Goal: Use online tool/utility: Use online tool/utility

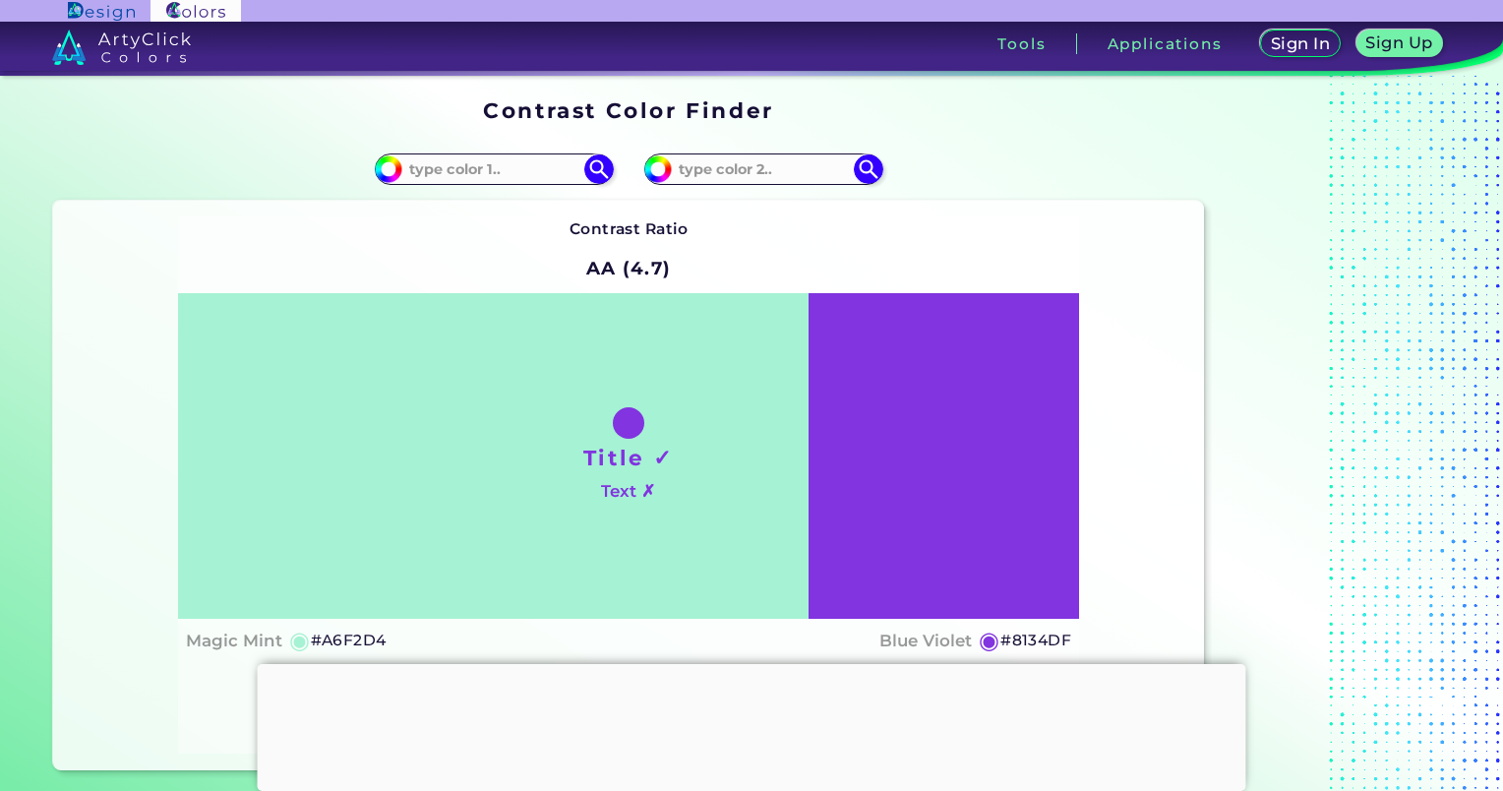
type input "#a6f2d1"
type input "#A6F2D1"
type input "#a6f2c7"
type input "#A6F2C7"
type input "#a6f2bd"
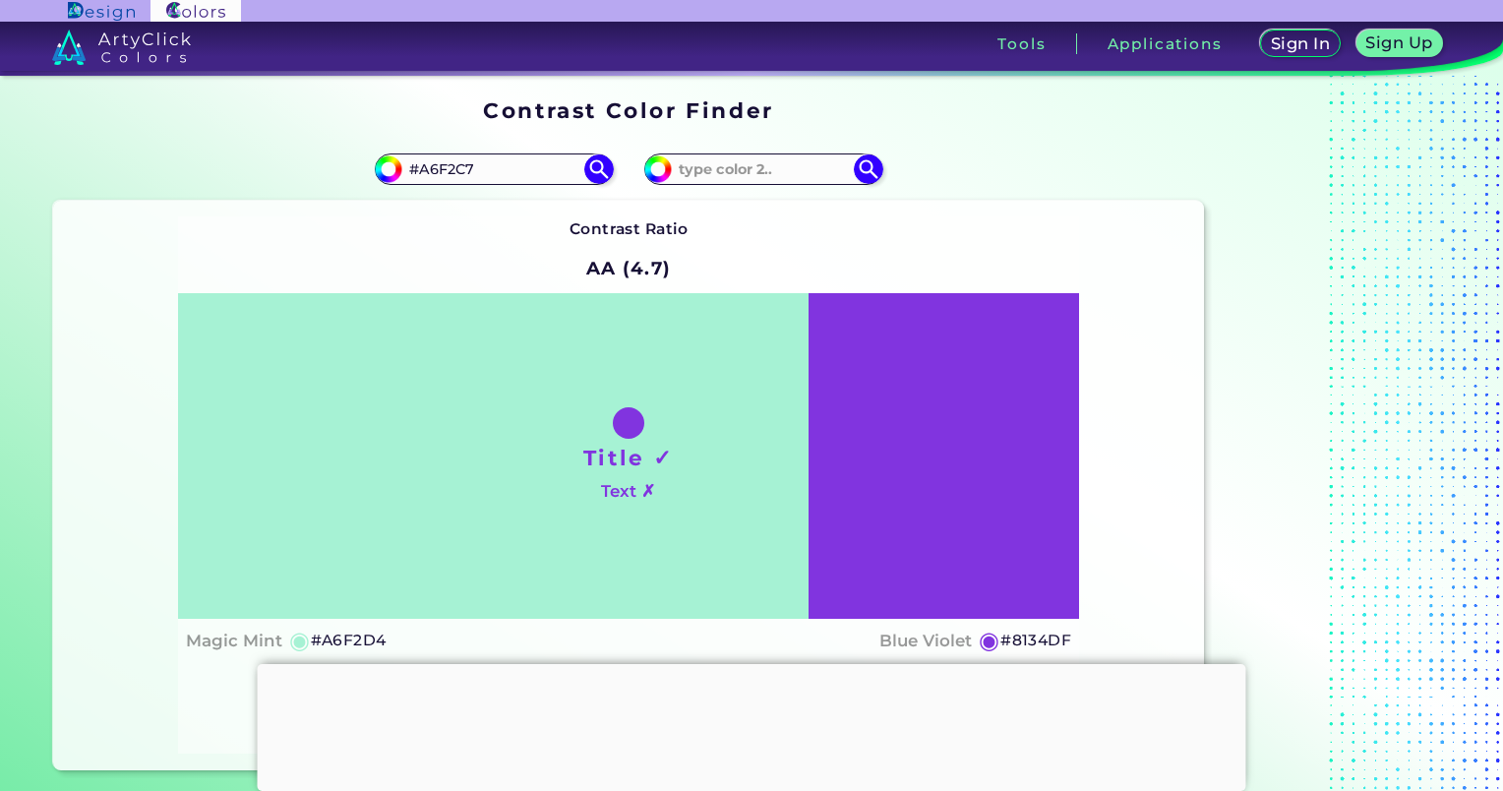
type input "#A6F2BD"
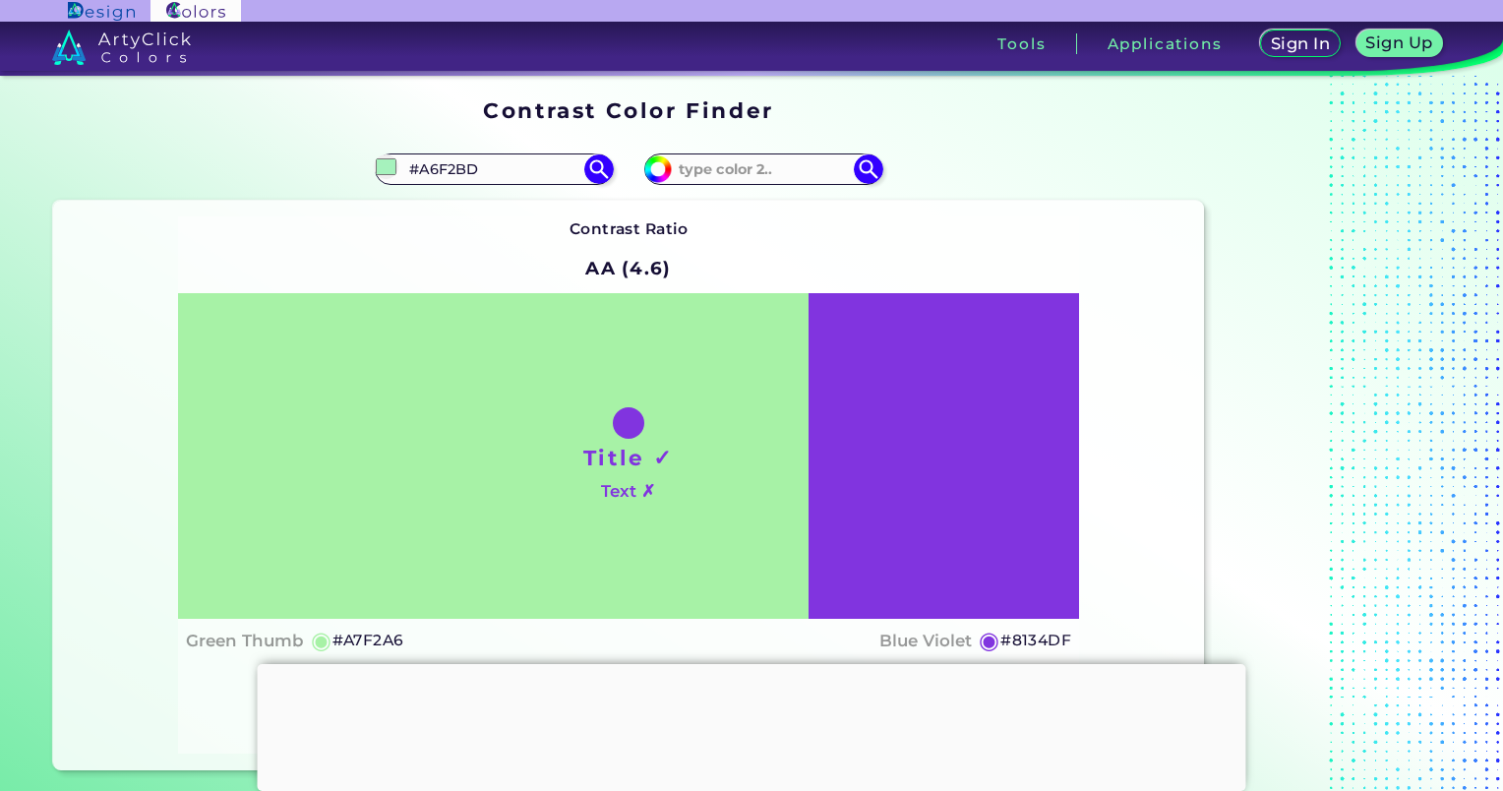
type input "#a7f2a6"
type input "#A7F2A6"
type input "#c8f2a6"
type input "#C8F2A6"
type input "#def2a6"
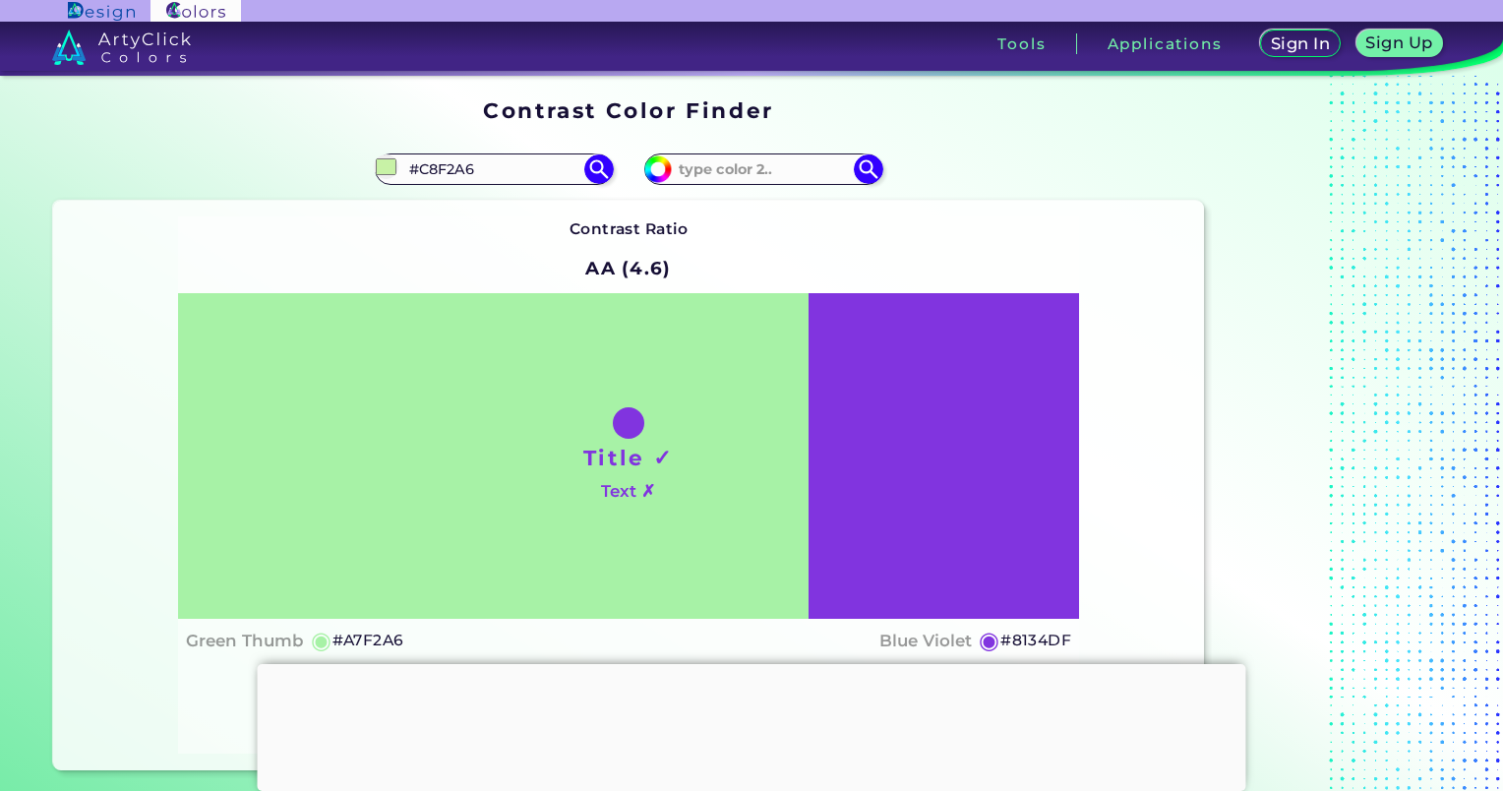
type input "#DEF2A6"
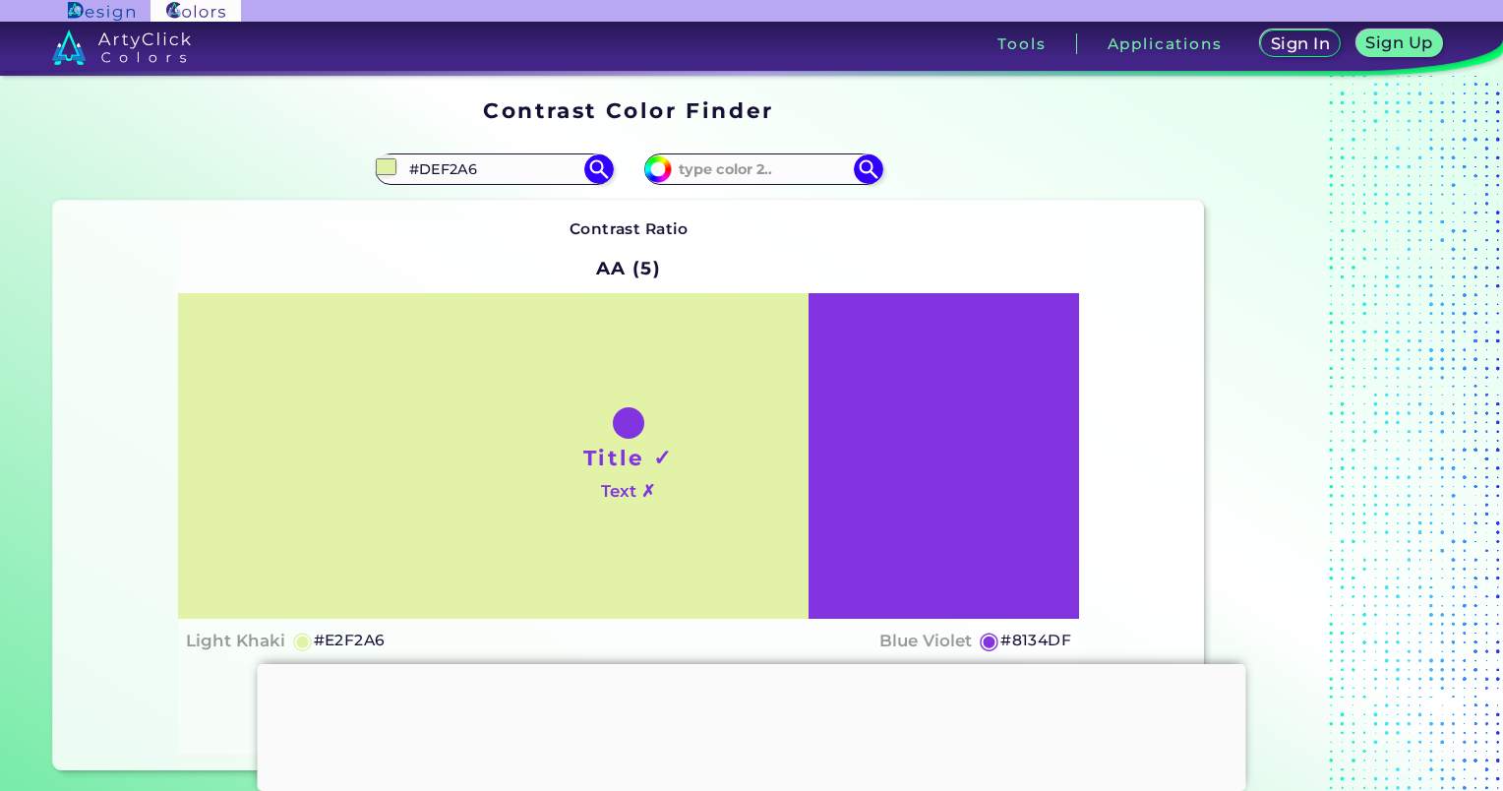
type input "#e9f2a6"
type input "#E9F2A6"
type input "#f1f2a6"
type input "#F1F2A6"
type input "#f2f0a6"
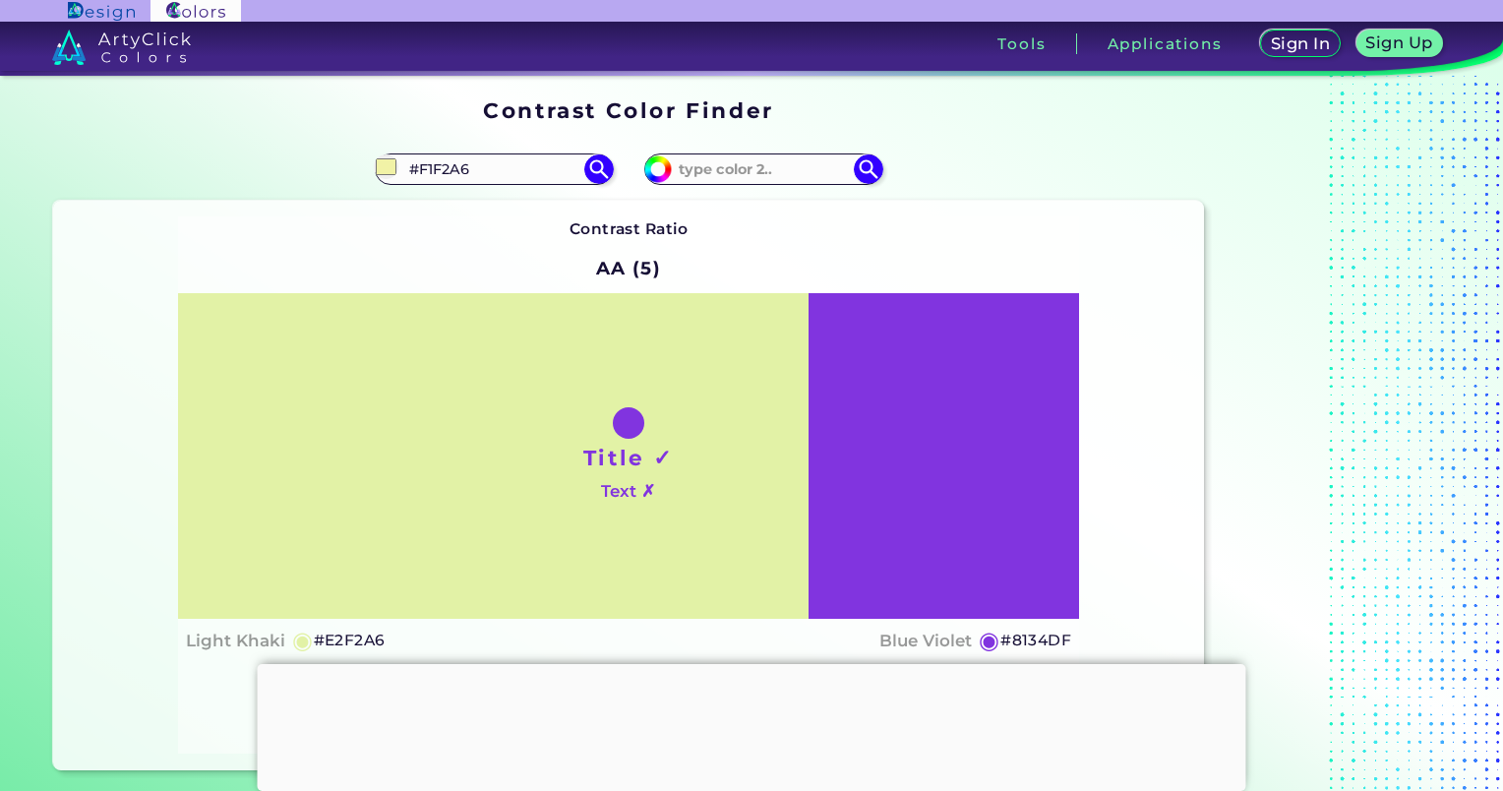
type input "#F2F0A6"
type input "#f2eca6"
type input "#F2ECA6"
type input "#f2e8a6"
type input "#F2E8A6"
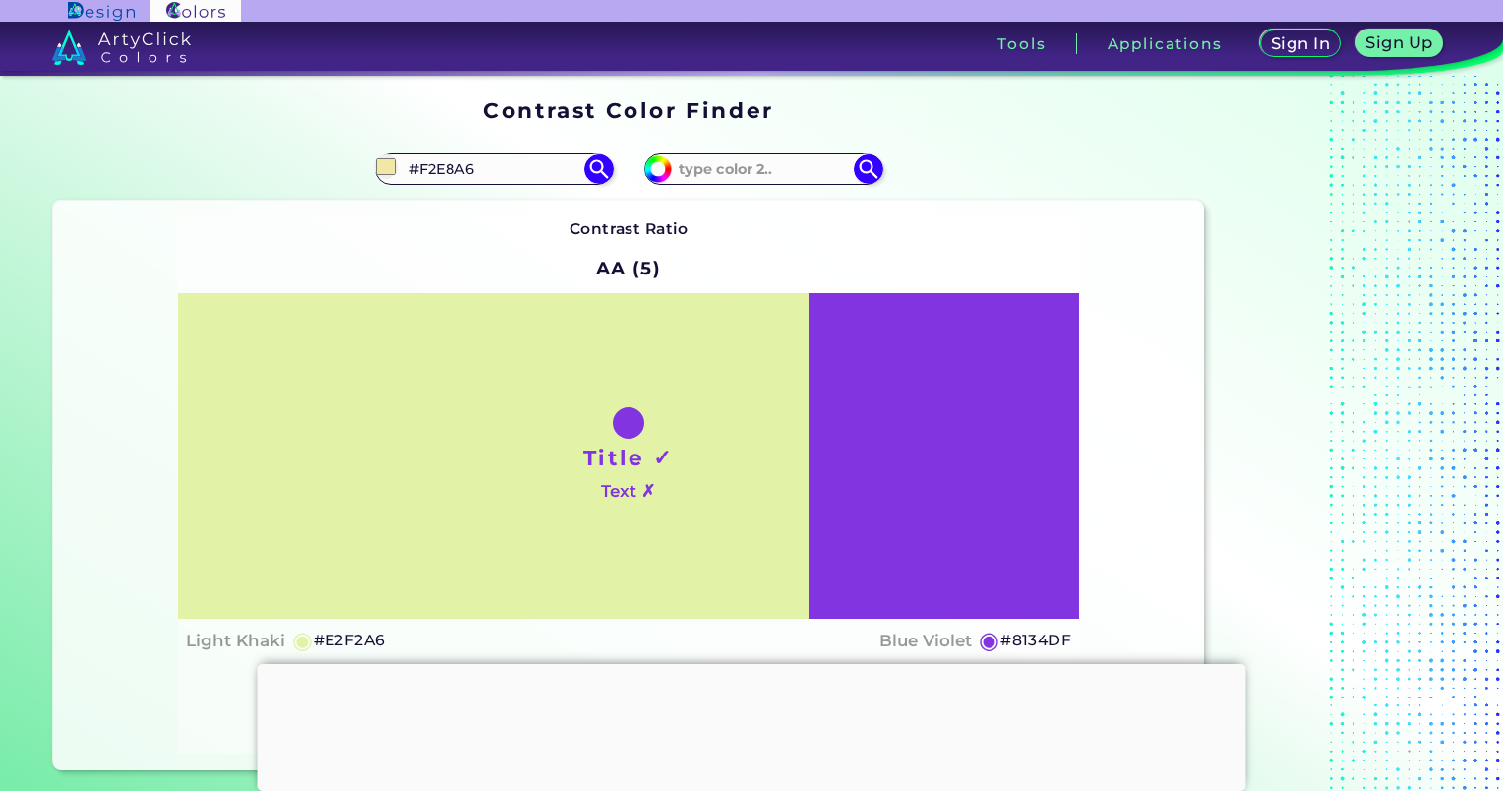
type input "#f2e6a6"
type input "#F2E6A6"
type input "#f2e2a6"
type input "#F2E2A6"
type input "#f2dea6"
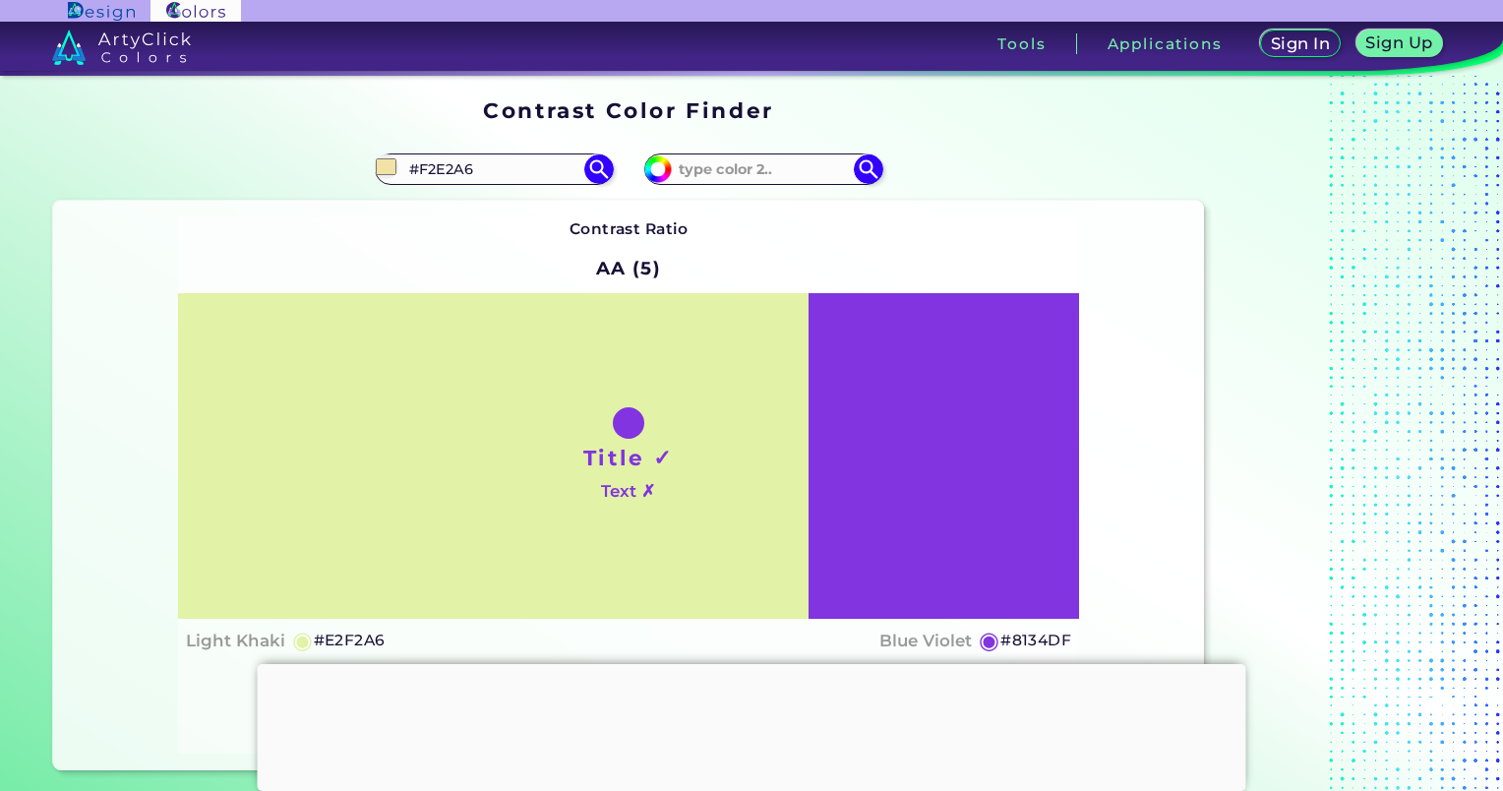
type input "#F2DEA6"
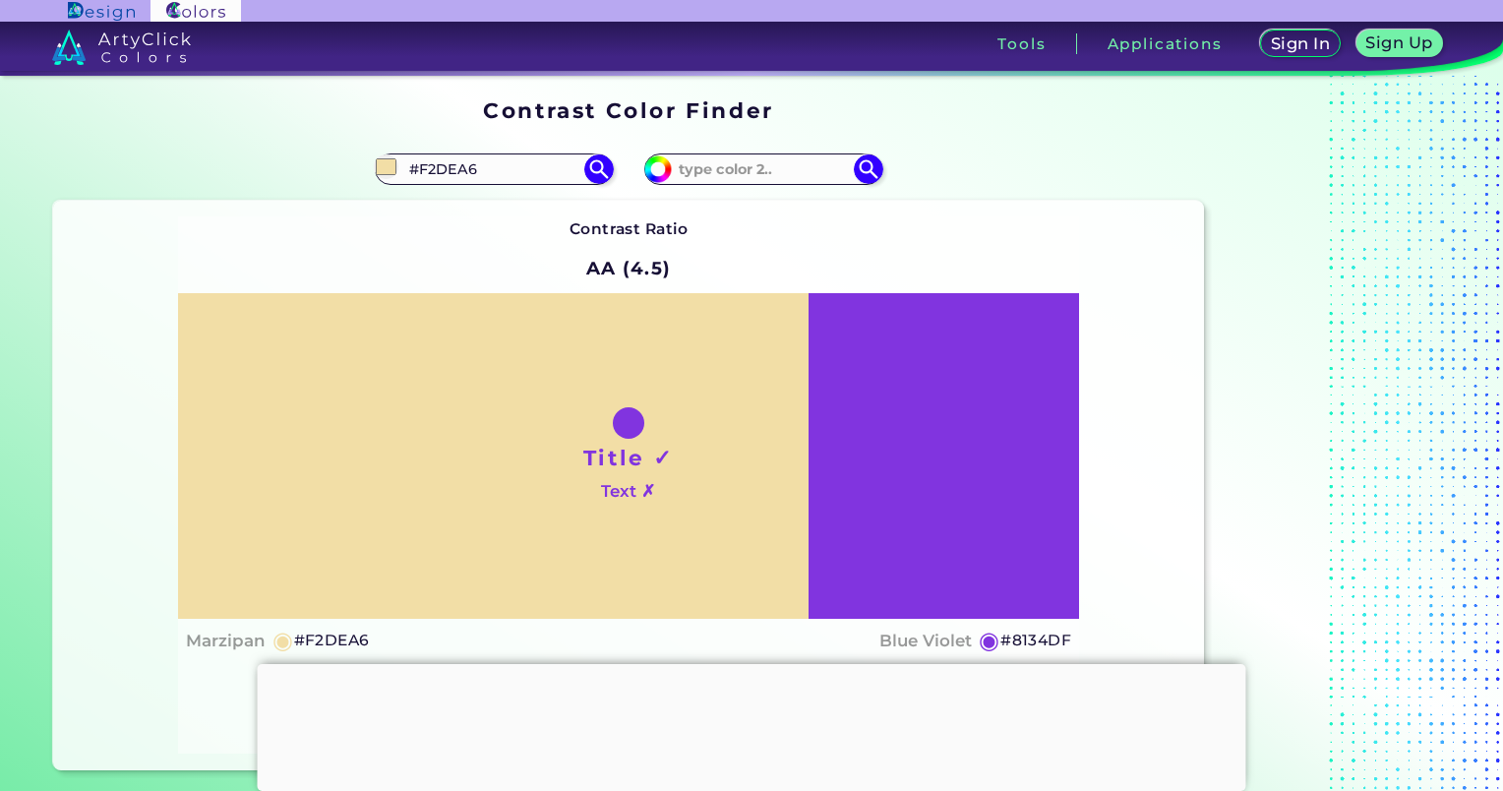
type input "#f2daa6"
type input "#F2DAA6"
type input "#f2d6a6"
type input "#F2D6A6"
type input "#f2d2a6"
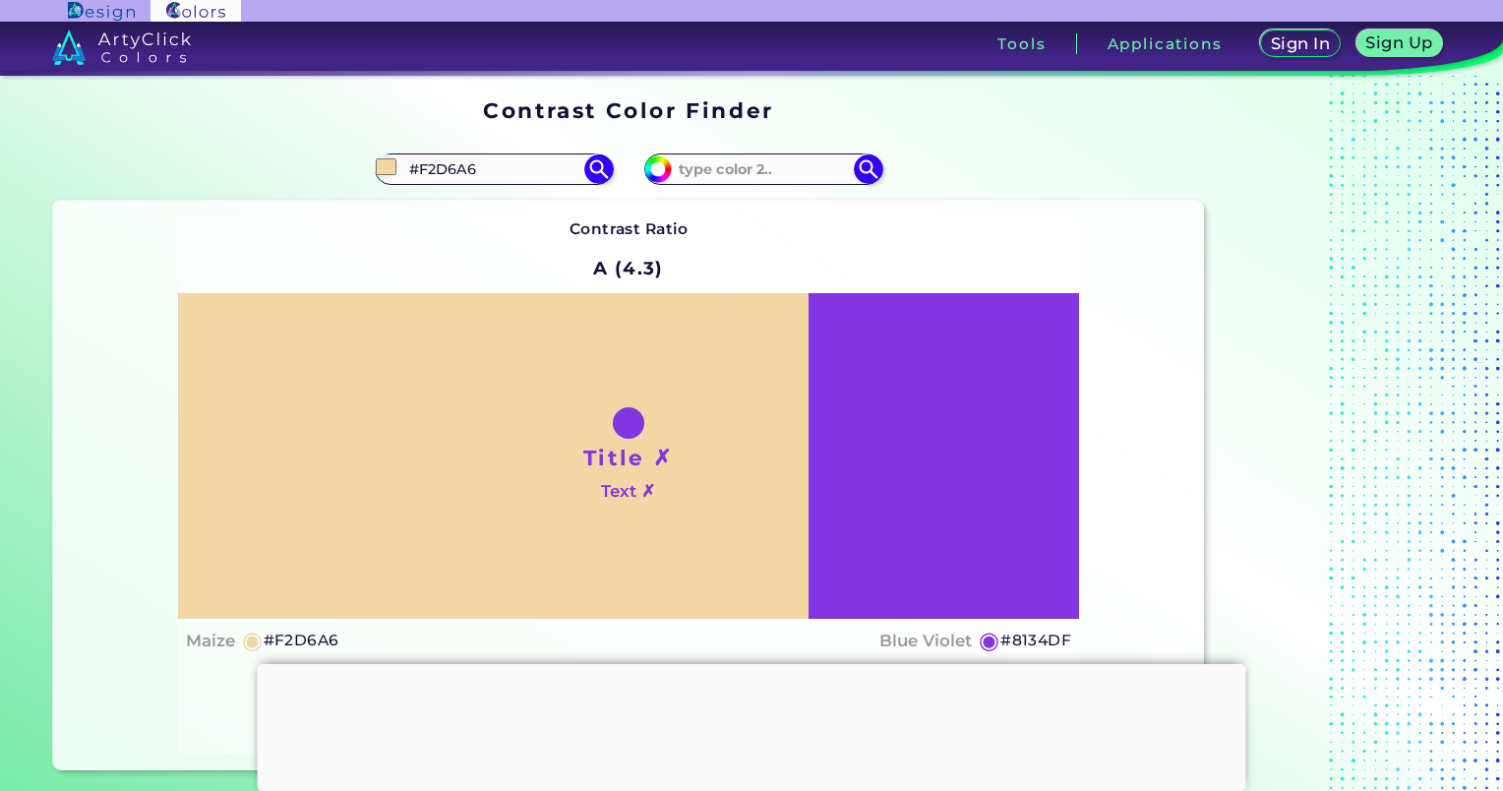
type input "#F2D2A6"
type input "#f2cfa6"
type input "#F2CFA6"
type input "#f2cba6"
type input "#F2CBA6"
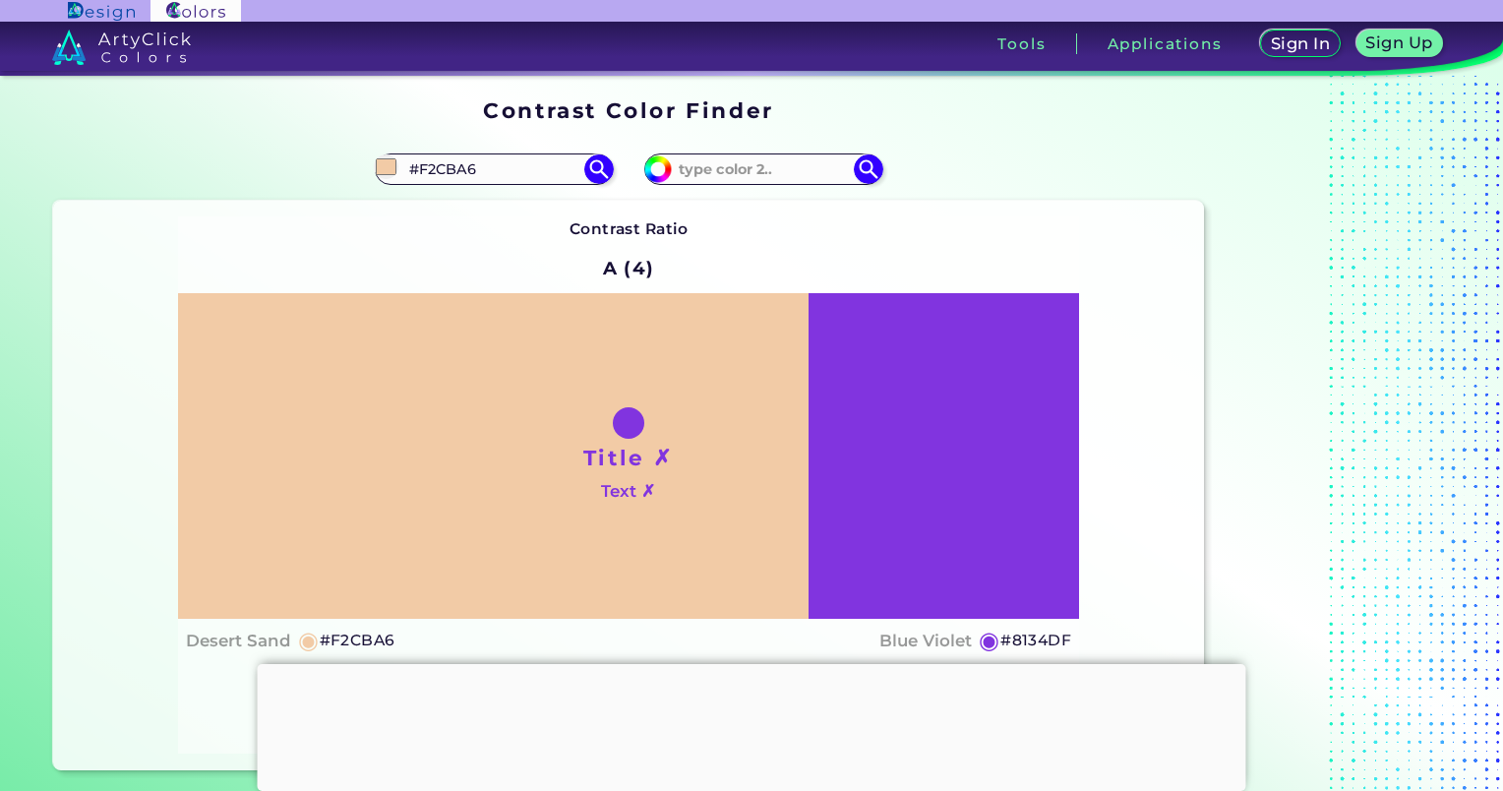
type input "#f2c8a6"
type input "#F2C8A6"
type input "#f2c4a6"
type input "#F2C4A6"
type input "#f2c1a6"
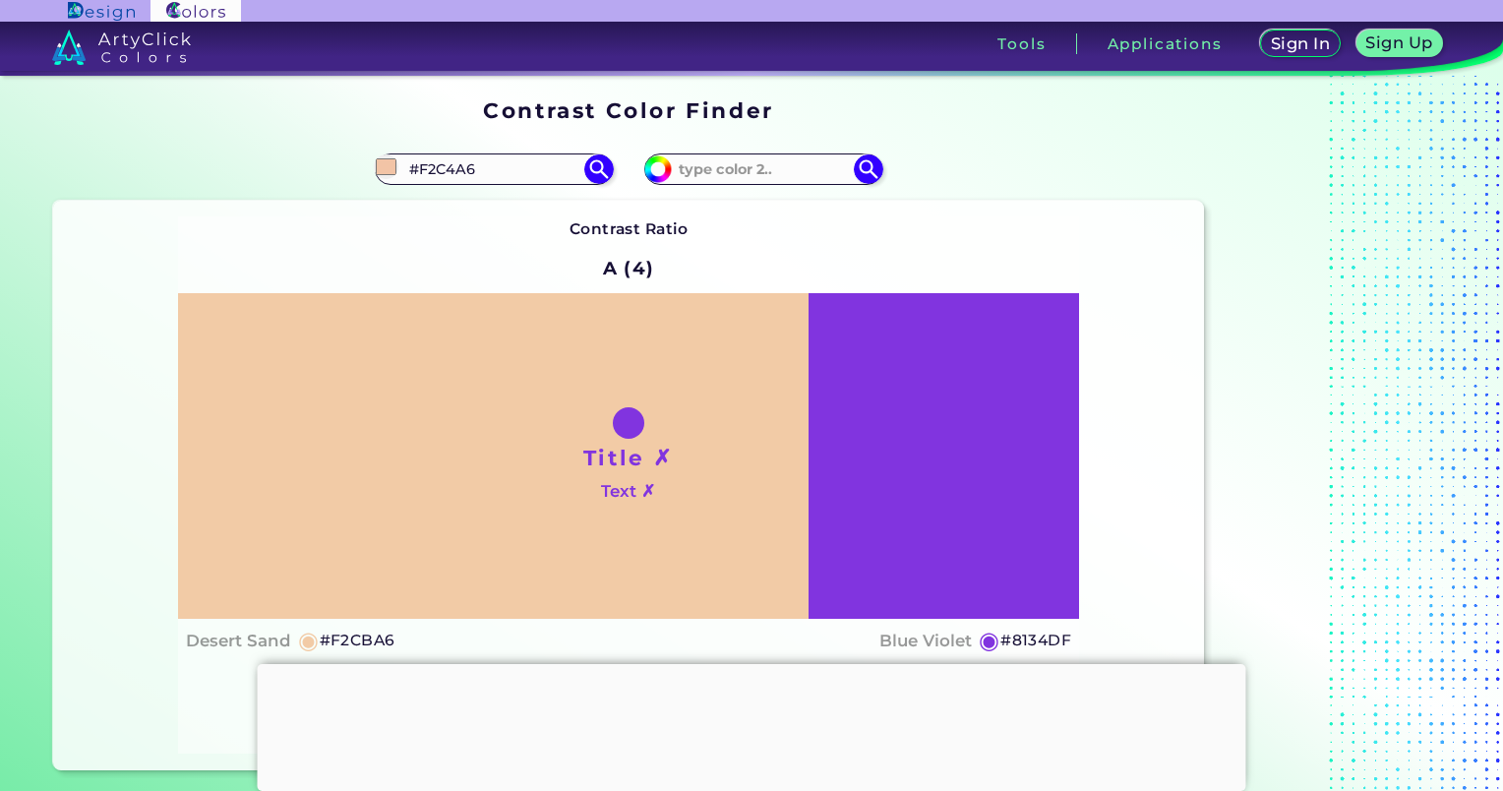
type input "#F2C1A6"
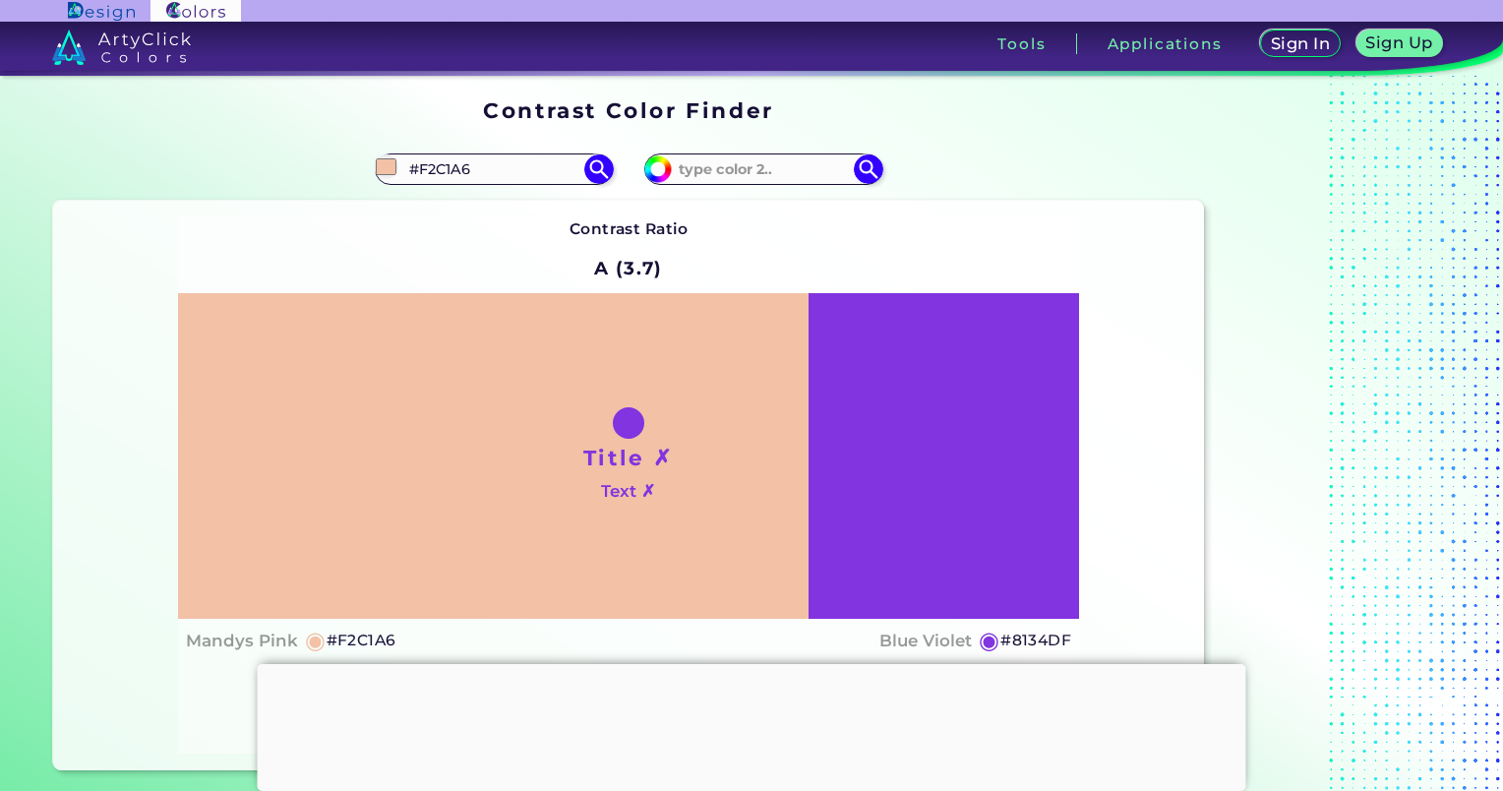
type input "#f2c4a6"
type input "#F2C4A6"
type input "#f2c8a6"
type input "#F2C8A6"
type input "#f2cba6"
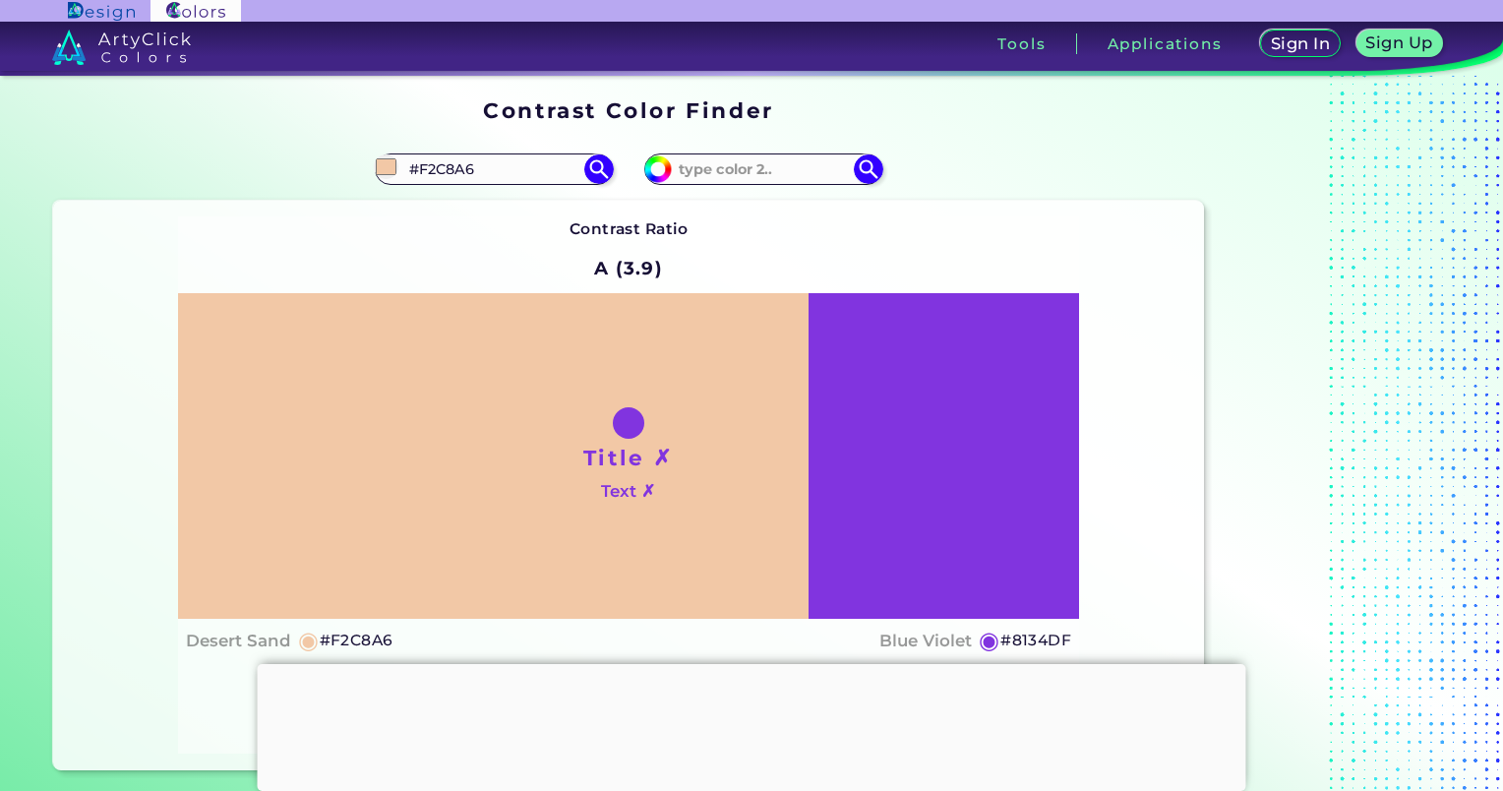
type input "#F2CBA6"
type input "#f2cfa6"
type input "#F2CFA6"
type input "#f2d2a6"
type input "#F2D2A6"
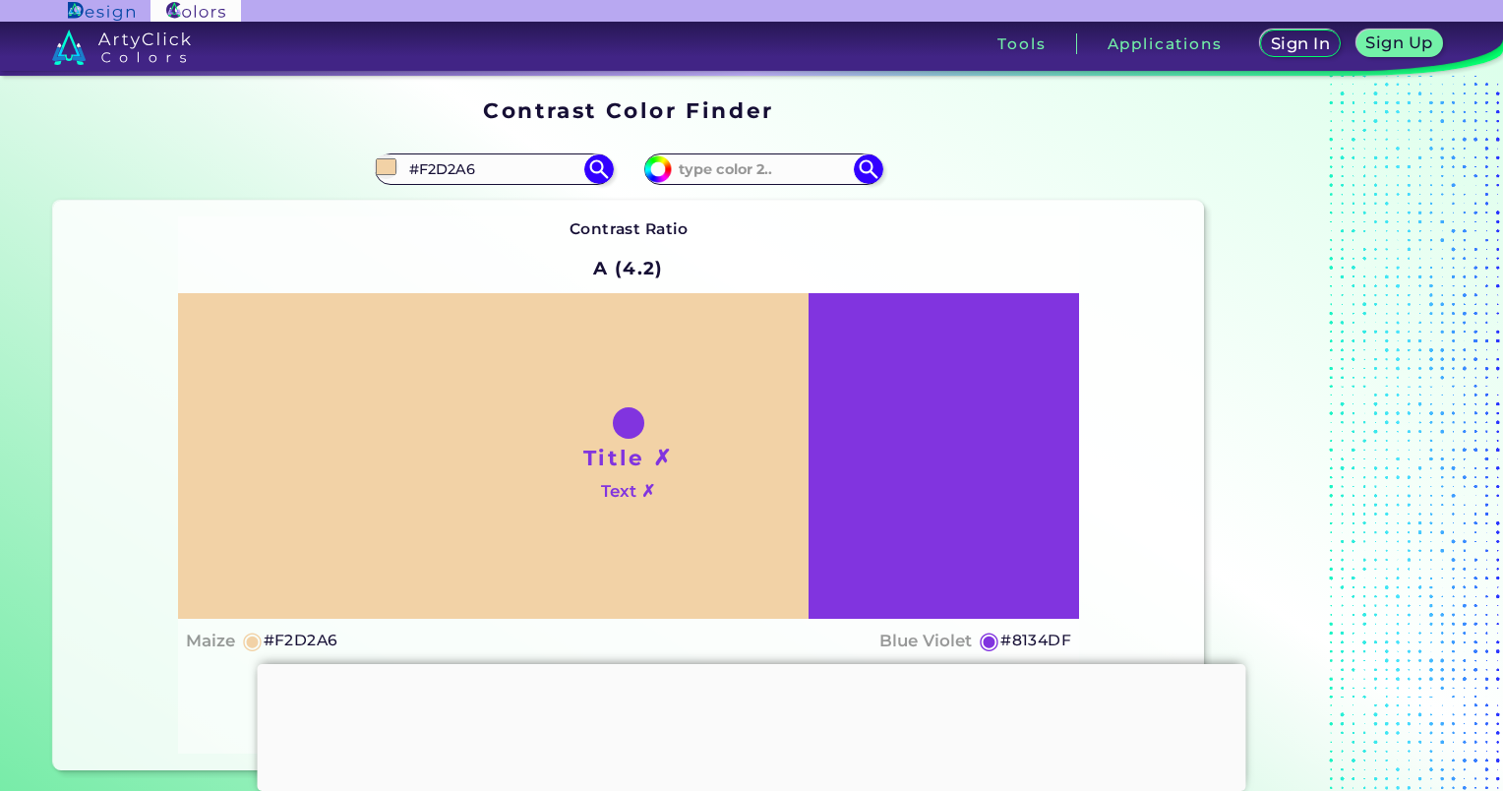
type input "#f2d6a6"
type input "#F2D6A6"
type input "#f2daa6"
type input "#F2DAA6"
click at [528, 181] on input "#F2DAA6" at bounding box center [493, 168] width 183 height 27
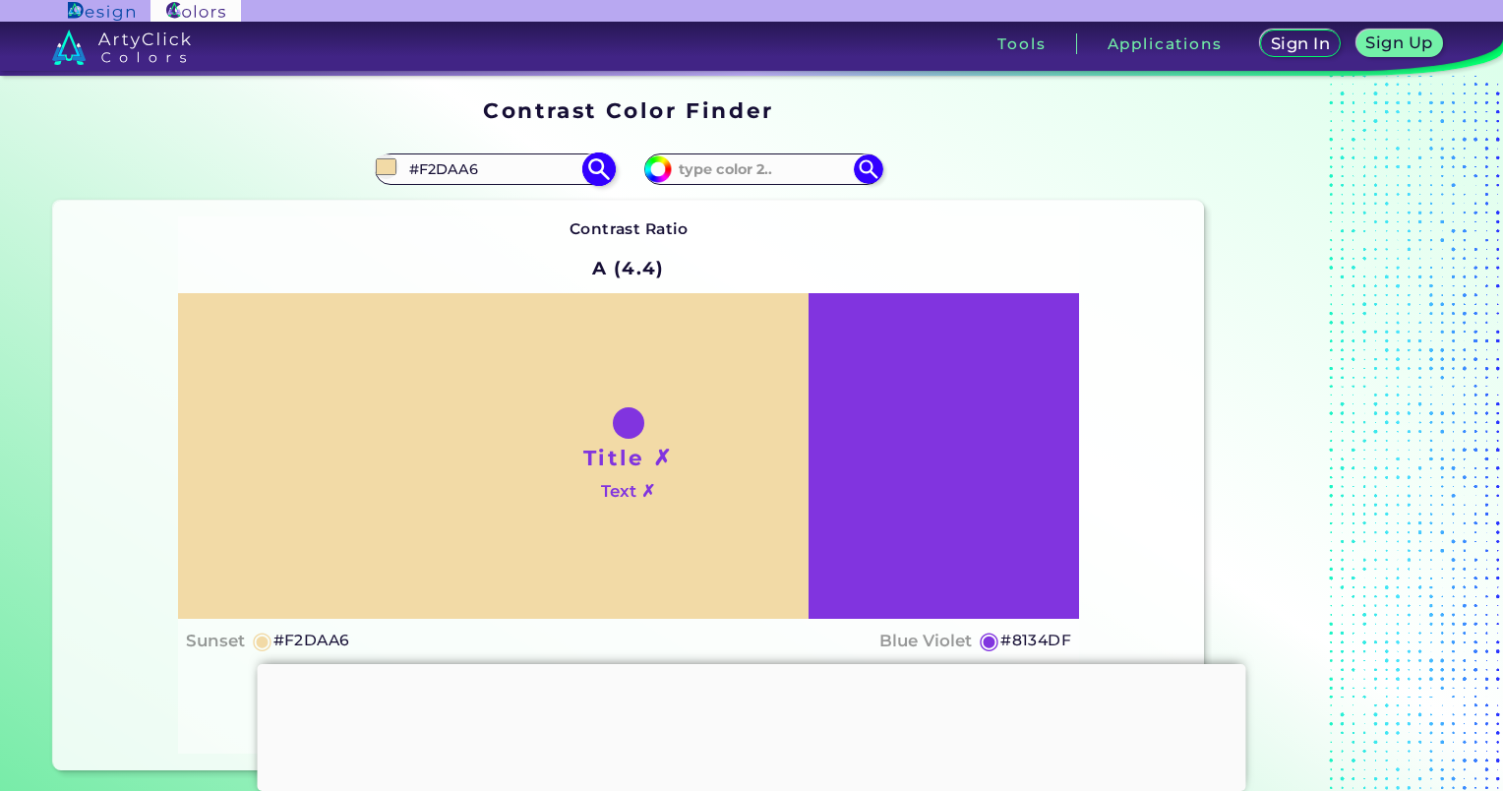
click at [384, 171] on input "#f2daa6" at bounding box center [386, 166] width 25 height 25
type input "#d9af54"
type input "#D9AF54"
type input "#daaf52"
type input "#DAAF52"
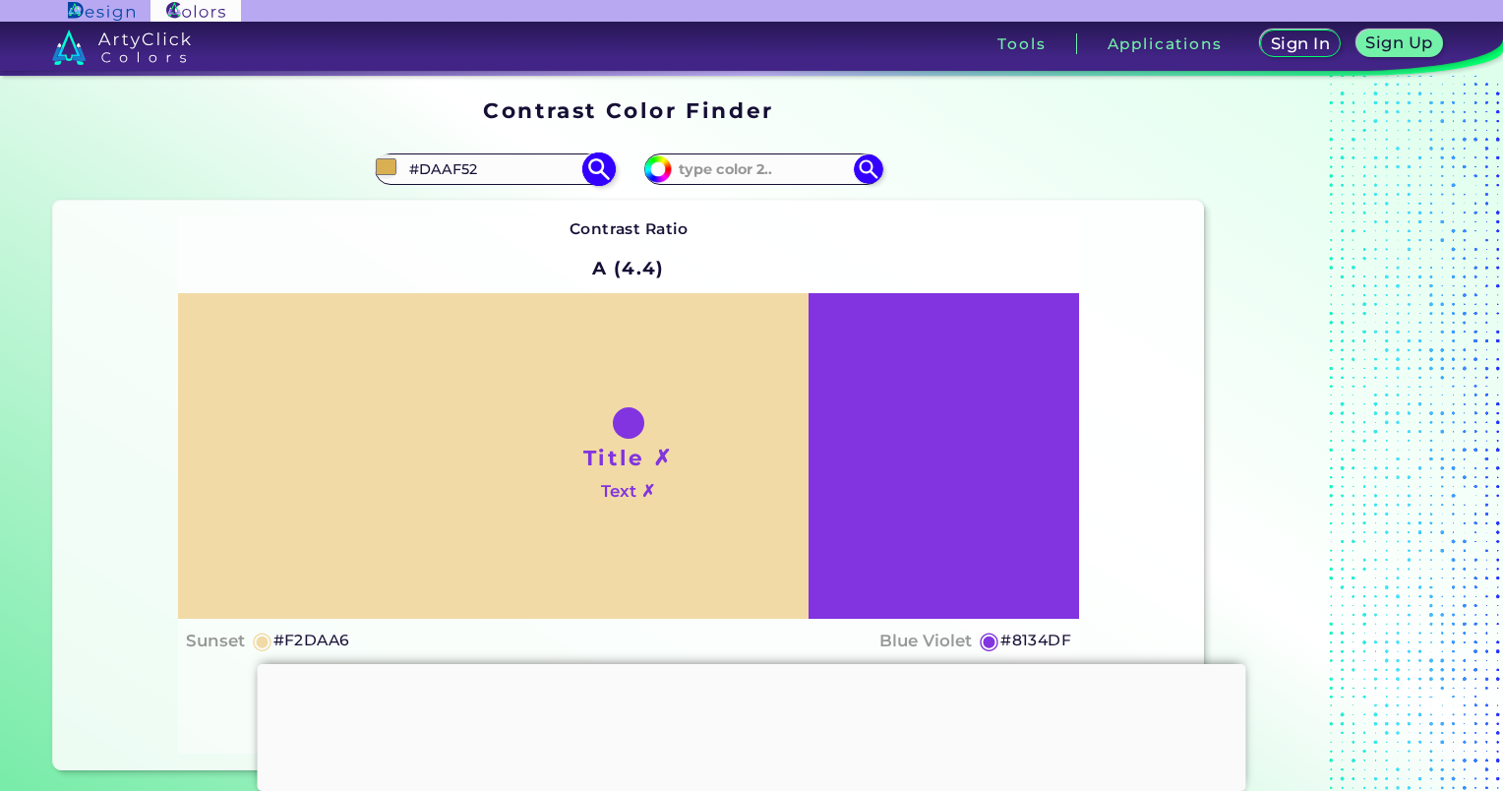
type input "#deb14f"
type input "#DEB14F"
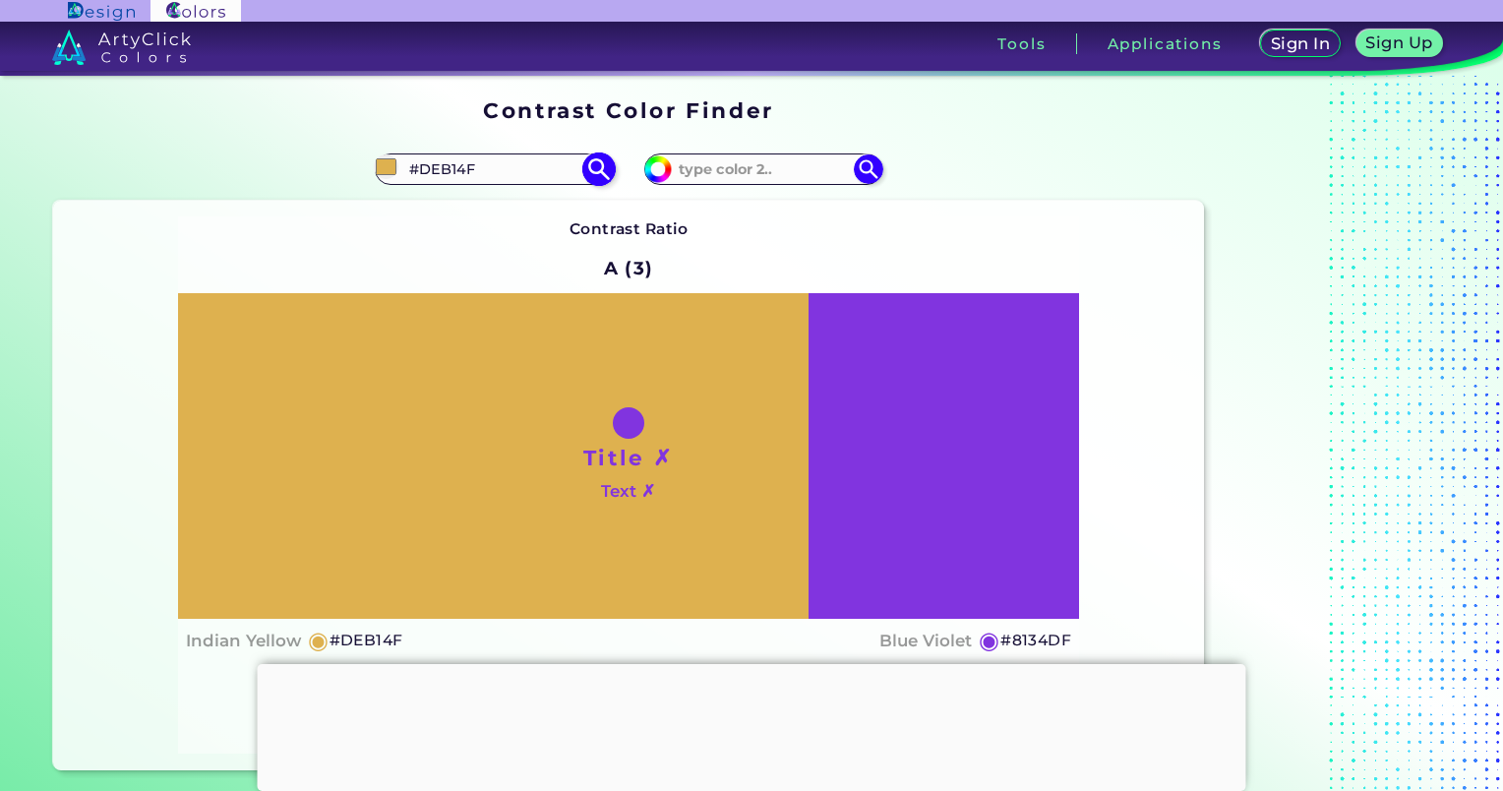
type input "#ddad46"
type input "#DDAD46"
type input "#dfae43"
type input "#DFAE43"
type input "#e1af41"
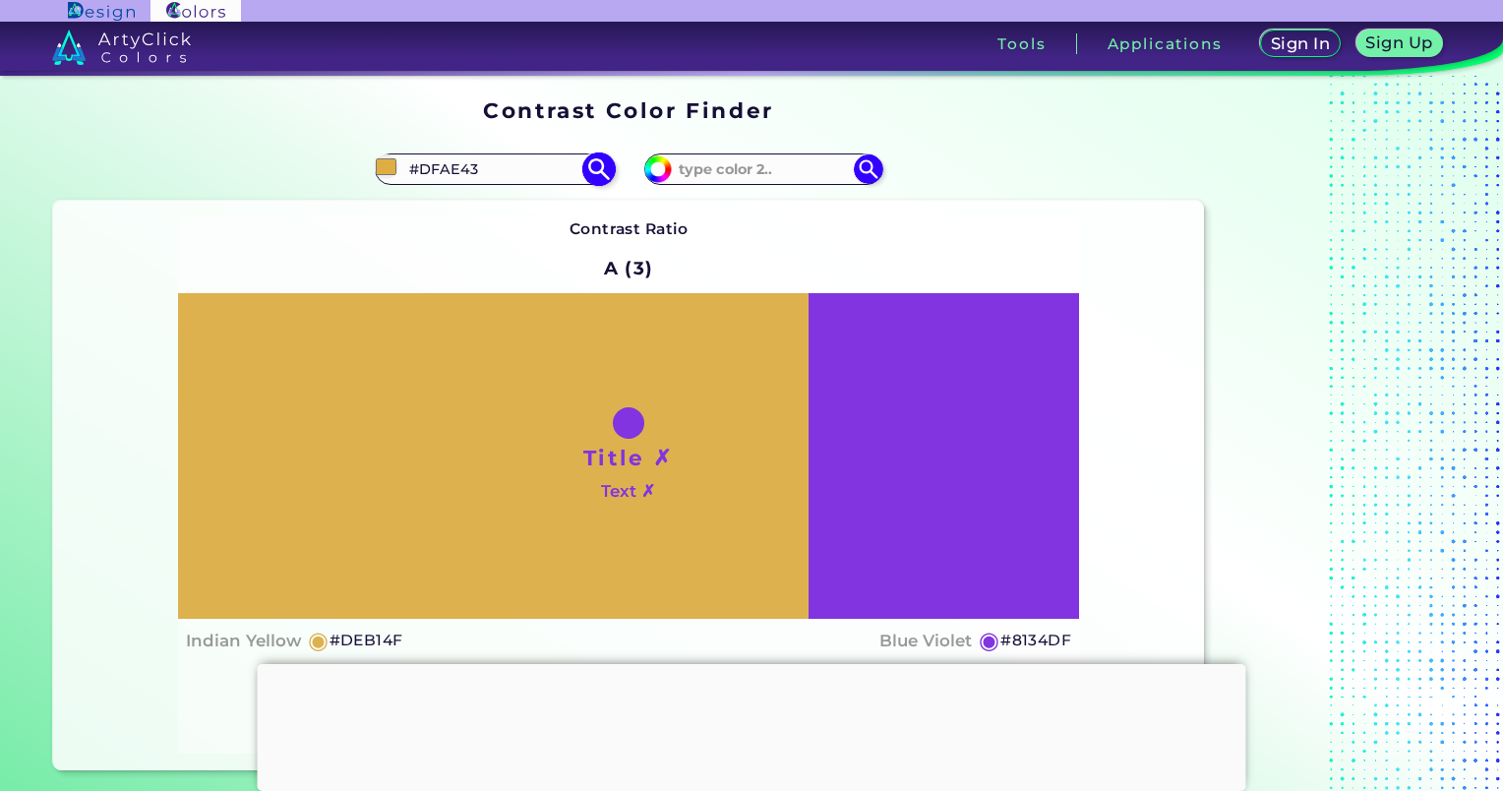
type input "#E1AF41"
type input "#e1ad3d"
type input "#E1AD3D"
type input "#e1ab37"
type input "#E1AB37"
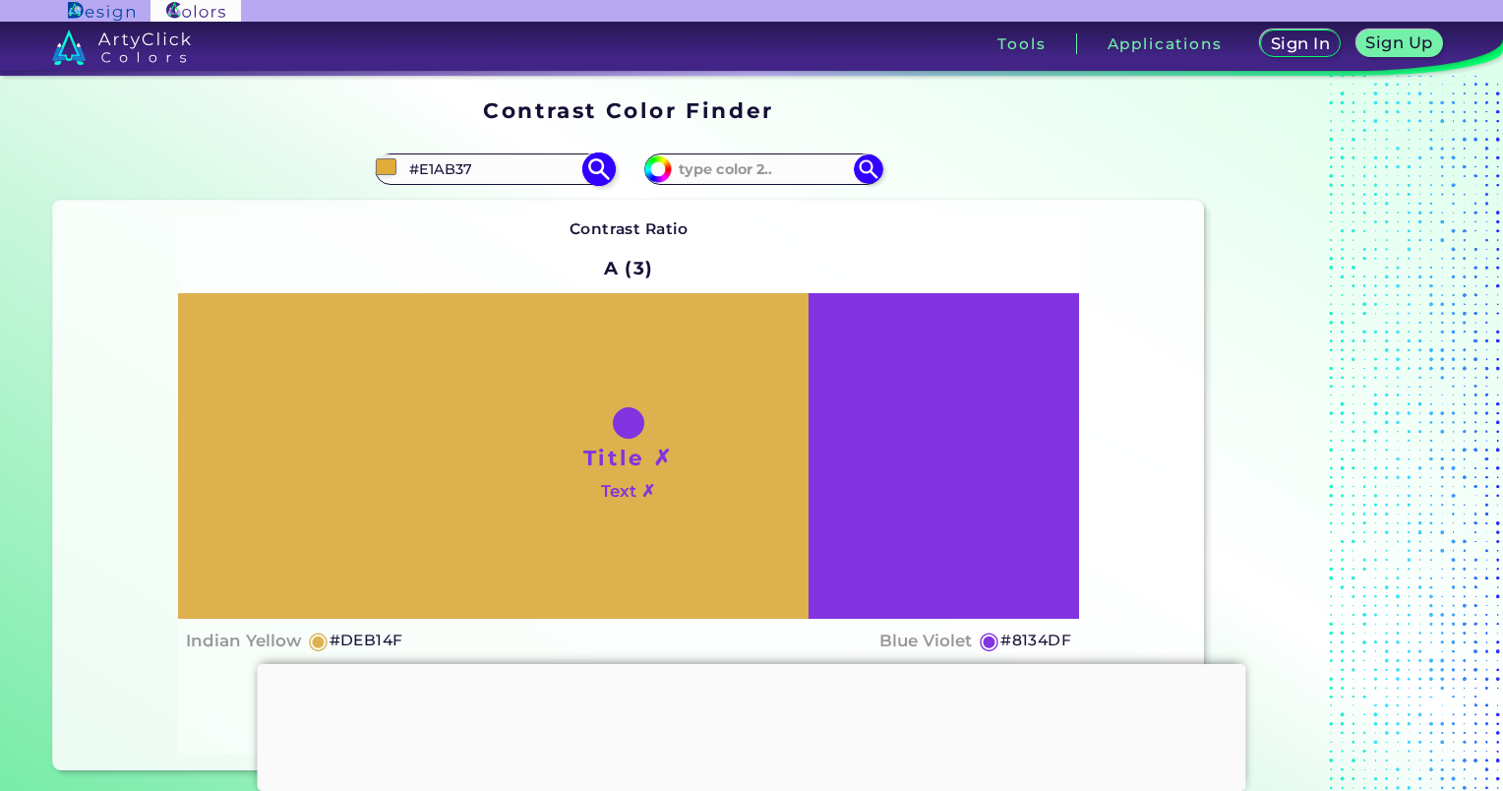
type input "#e1aa33"
type input "#E1AA33"
type input "#e2aa32"
type input "#E2AA32"
type input "#e4ab2f"
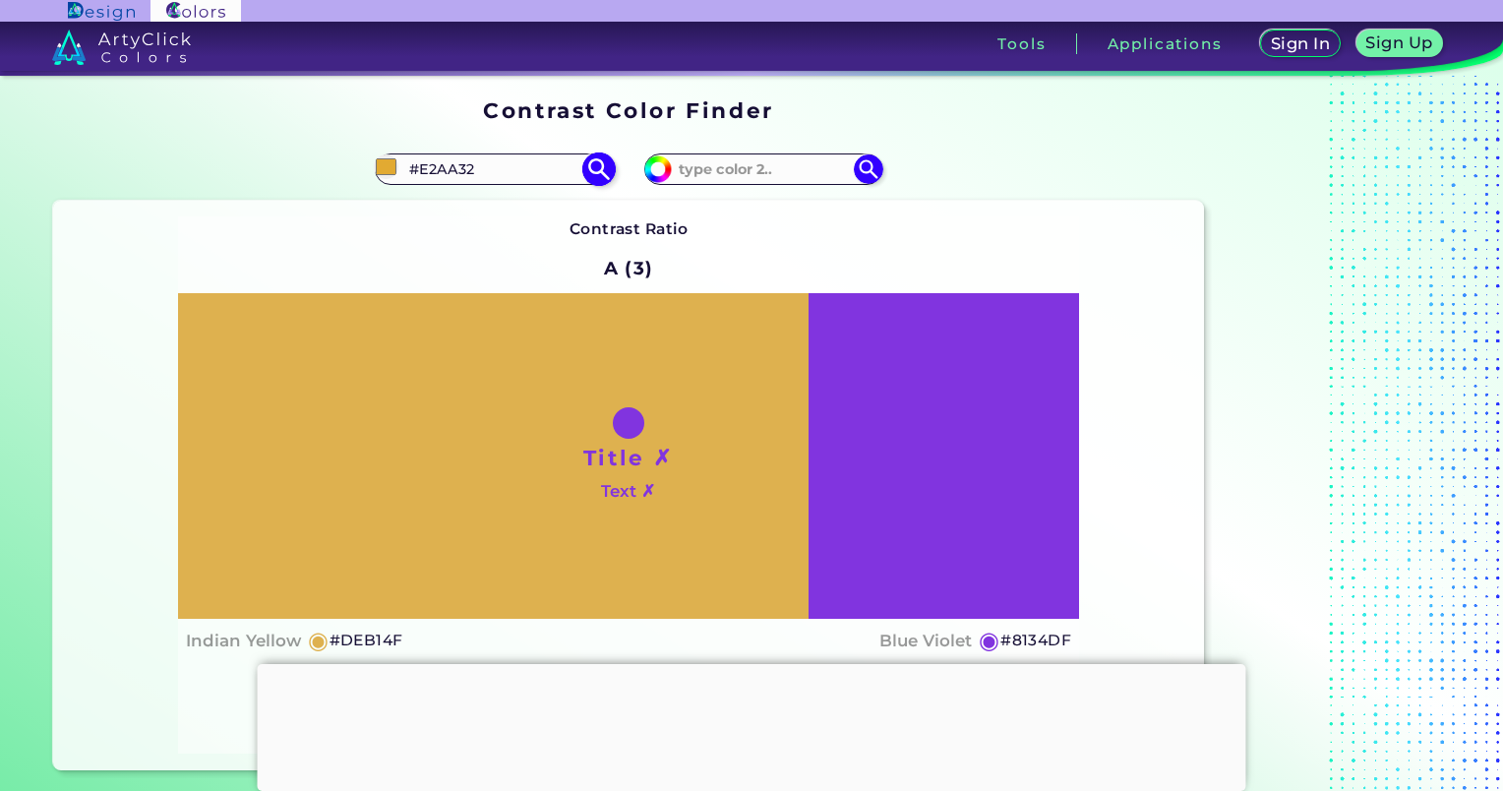
type input "#E4AB2F"
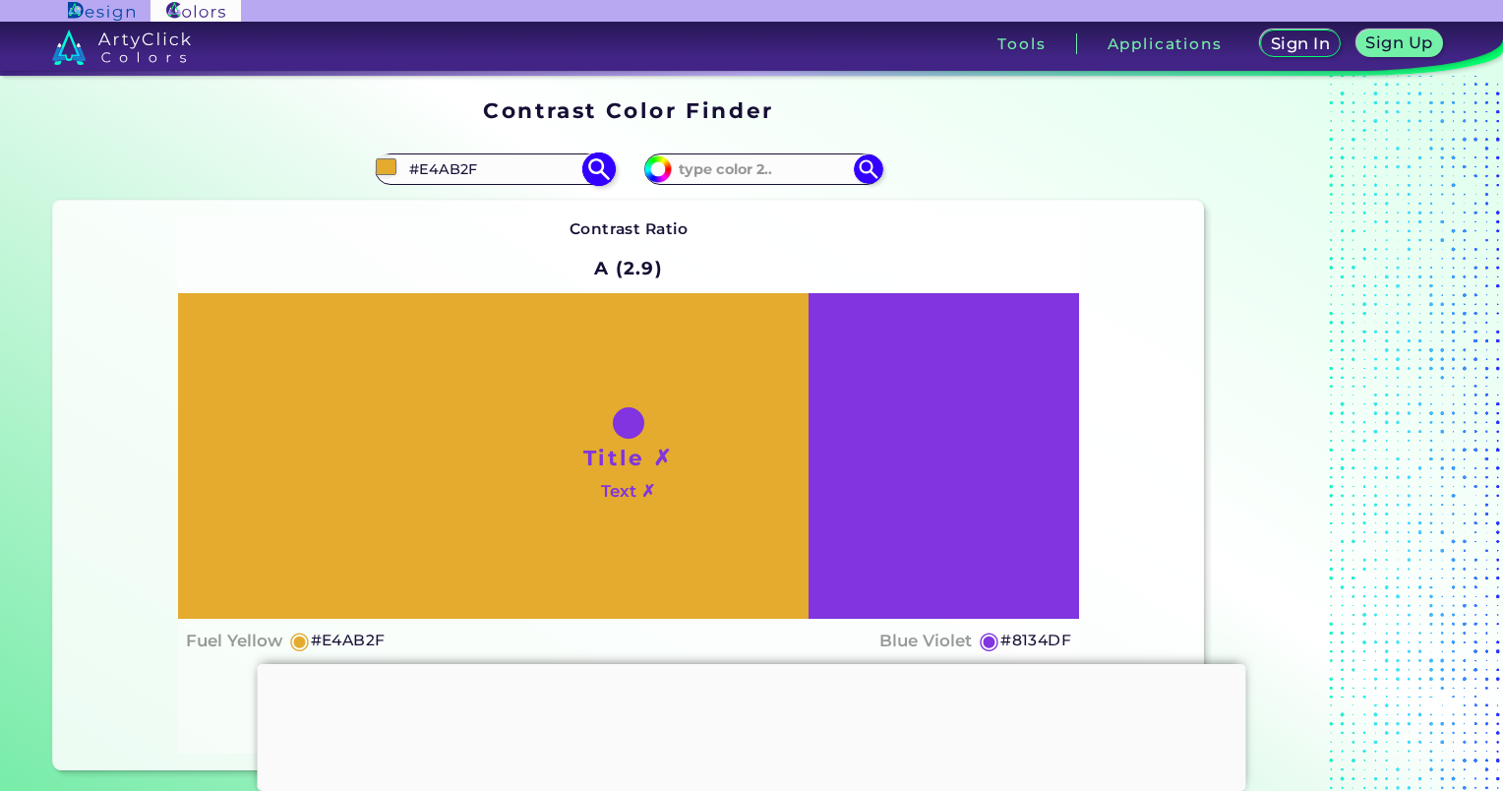
type input "#e5ab2e"
type input "#E5AB2E"
type input "#e8ac2c"
type input "#E8AC2C"
type input "#eaad2a"
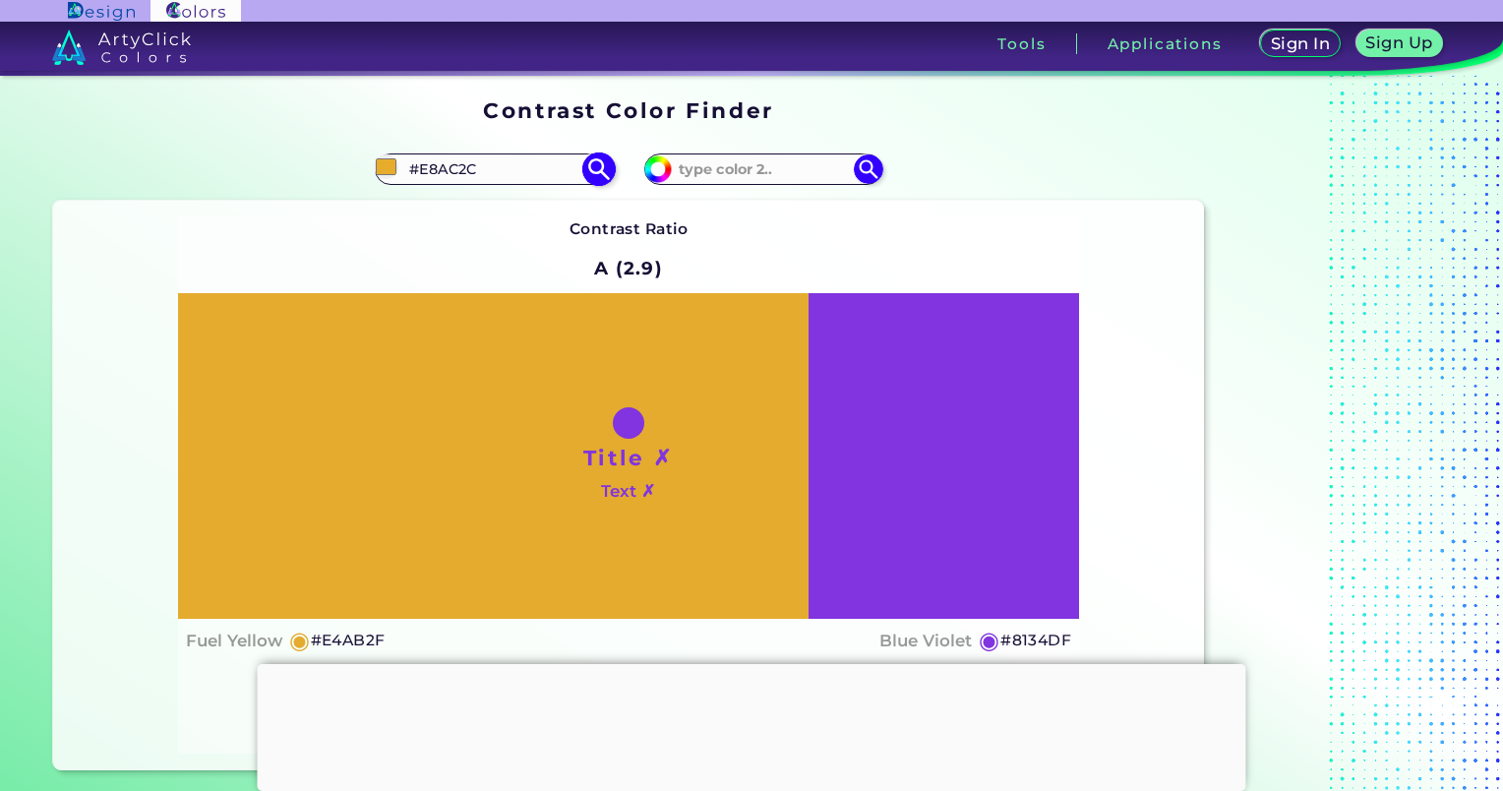
type input "#EAAD2A"
type input "#edb02c"
type input "#EDB02C"
type input "#eeb02b"
type input "#EEB02B"
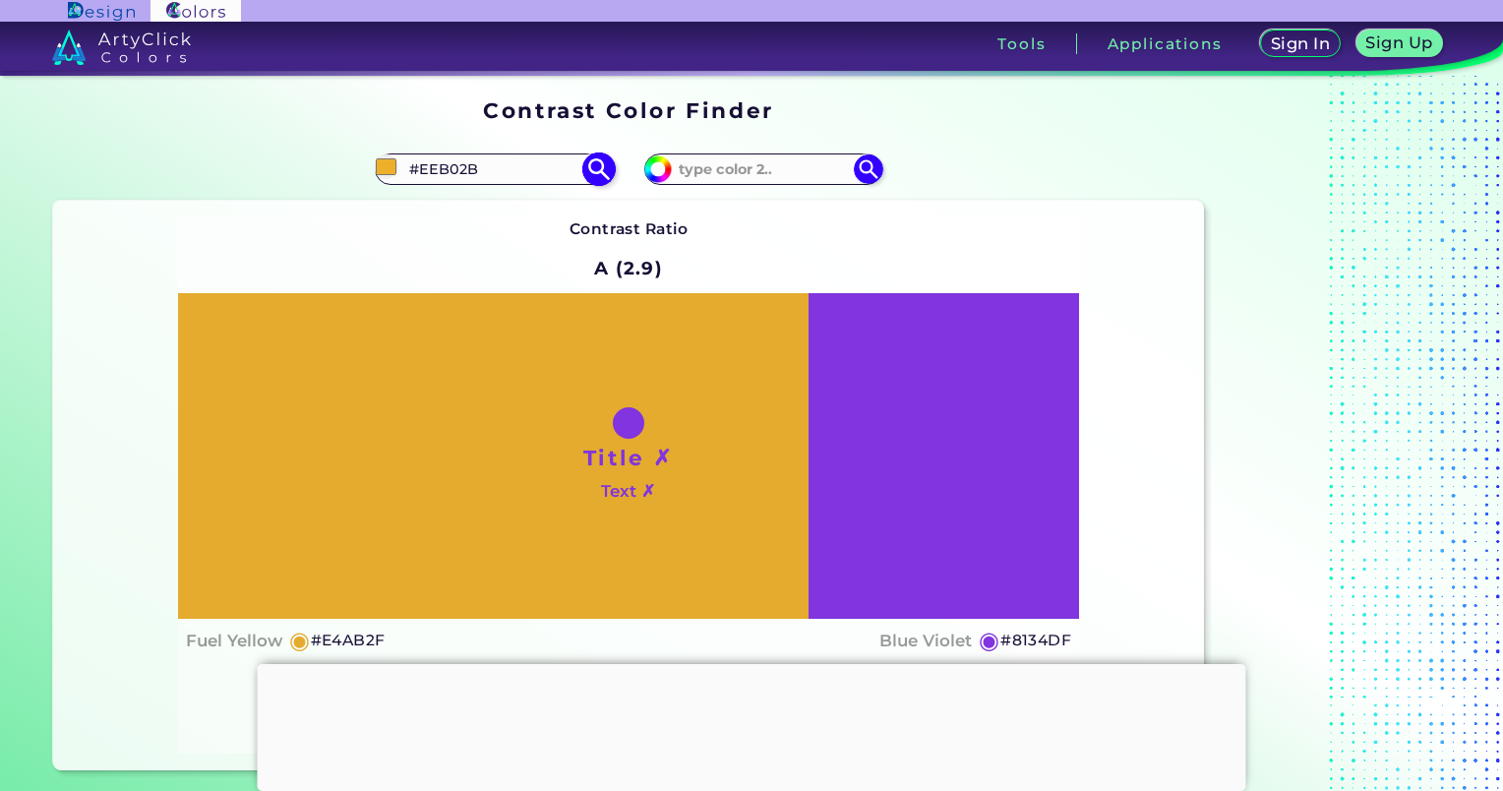
type input "#f0b128"
type input "#F0B128"
type input "#f2b32c"
type input "#F2B32C"
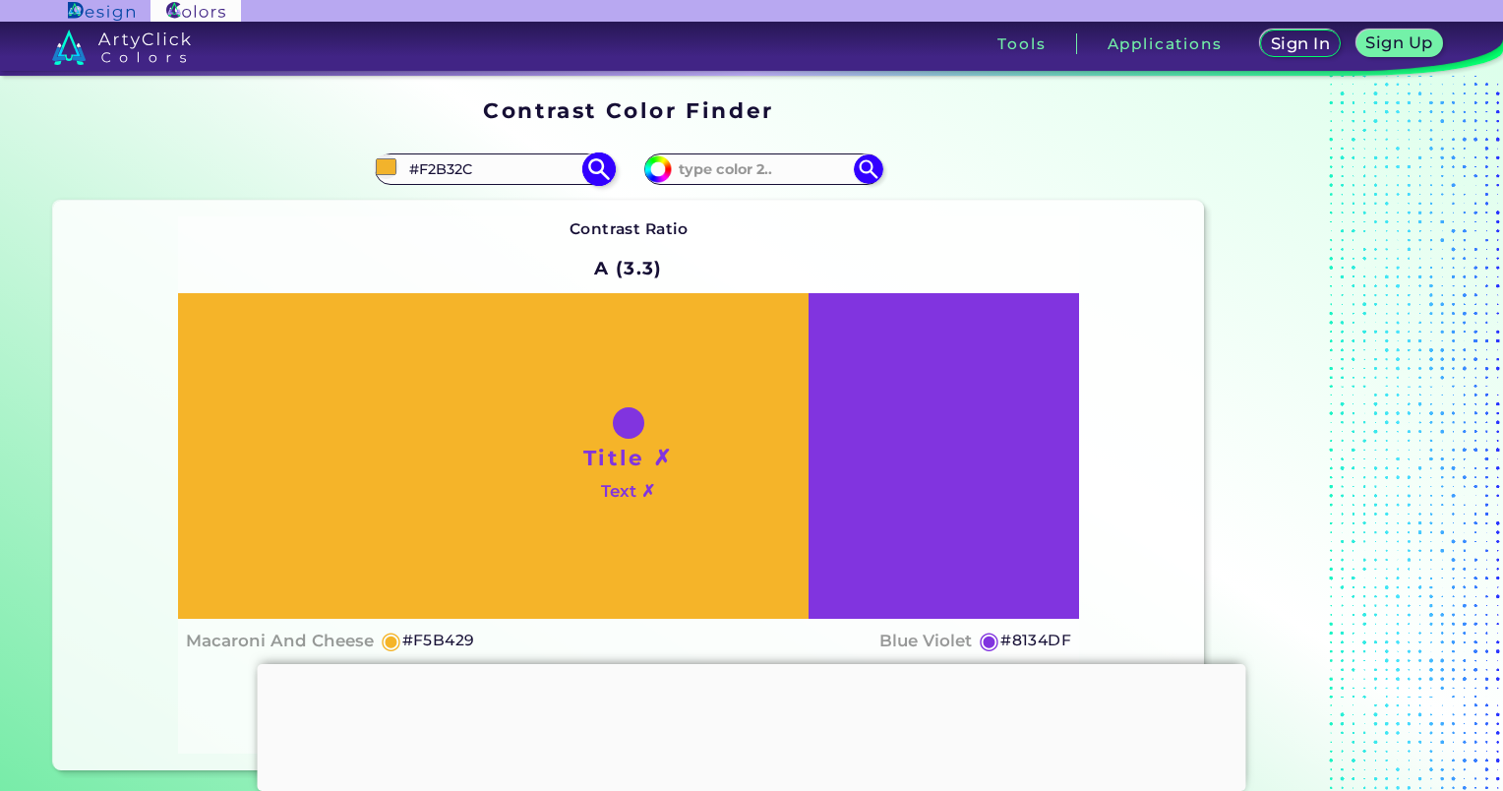
type input "#f5b429"
type input "#F5B429"
type input "#f7b72b"
type input "#F7B72B"
type input "#fab829"
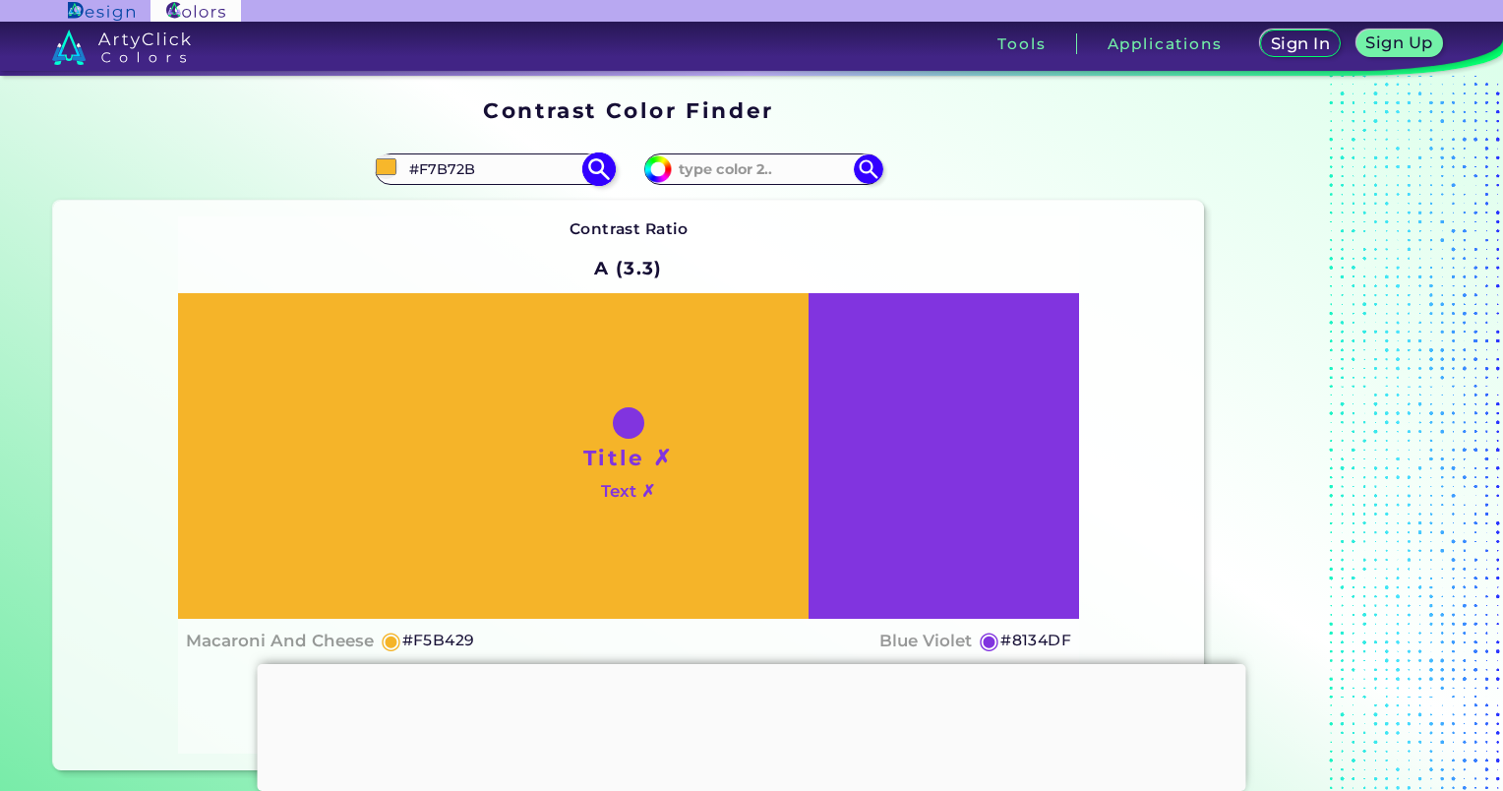
type input "#FAB829"
type input "#fbb828"
type input "#FBB828"
type input "#fdb926"
type input "#FDB926"
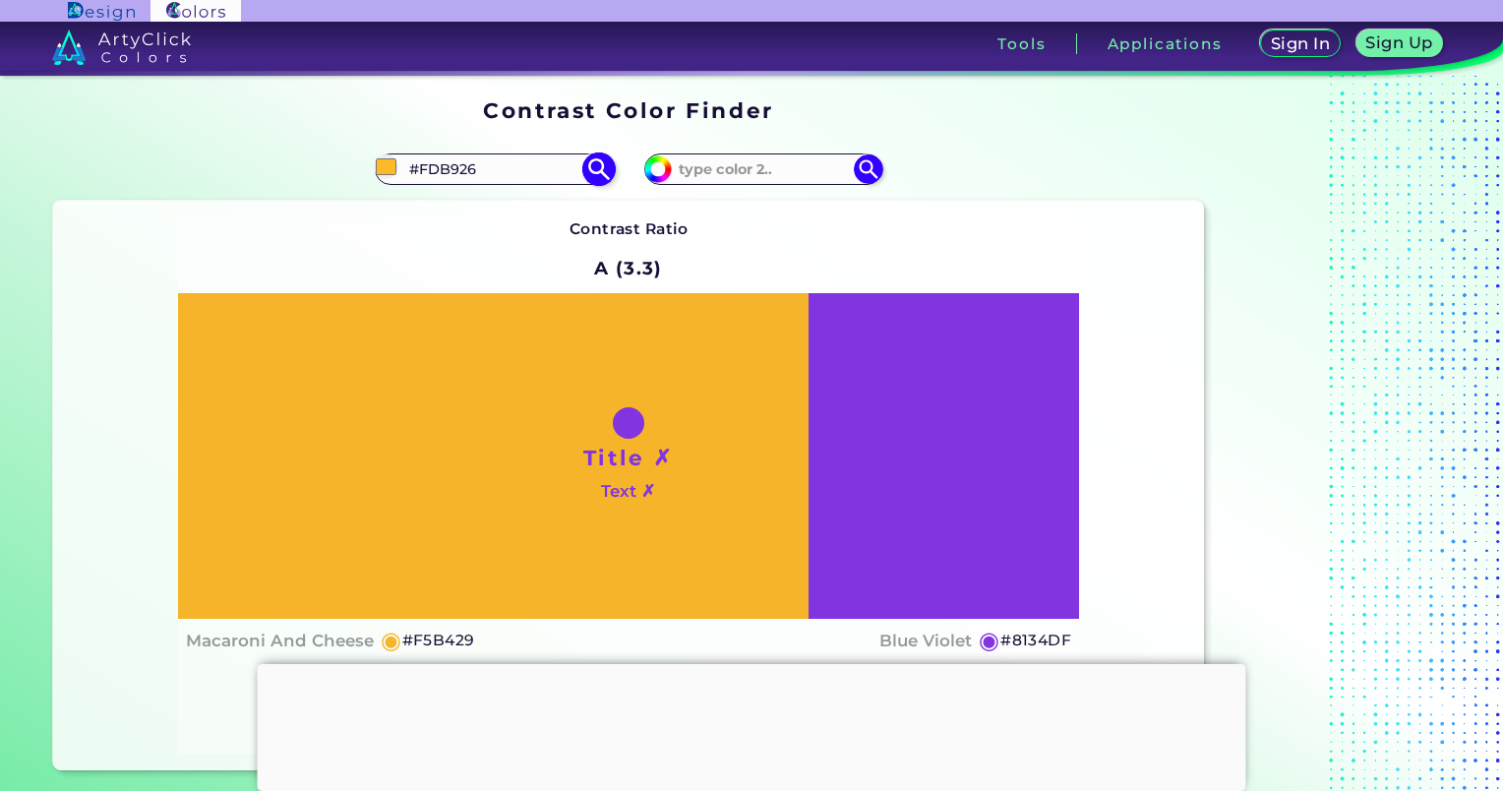
type input "#ffba24"
type input "#FFBA24"
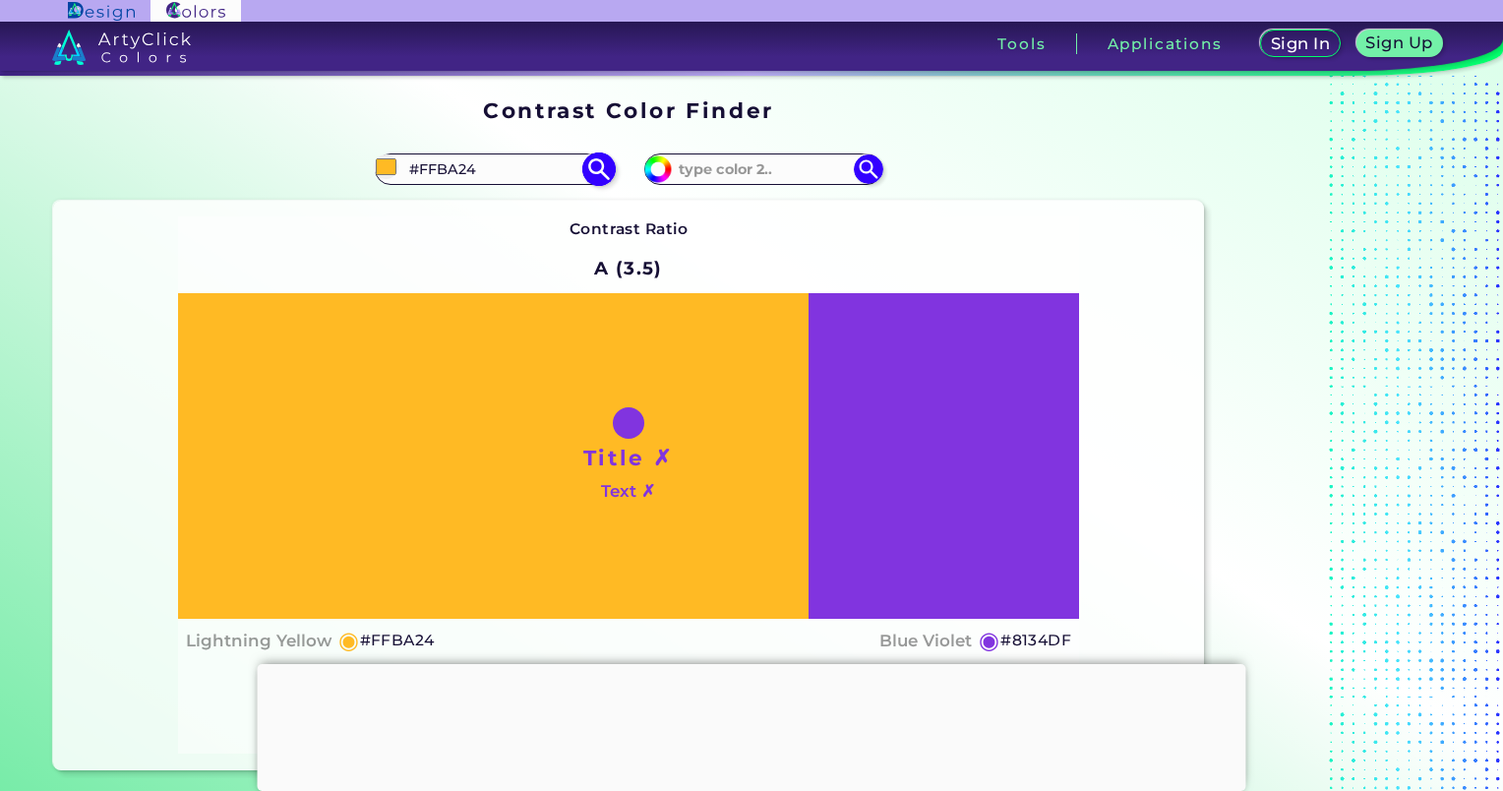
type input "#feb820"
type input "#FEB820"
type input "#ffb81f"
type input "#FFB81F"
type input "#ffb61a"
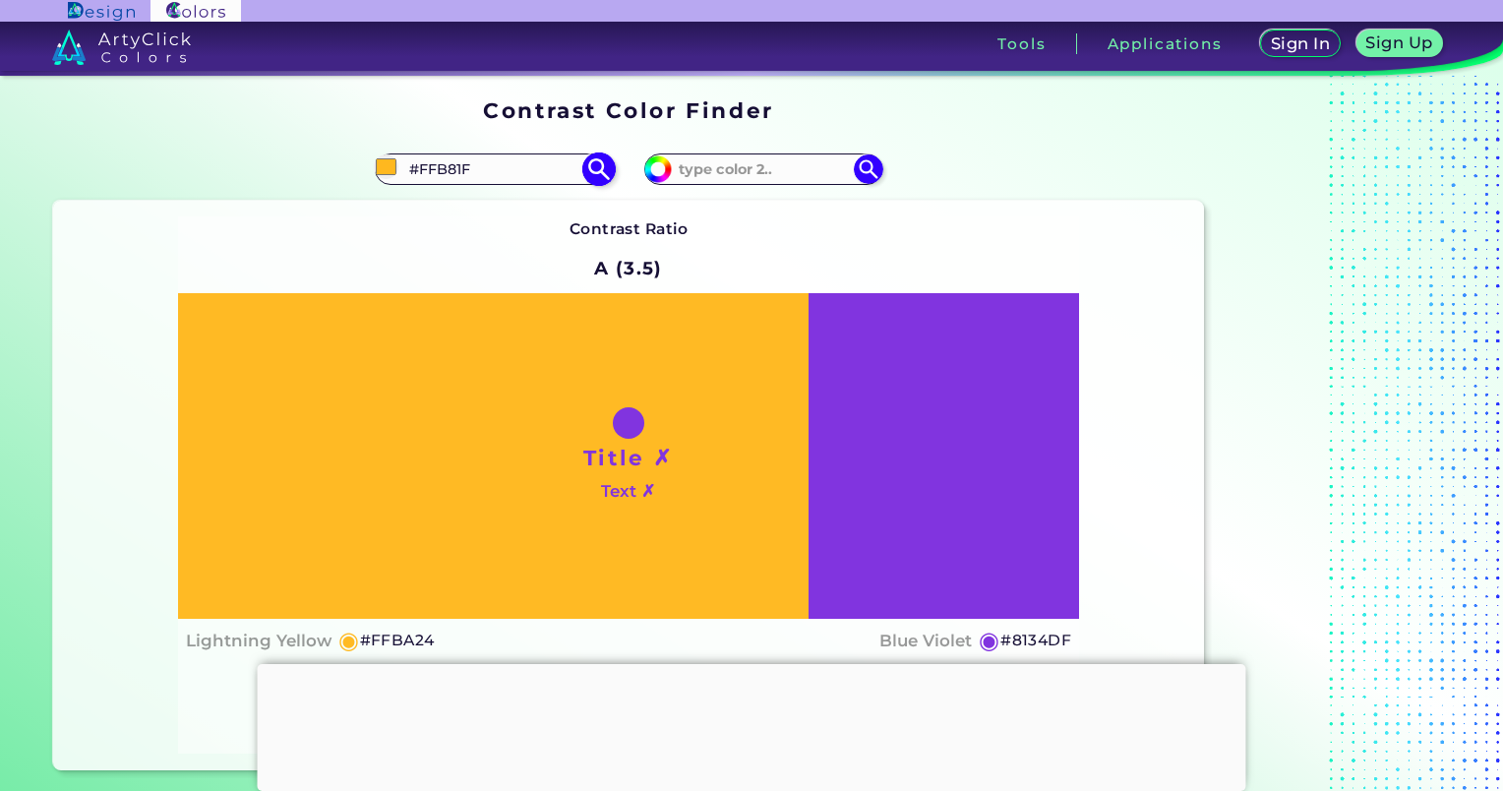
type input "#FFB61A"
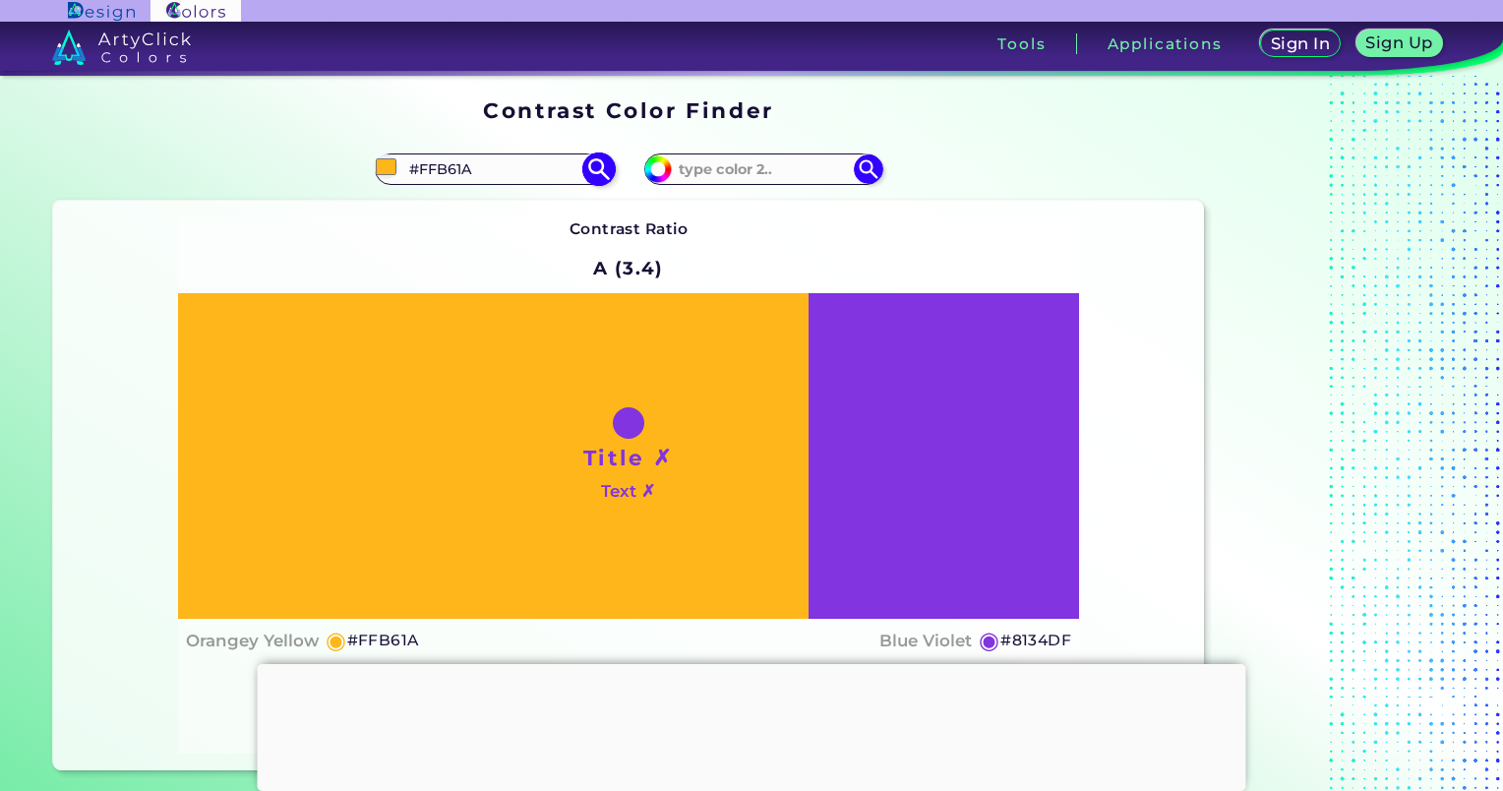
type input "#feb416"
type input "#FEB416"
type input "#ffb61a"
type input "#FFB61A"
type input "#fbb318"
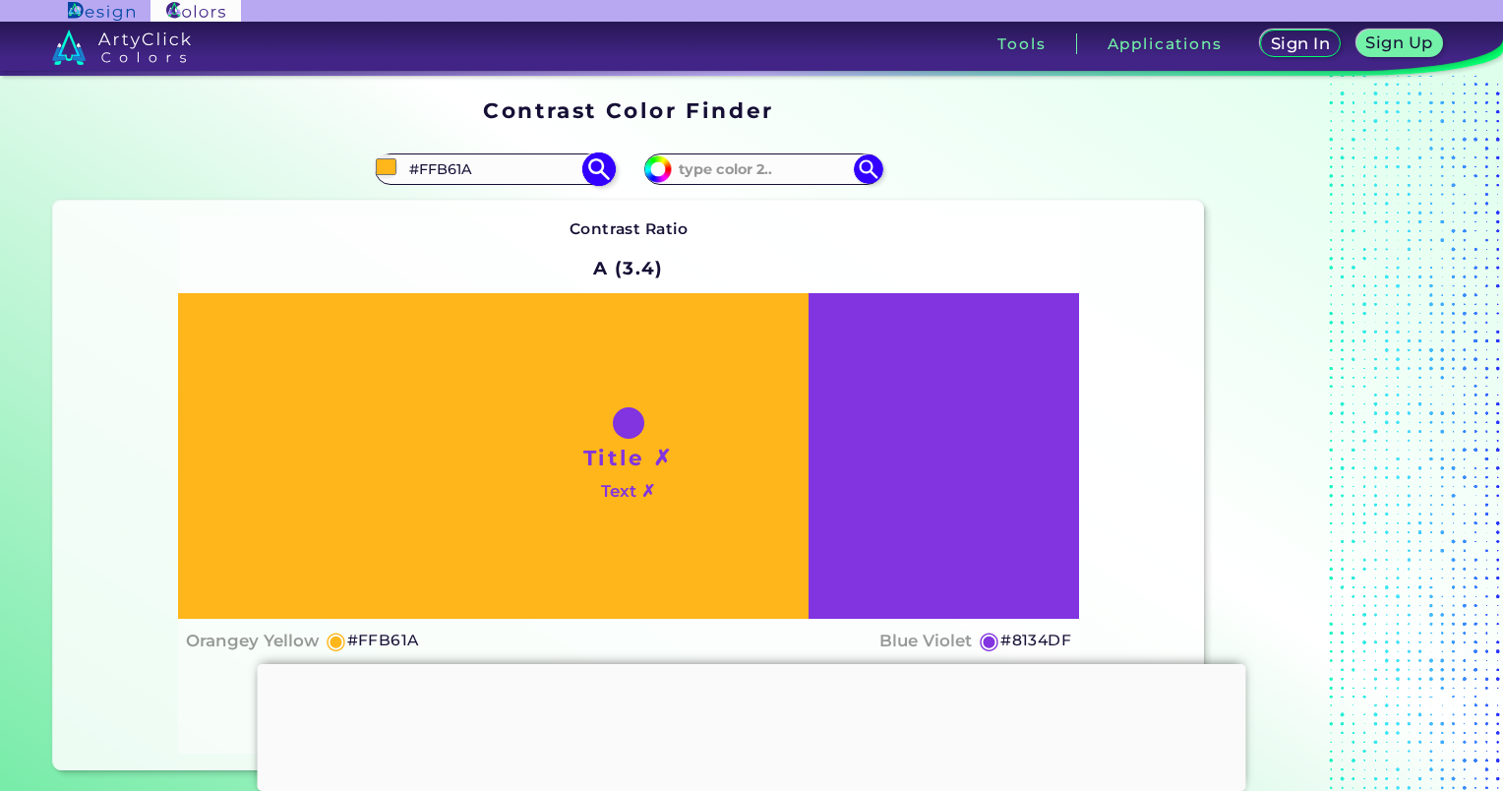
type input "#FBB318"
type input "#f8b016"
type input "#F8B016"
type input "#f7b018"
type input "#F7B018"
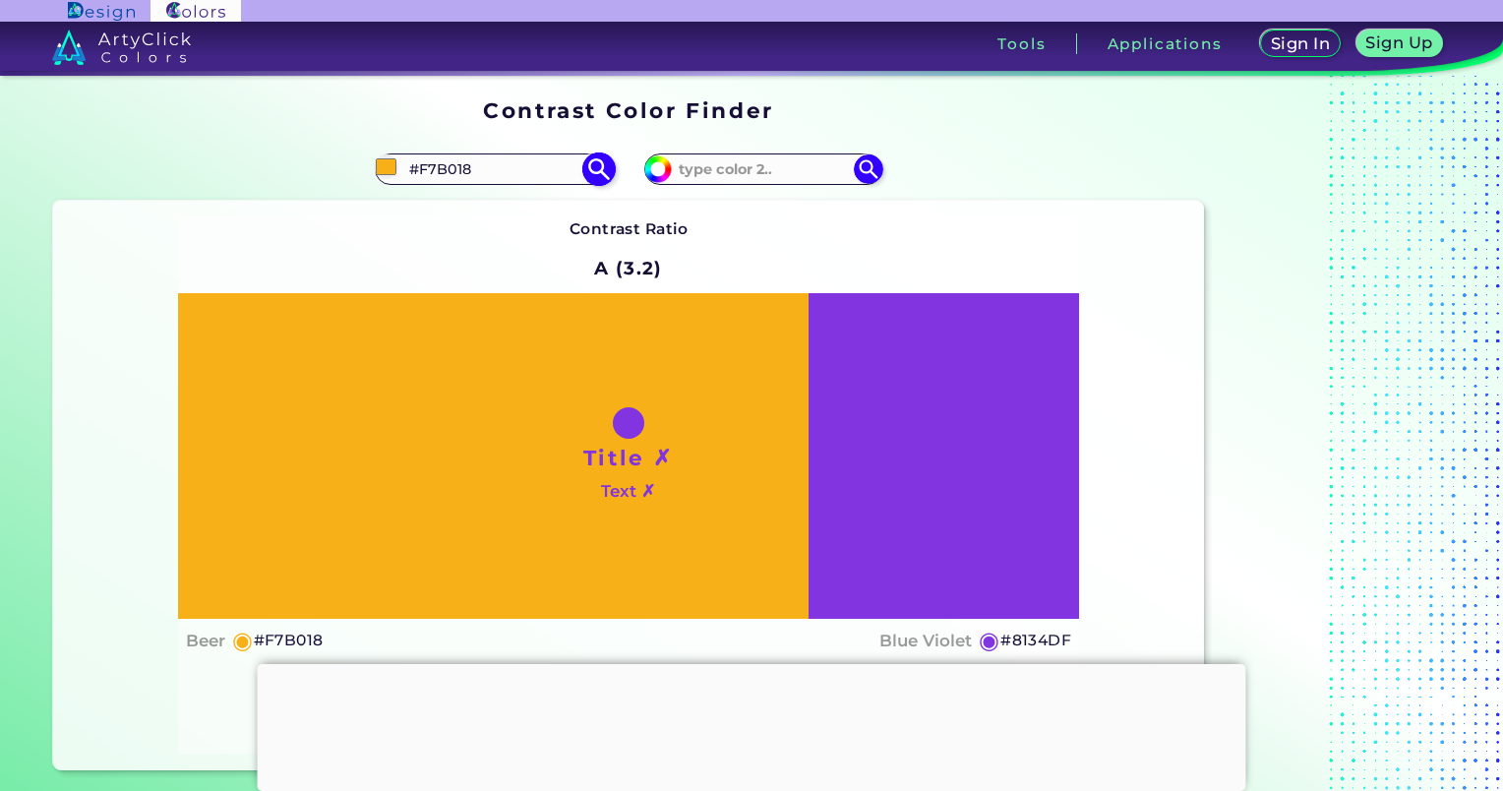
type input "#f6ae13"
type input "#F6AE13"
type input "#f8af12"
type input "#F8AF12"
type input "#f8ad0d"
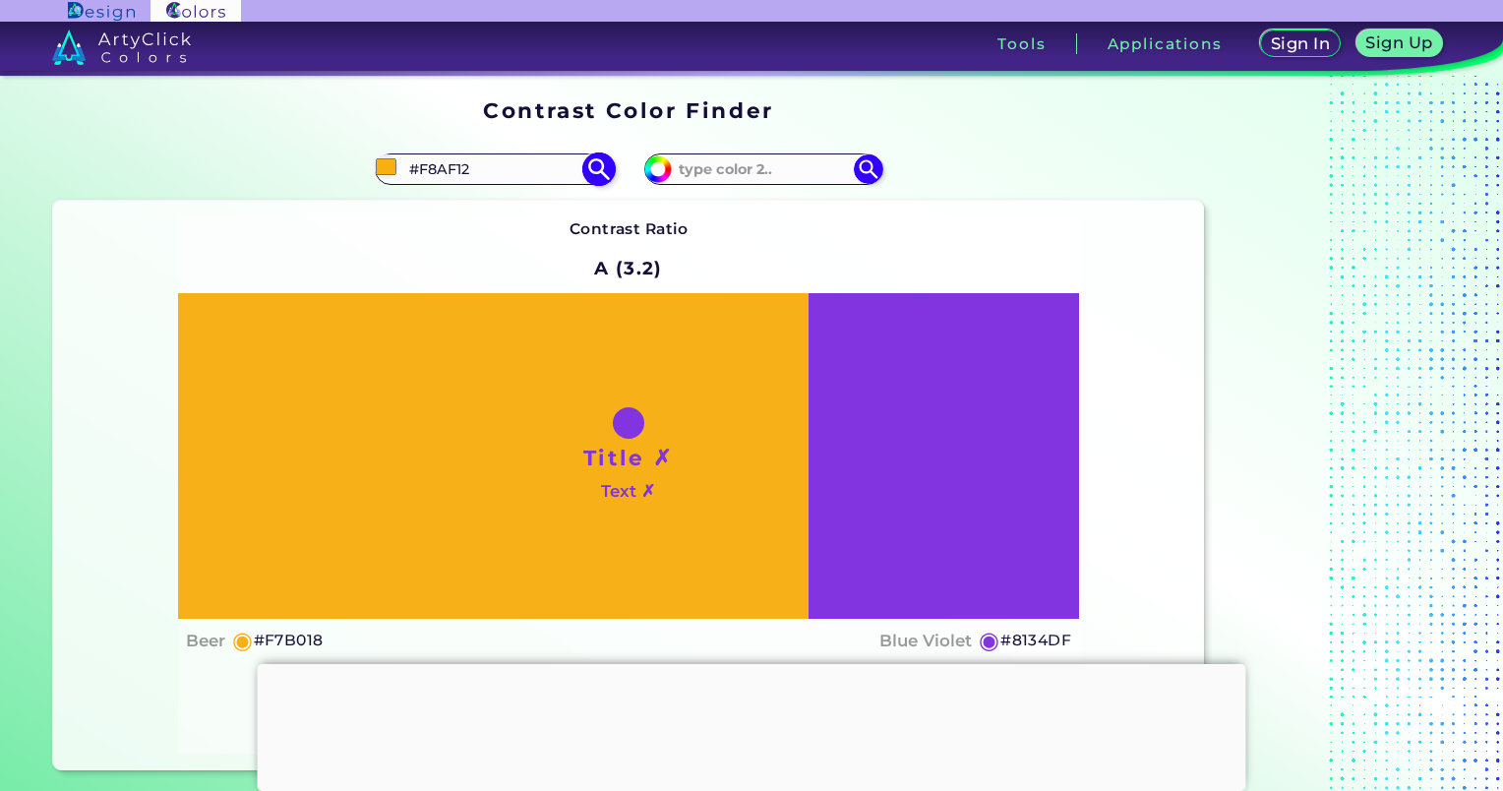
type input "#F8AD0D"
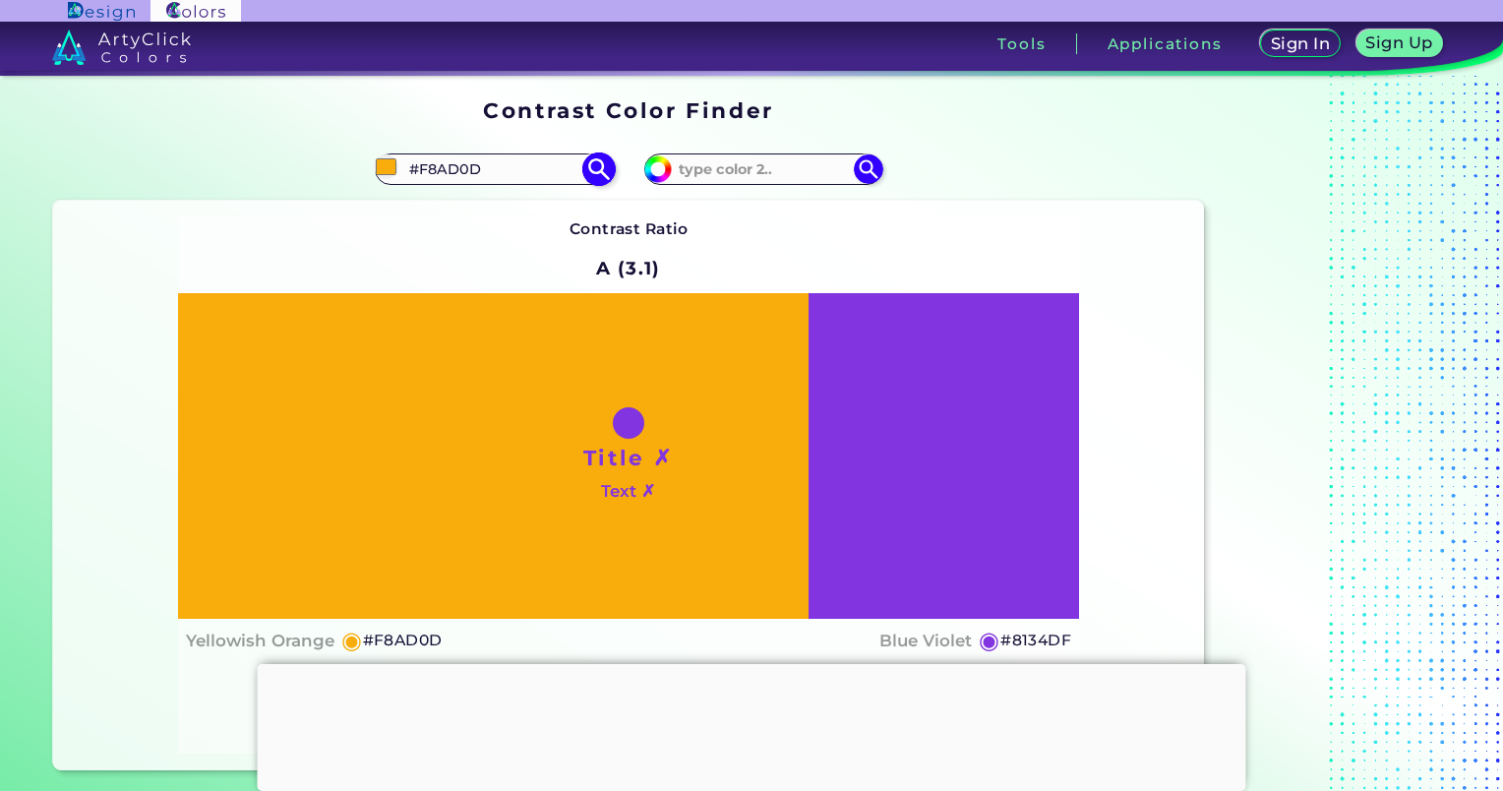
type input "#fbb00e"
type input "#FBB00E"
type input "#fdb10d"
type input "#FDB10D"
type input "#ffb10a"
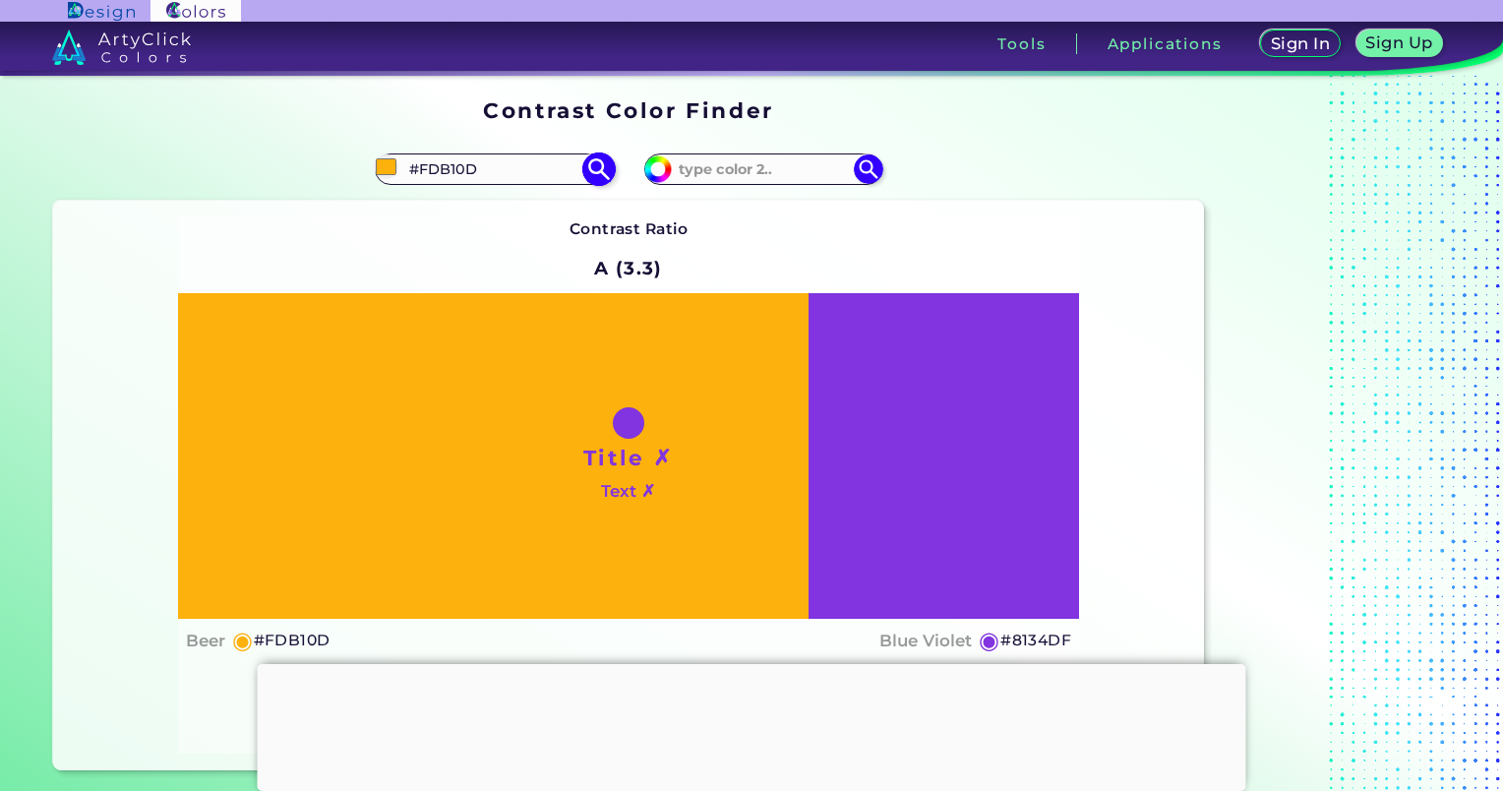
type input "#FFB10A"
type input "#feb10b"
type input "#FEB10B"
type input "#feb310"
type input "#FEB310"
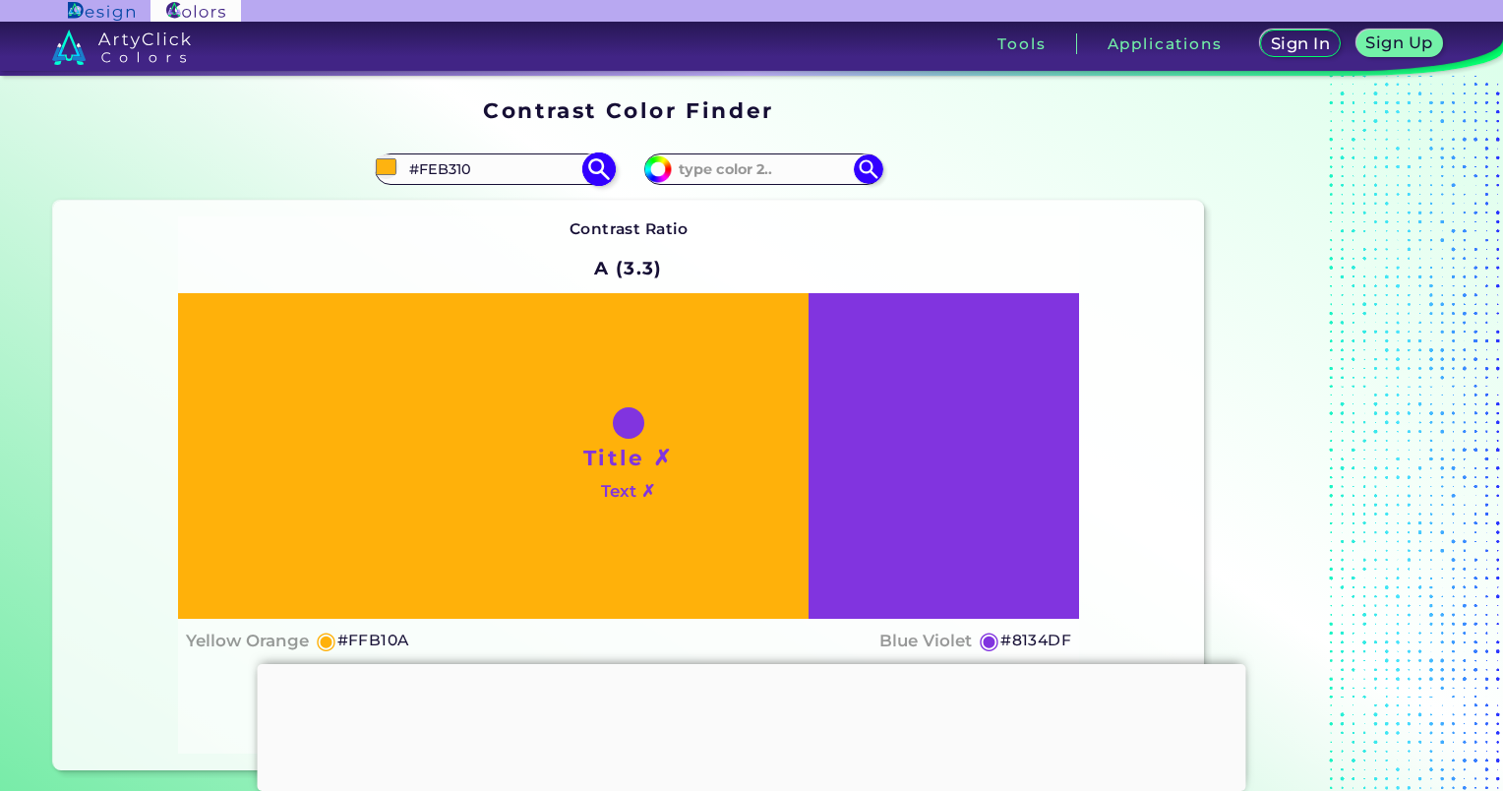
type input "#ffb30f"
type input "#FFB30F"
type input "#ffb514"
type input "#FFB514"
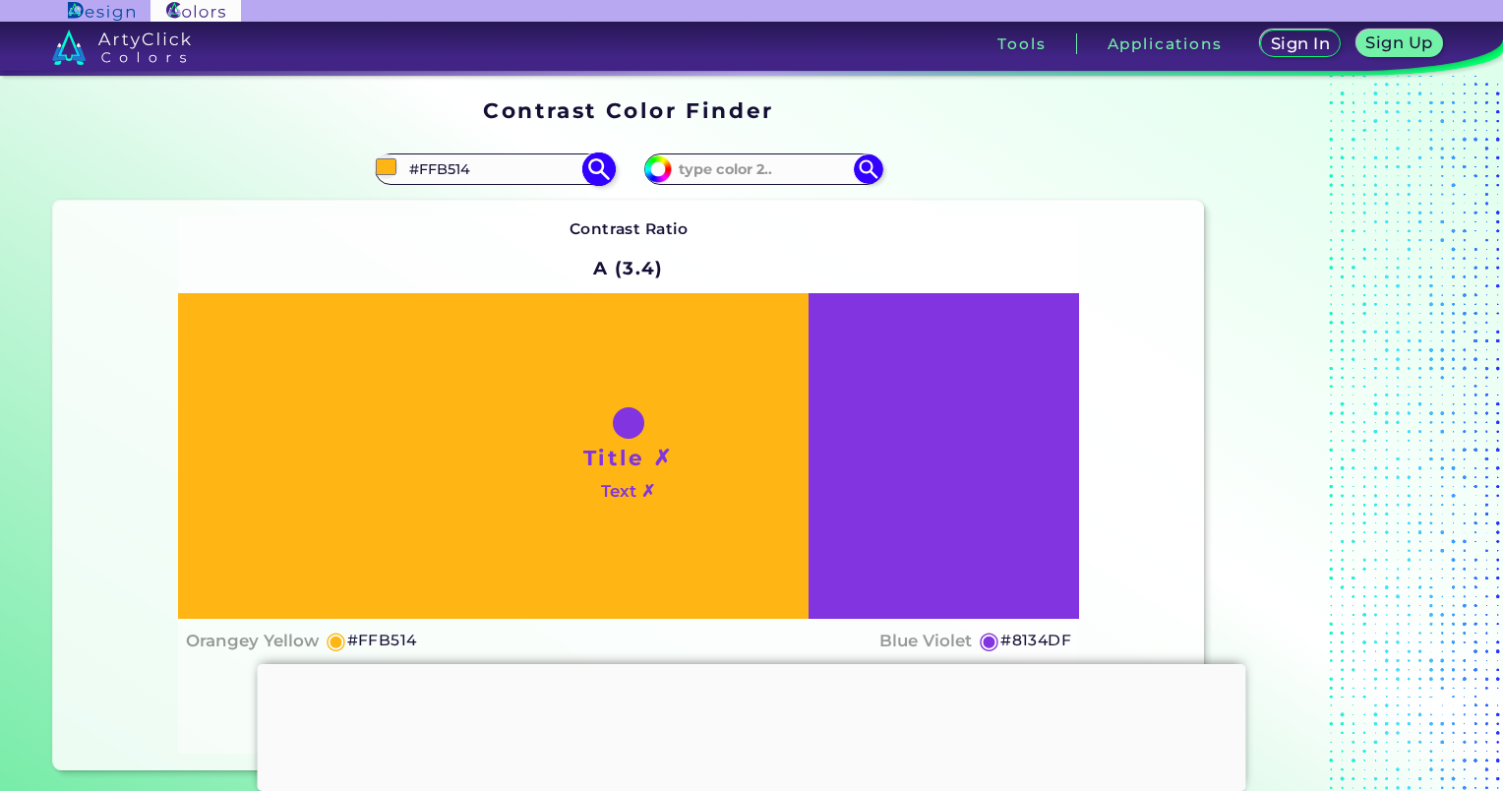
type input "#feb416"
type input "#FEB416"
type input "#feb416"
click at [663, 168] on input "#8134df" at bounding box center [655, 166] width 25 height 25
type input "#4a1e80"
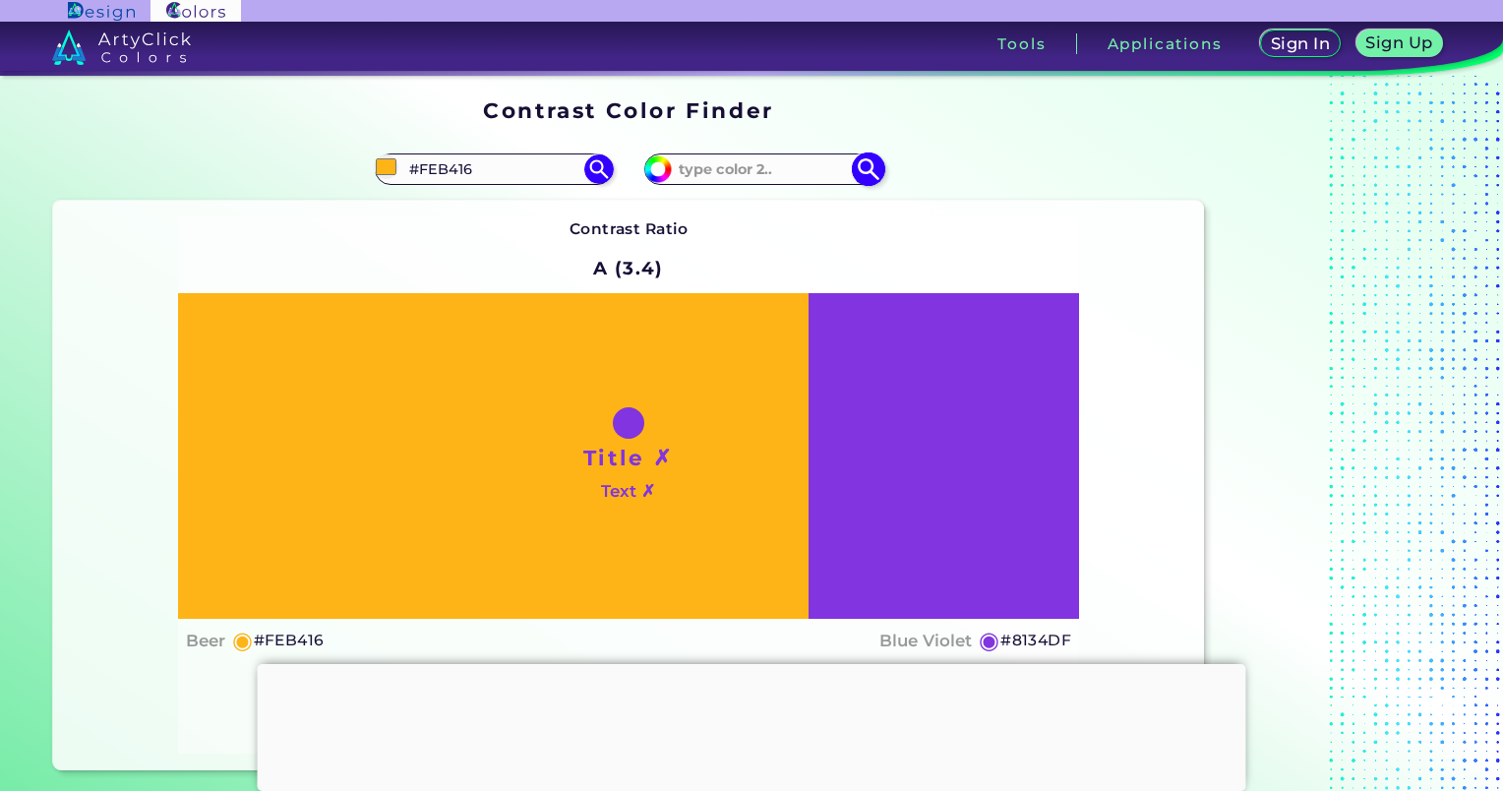
type input "#4A1E80"
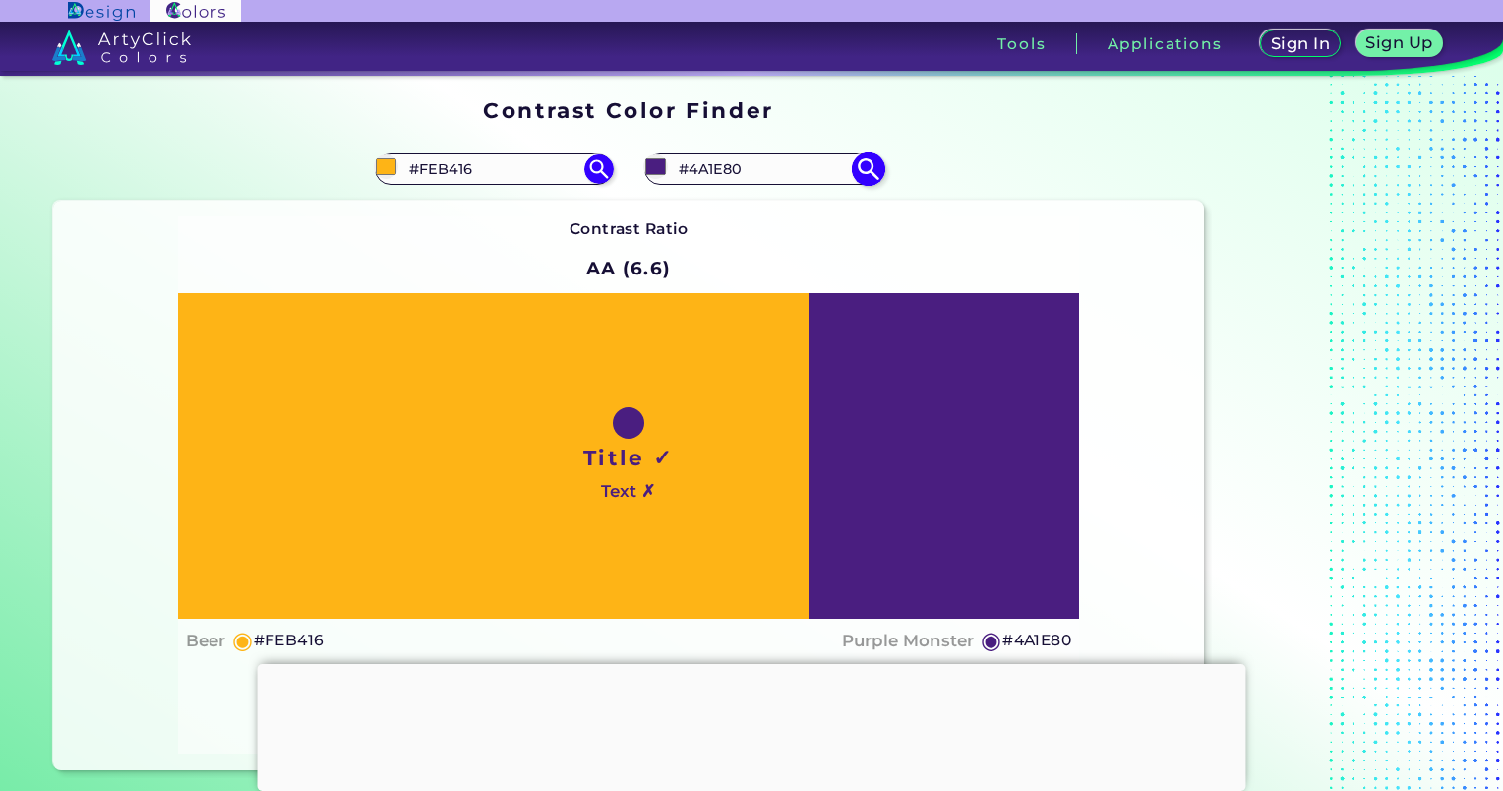
type input "#4d2083"
type input "#4D2083"
type input "#51228c"
type input "#51228C"
type input "#542390"
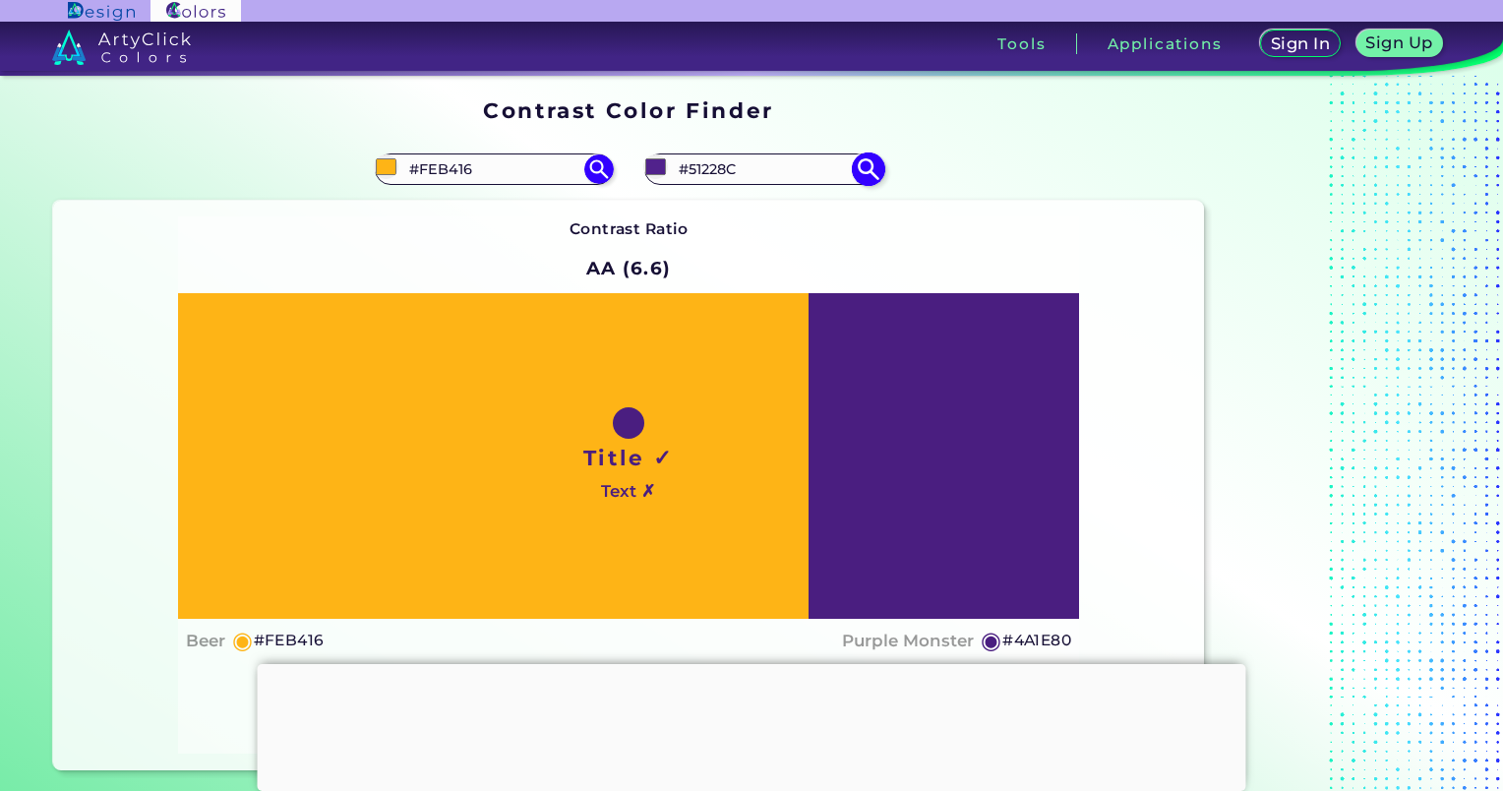
type input "#542390"
type input "#562494"
type input "#5b269c"
type input "#5B269C"
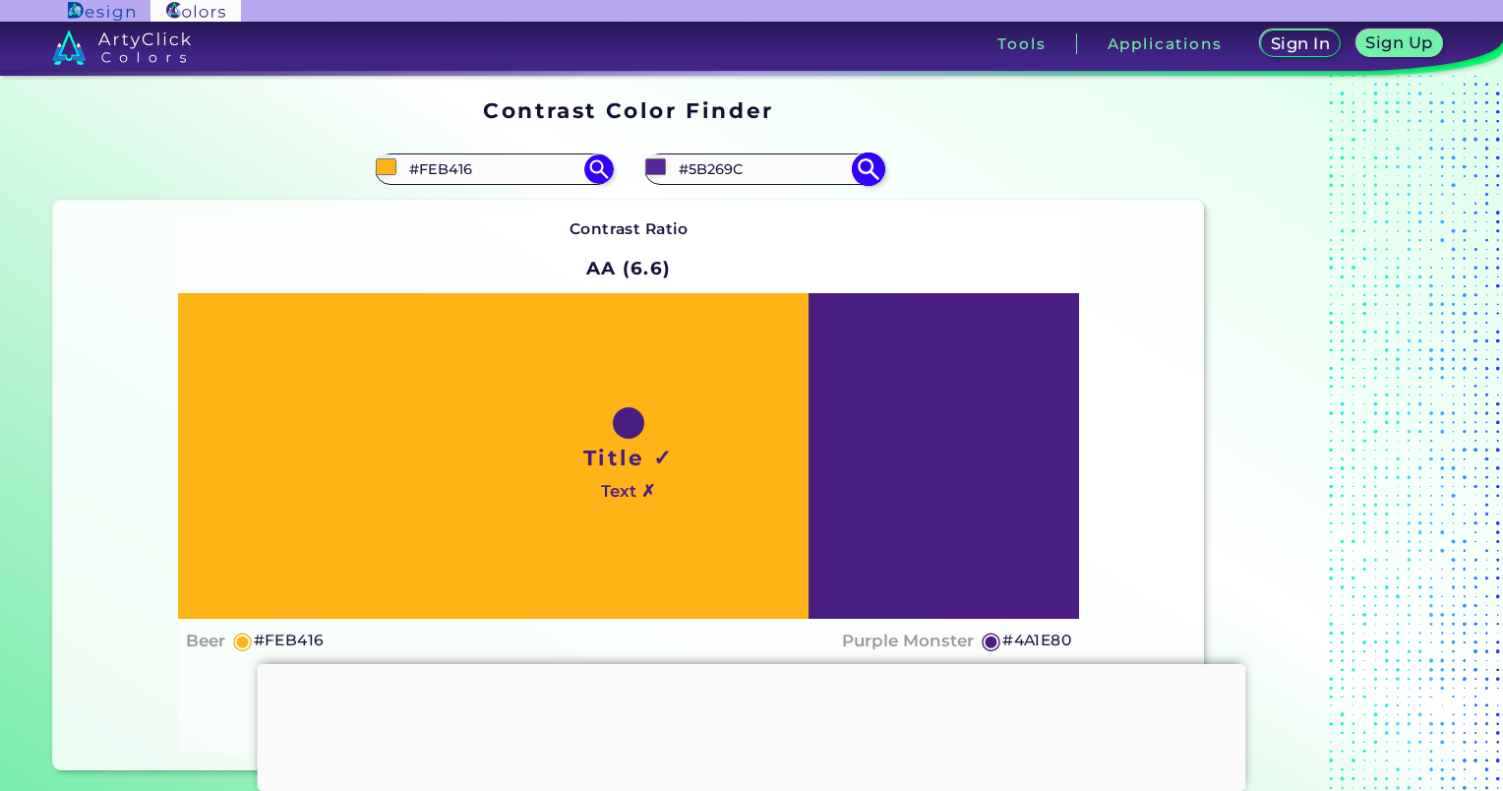
type input "#6027a5"
type input "#6027A5"
type input "#672ab2"
type input "#672AB2"
type input "#6c2cba"
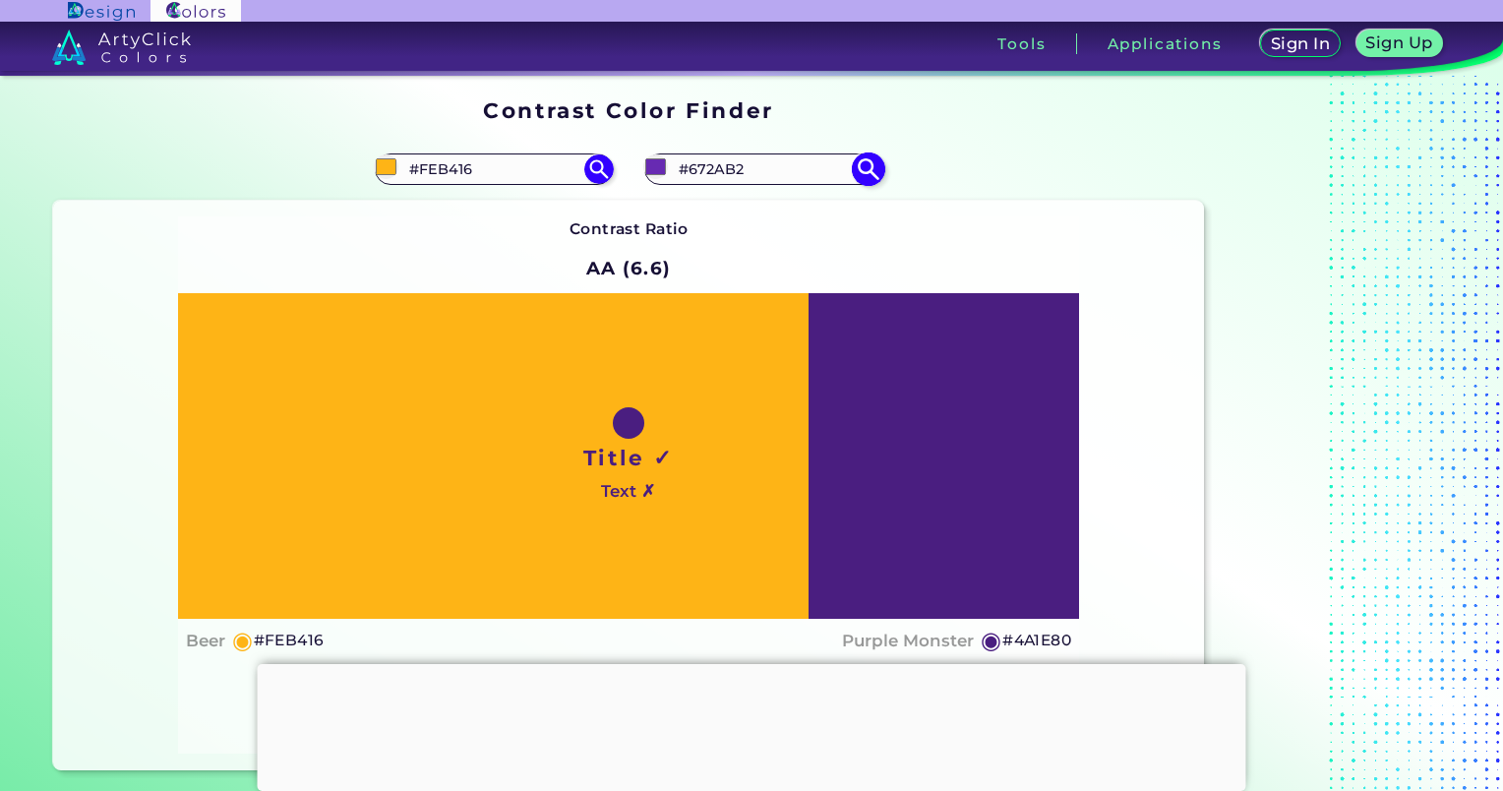
type input "#6C2CBA"
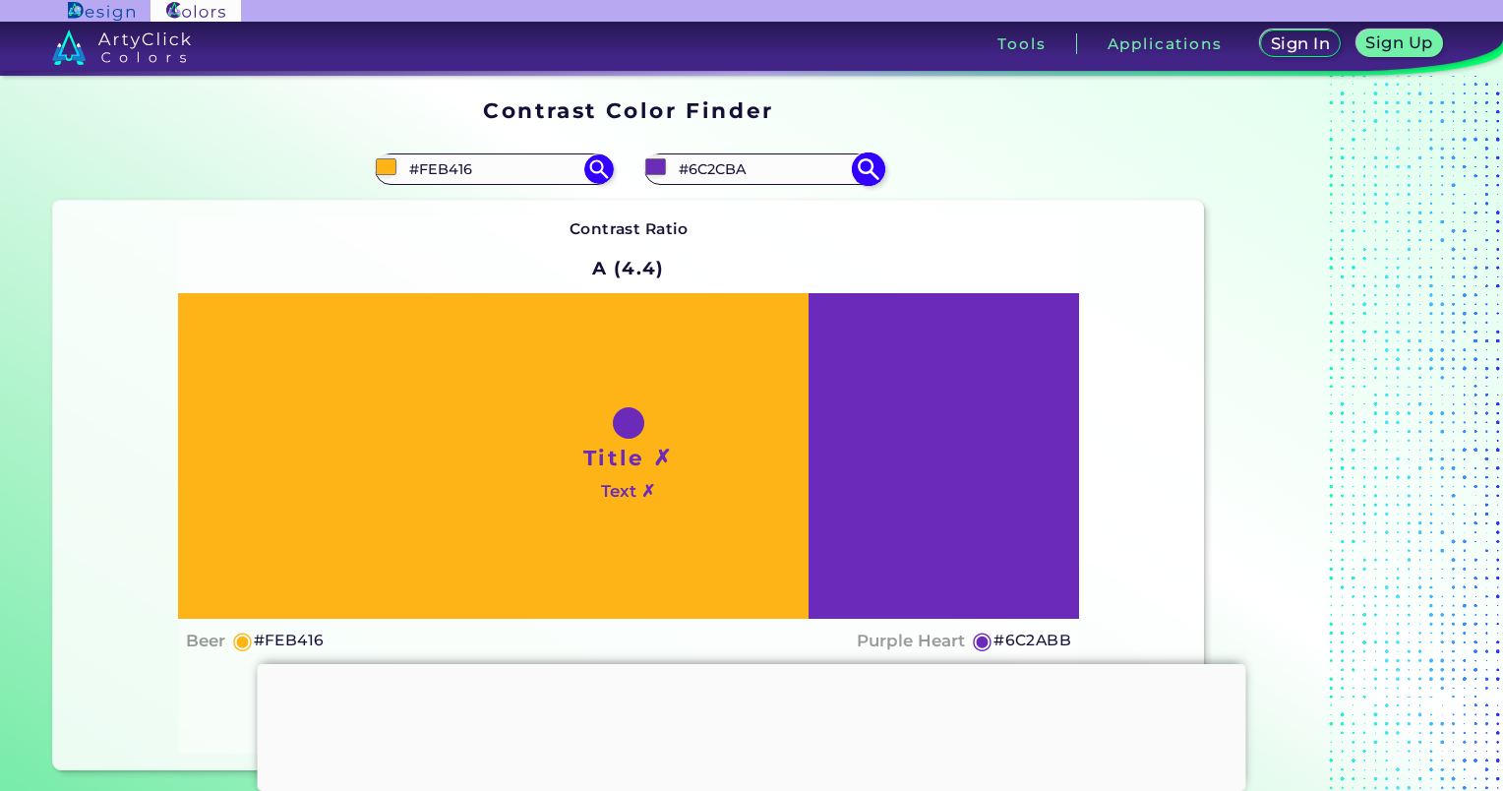
type input "#6c2abb"
type input "#6C2ABB"
type input "#6e2bbf"
type input "#6E2BBF"
type input "#702ec2"
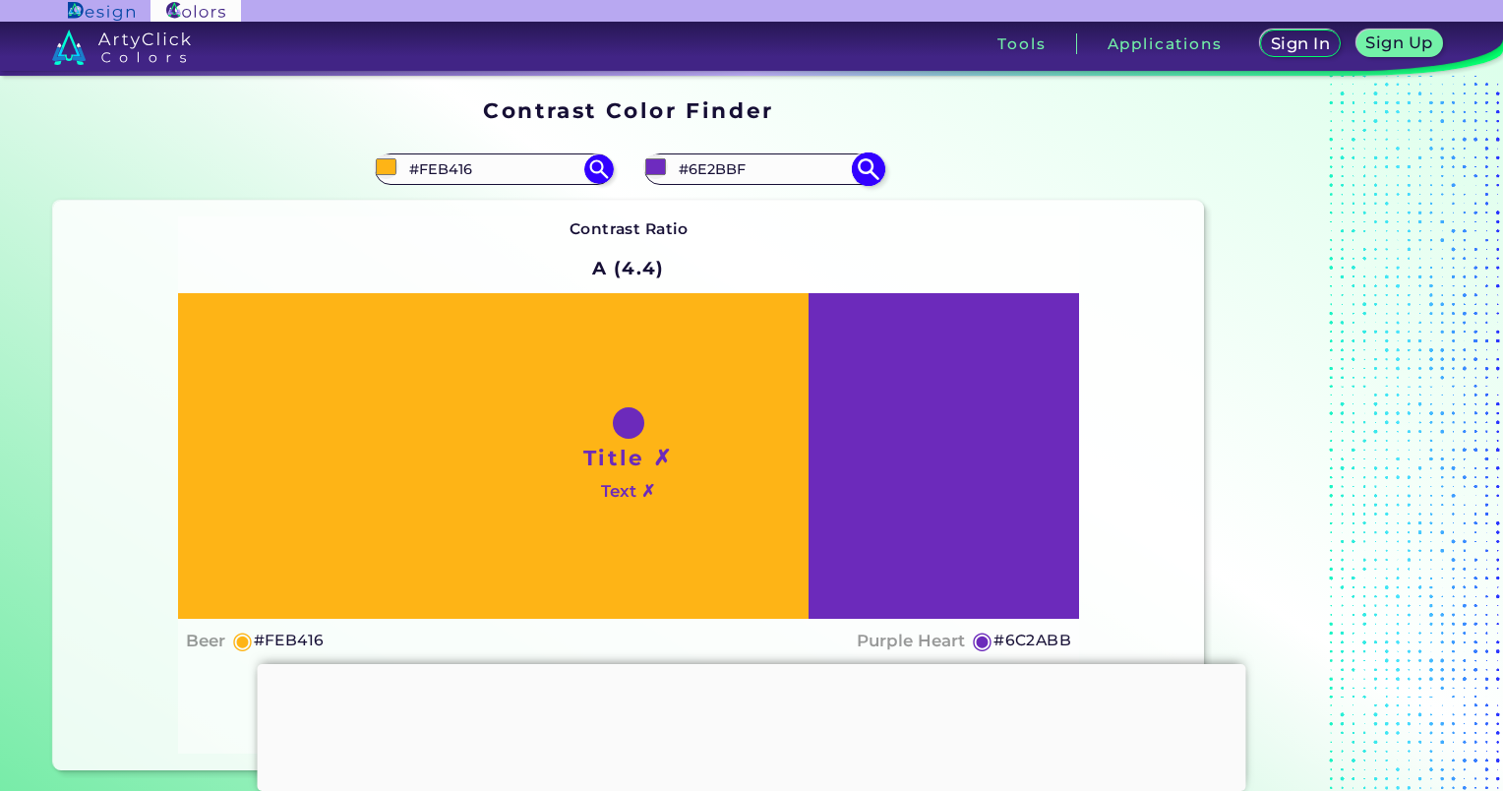
type input "#702EC2"
type input "#7130c0"
type input "#7130C0"
type input "#7131bf"
type input "#7131BF"
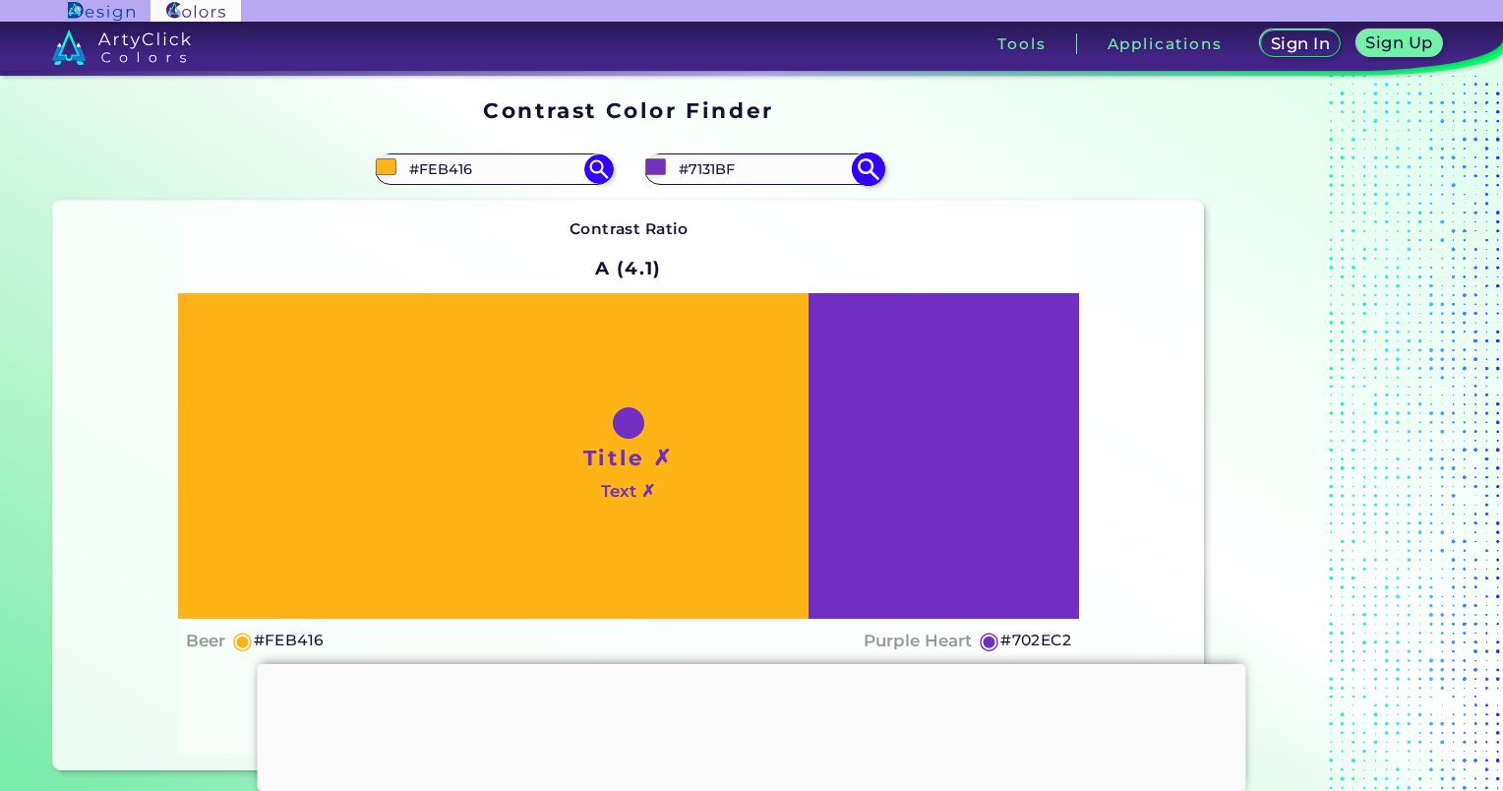
type input "#7335c0"
type input "#7335C0"
type input "#7438bc"
type input "#7438BC"
type input "#743abb"
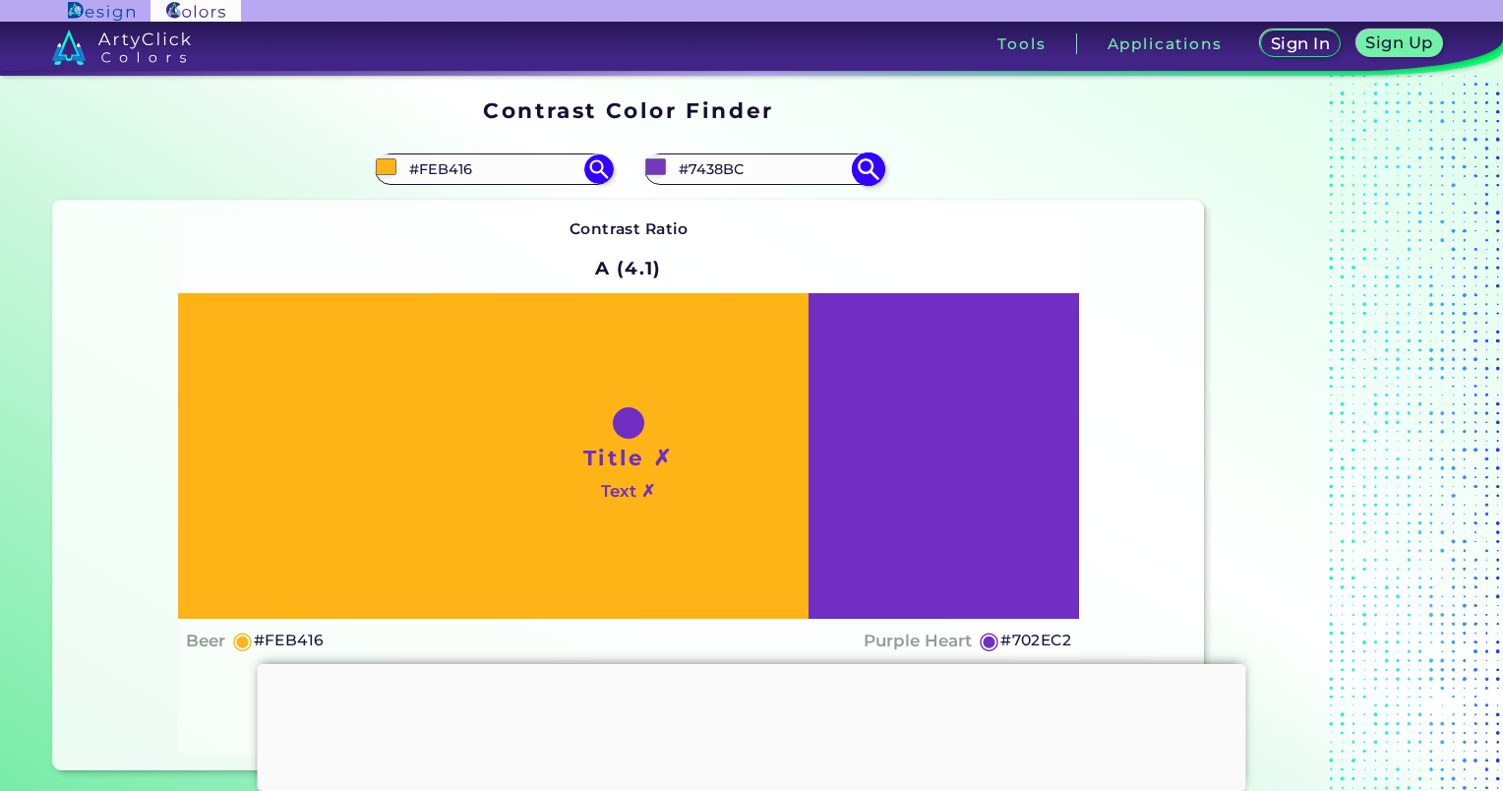
type input "#743ABB"
type input "#743eb6"
type input "#743EB6"
type input "#7746b4"
type input "#7746B4"
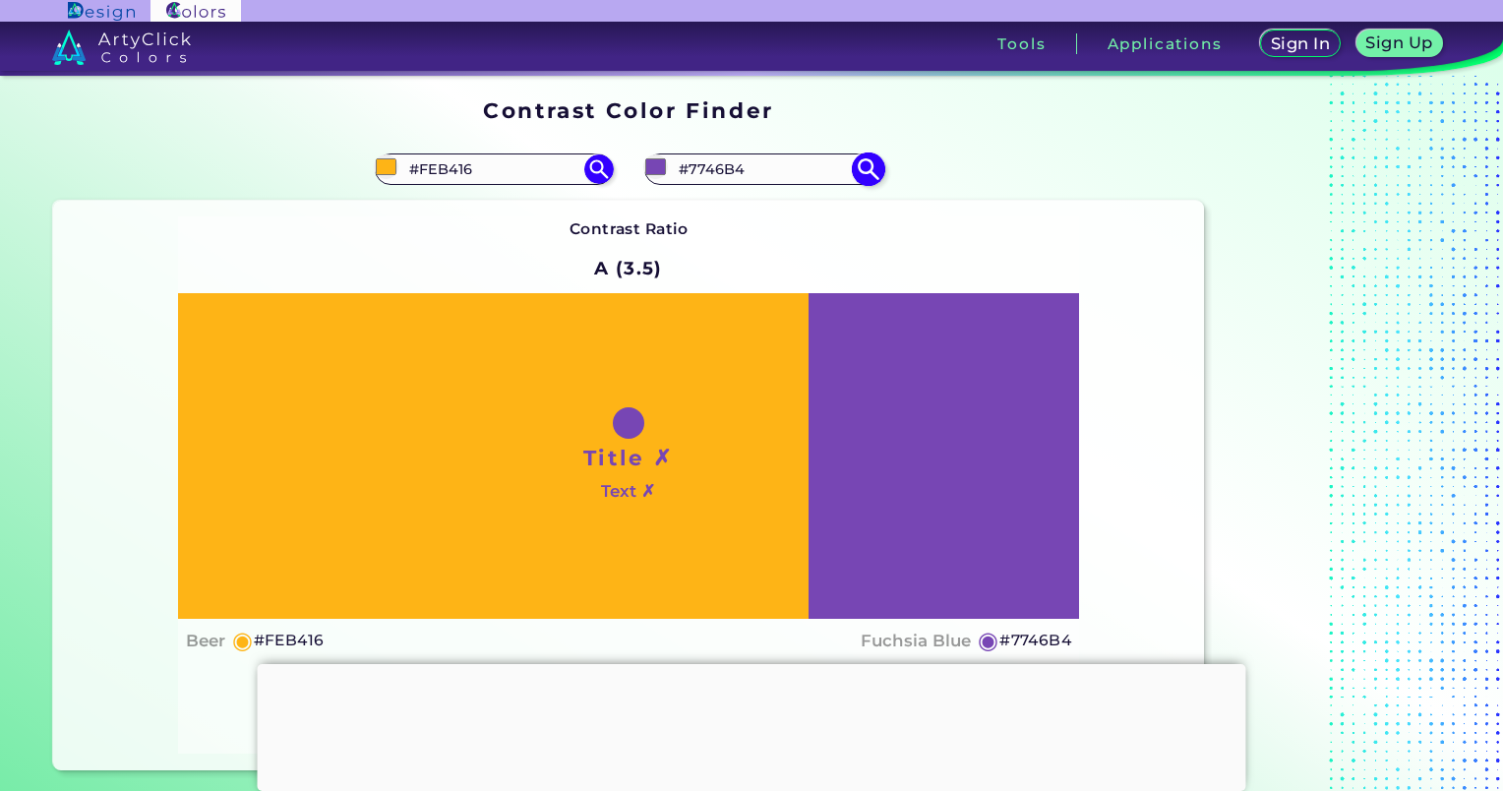
type input "#7d50b4"
type input "#7D50B4"
type input "#8056b3"
type input "#8056B3"
type input "#8059b1"
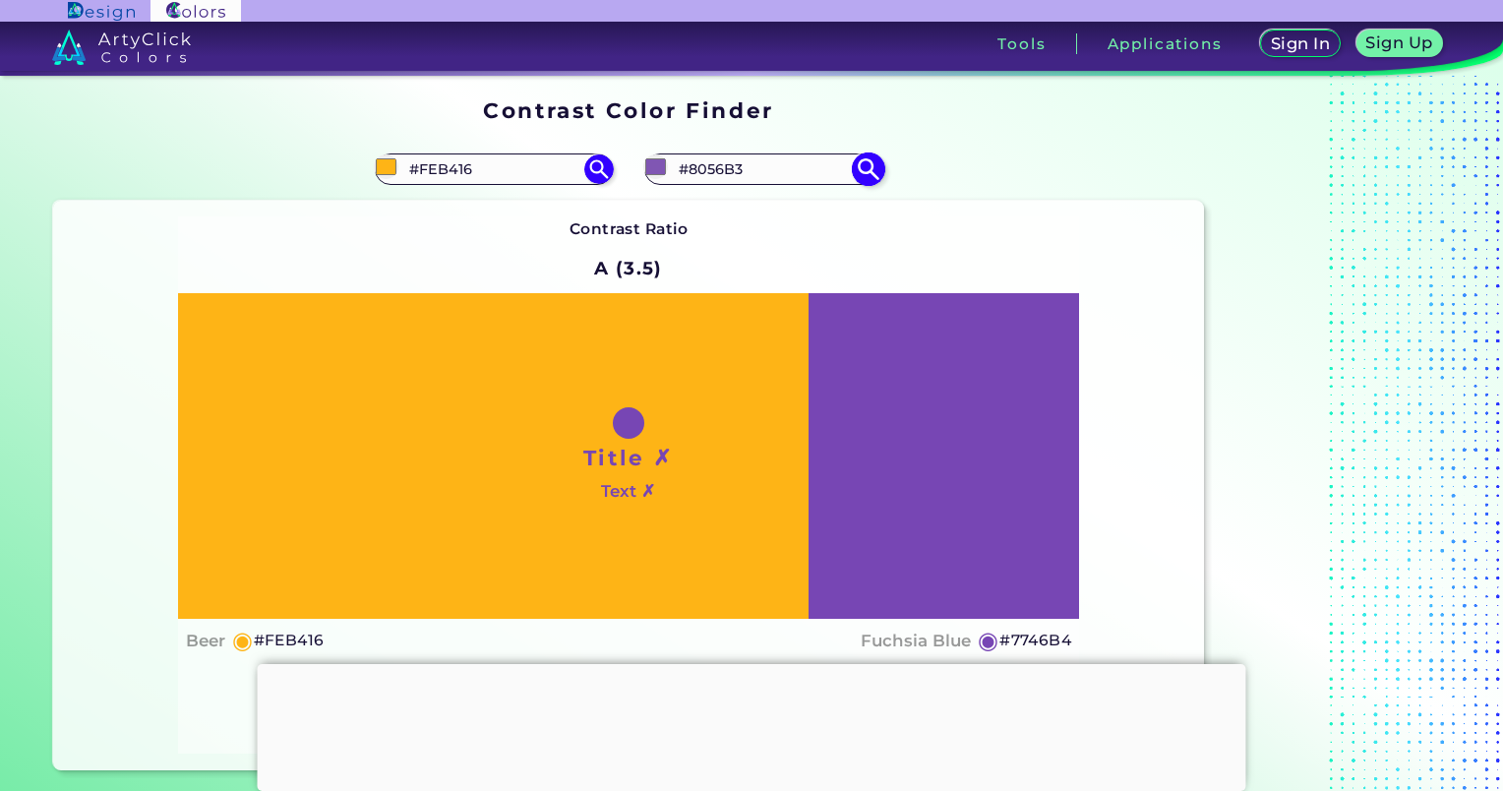
type input "#8059B1"
type input "#835db1"
type input "#835DB1"
type input "#835eb0"
type input "#835EB0"
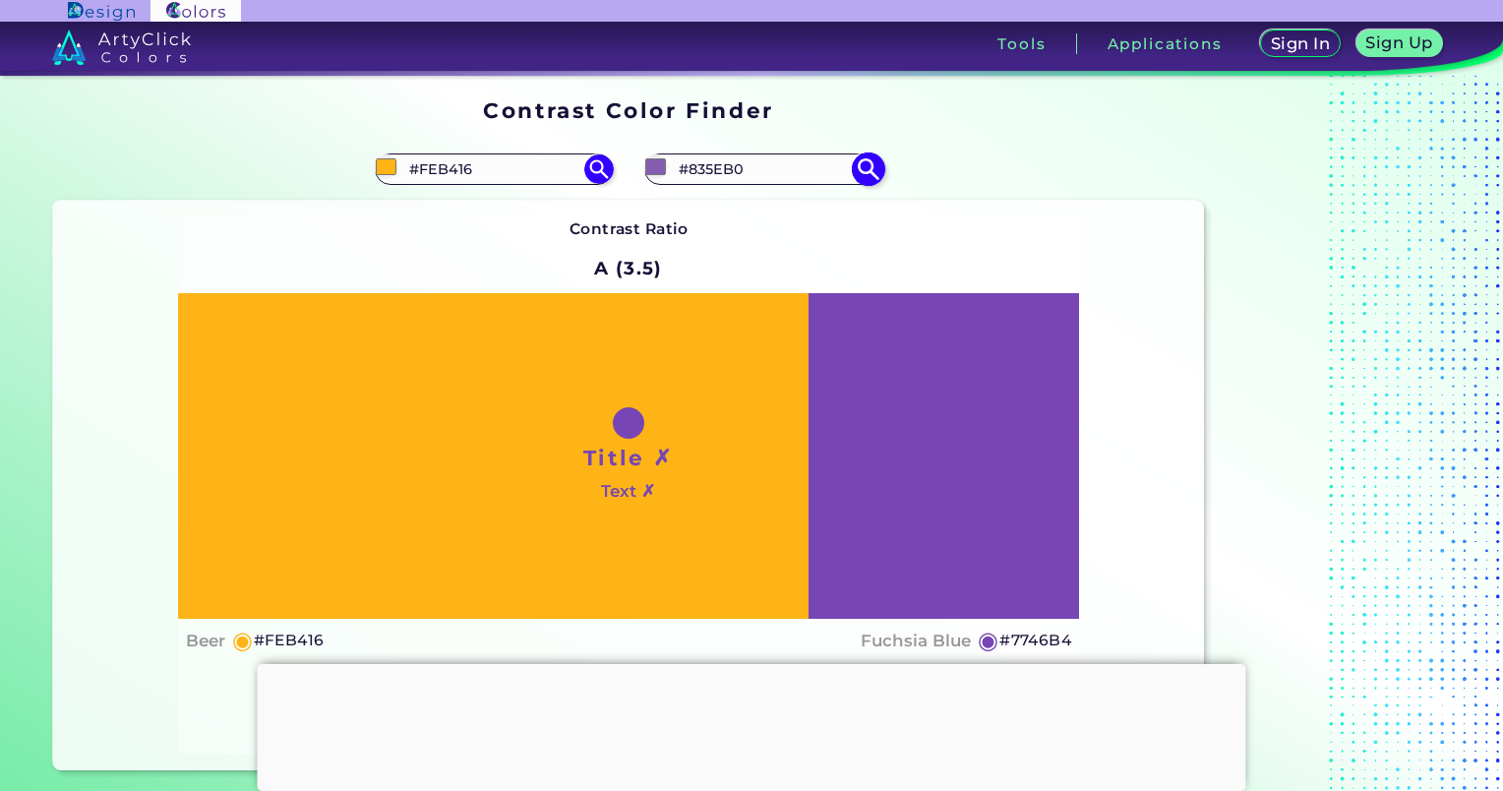
type input "#8662b2"
type input "#8662B2"
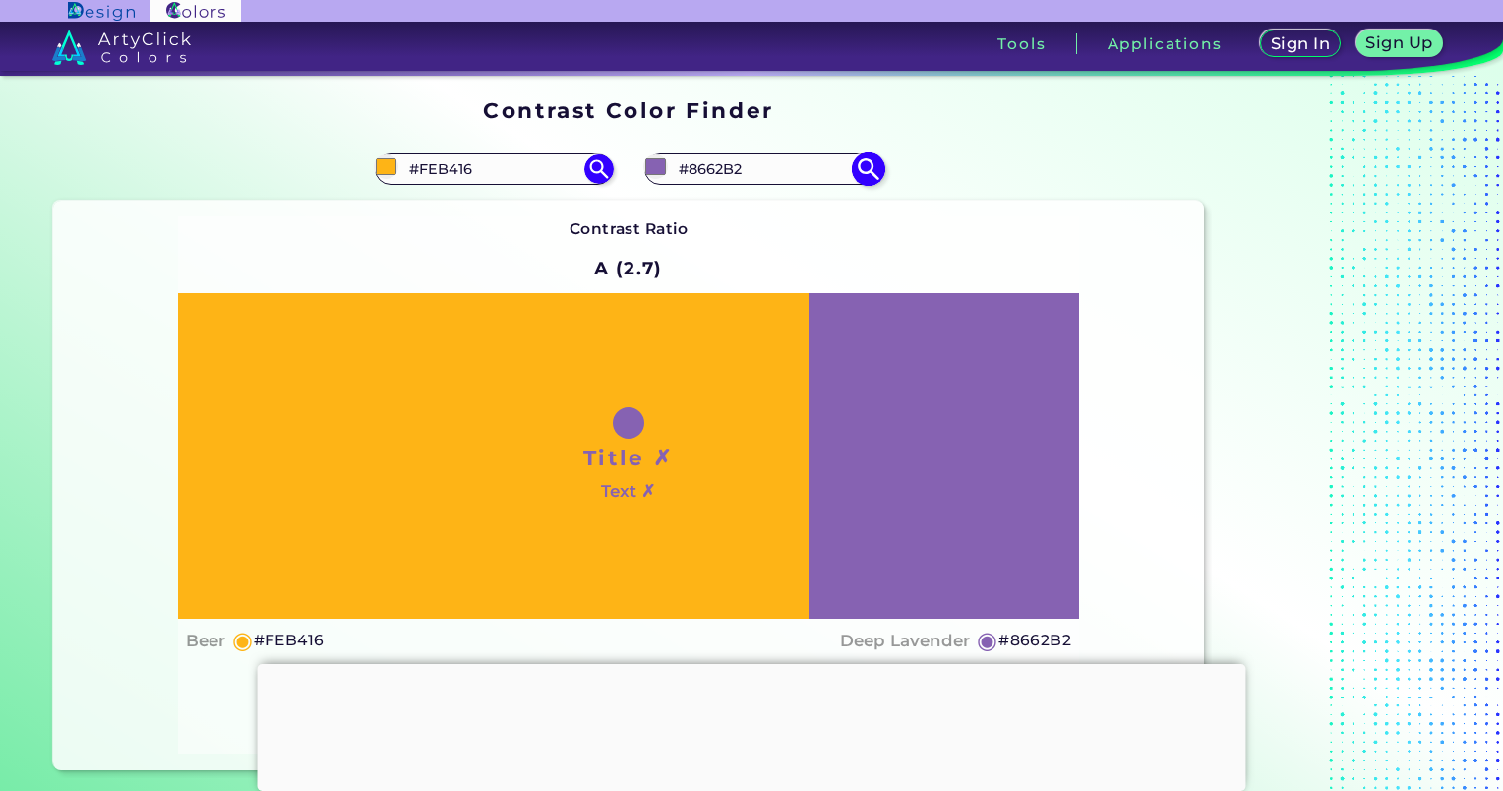
type input "#b29862"
type input "#B29862"
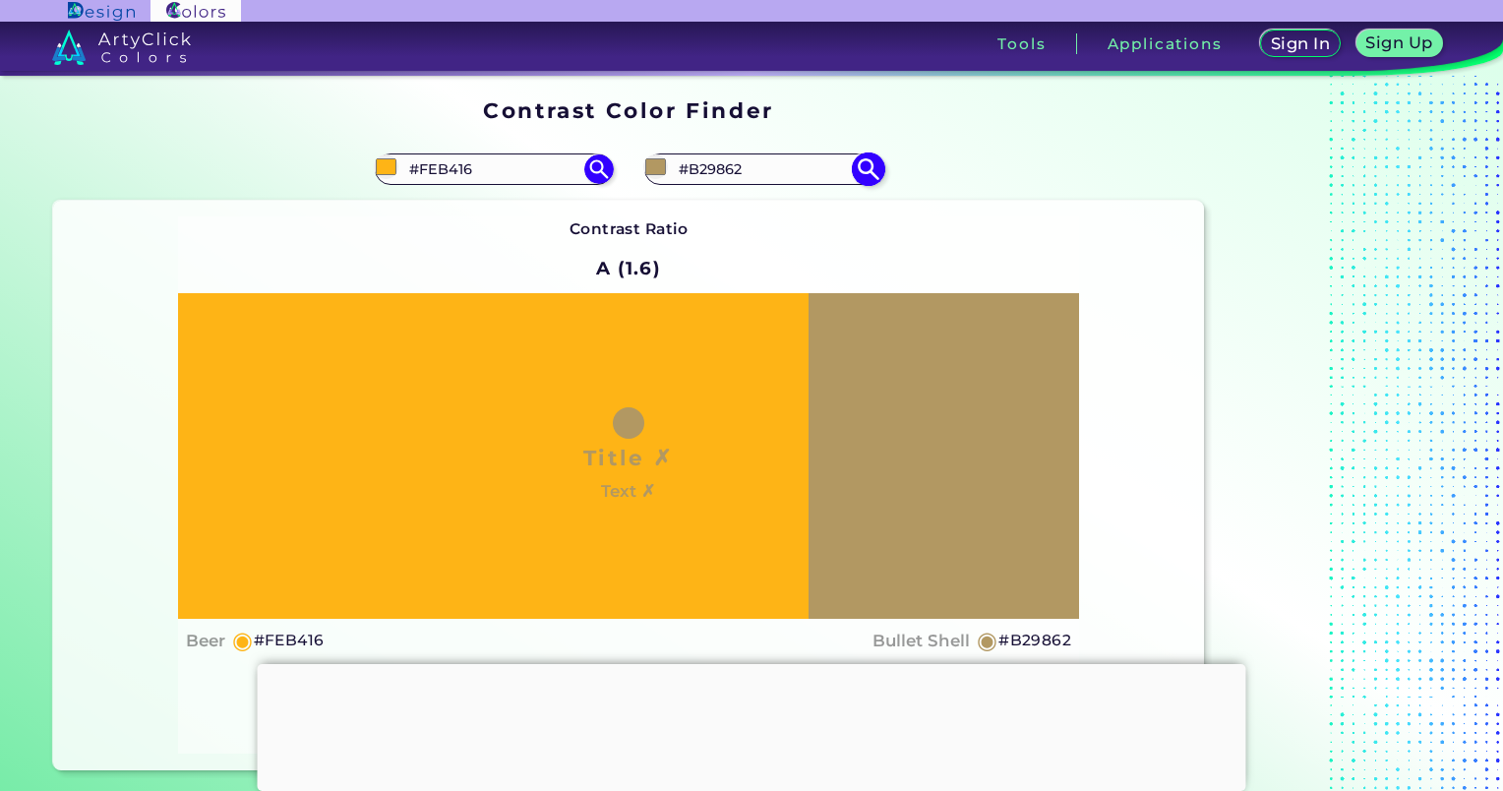
type input "#b29462"
type input "#B29462"
type input "#b29062"
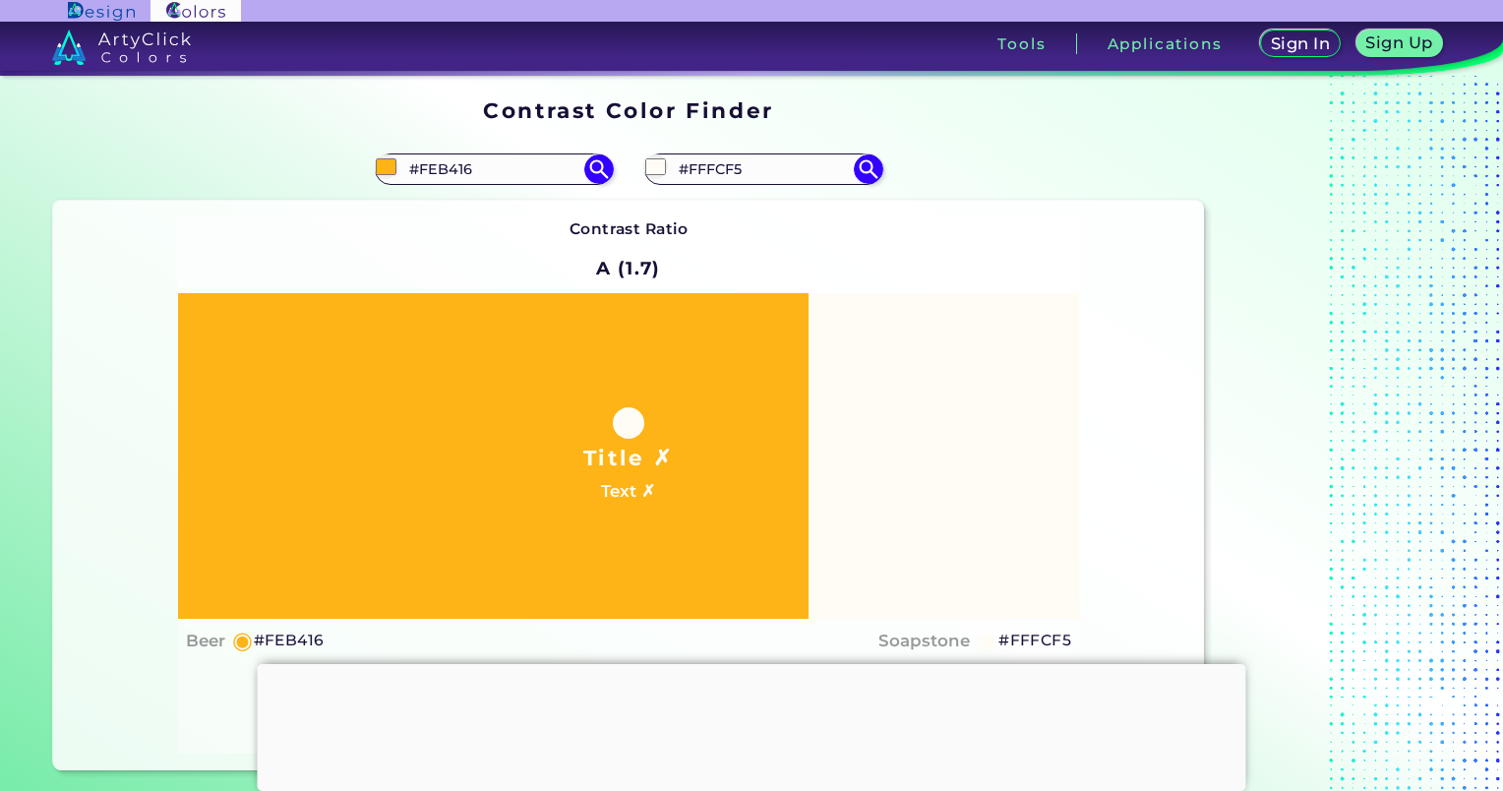
click at [478, 246] on div "Contrast Ratio A (1.7) Title ✗ Text ✗ Beer ◉ #FEB416 Soapstone ◉" at bounding box center [629, 484] width 902 height 537
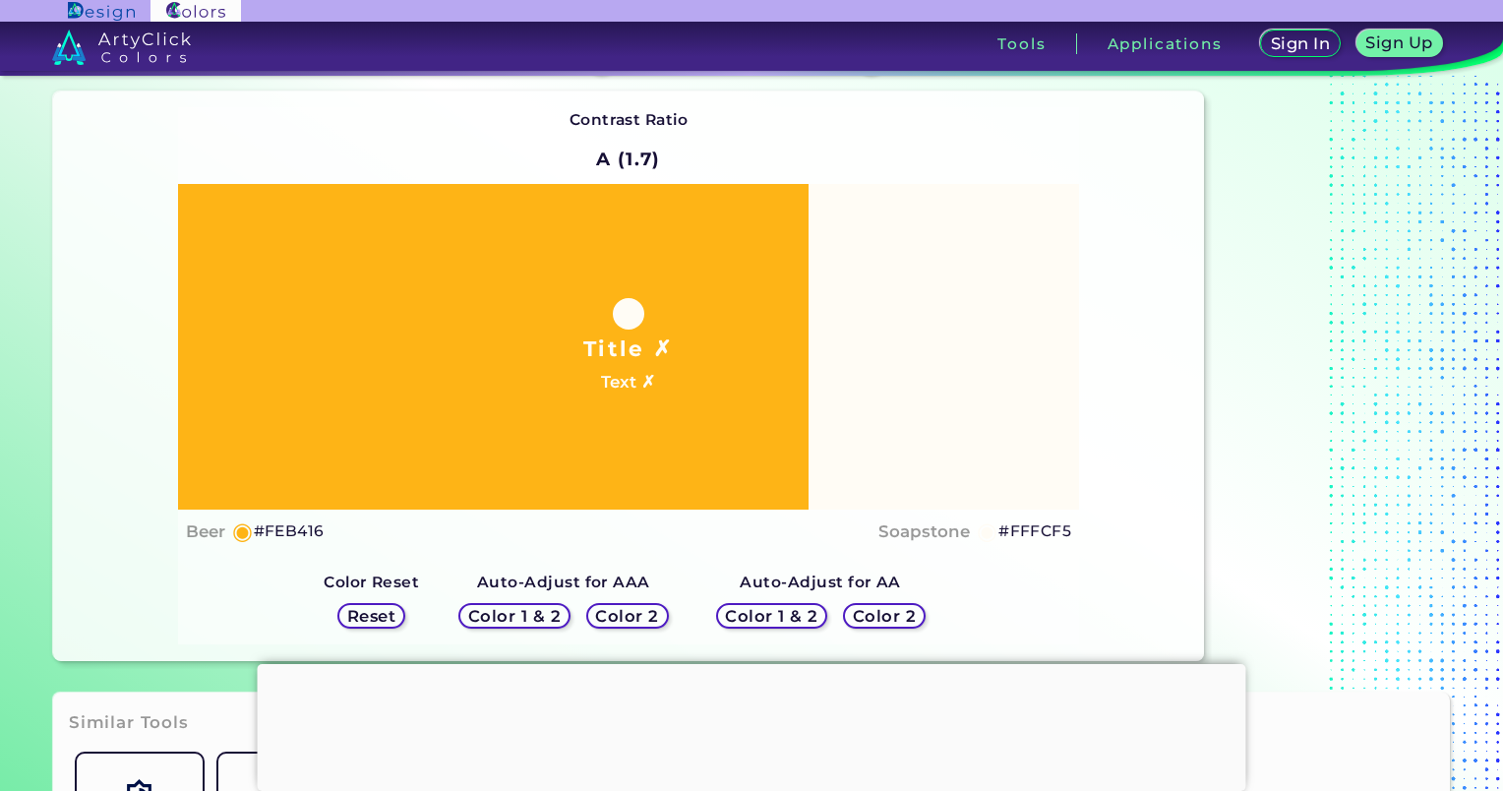
scroll to position [101, 0]
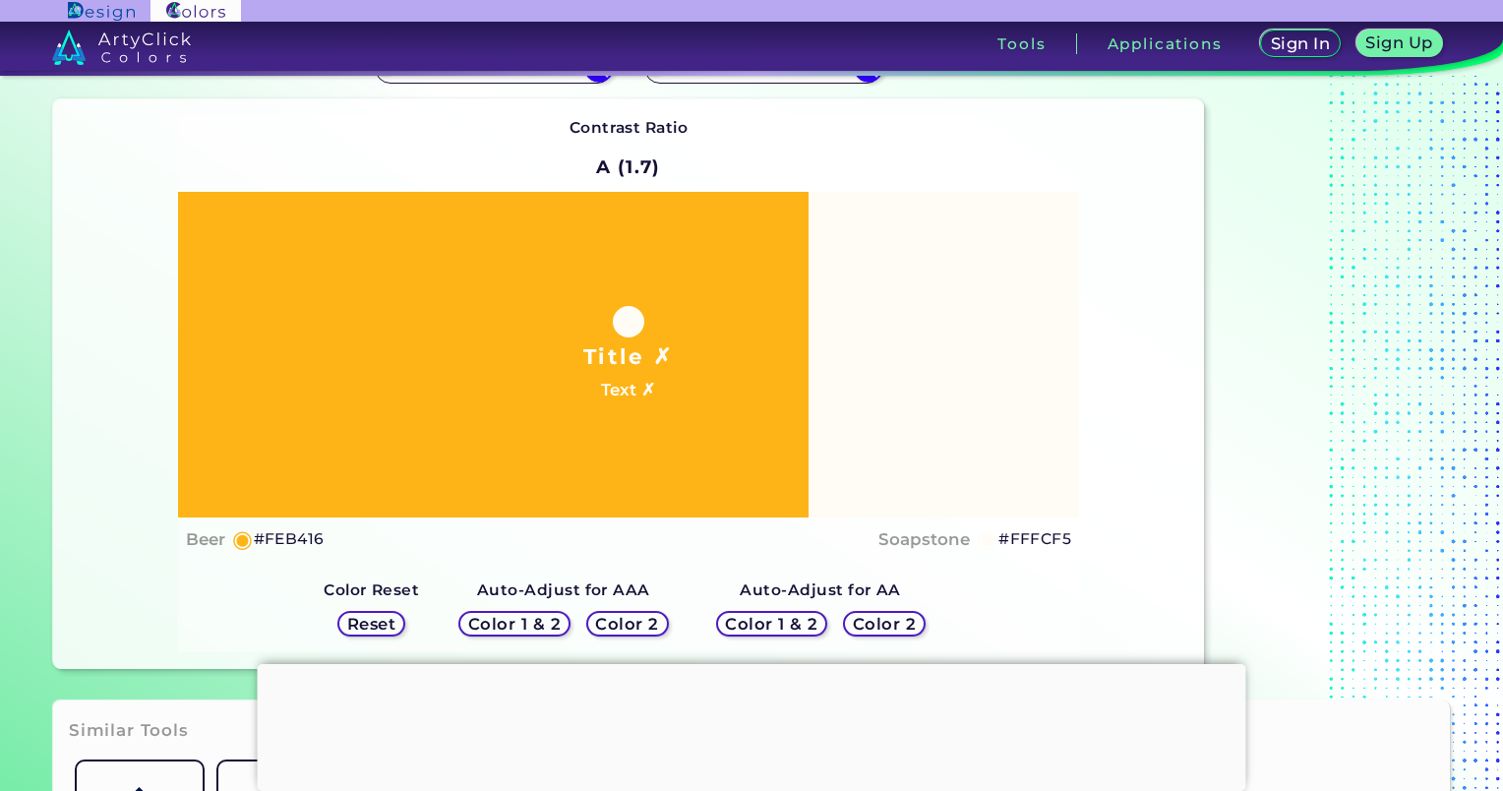
click at [626, 627] on h5 "Color 2" at bounding box center [627, 624] width 58 height 15
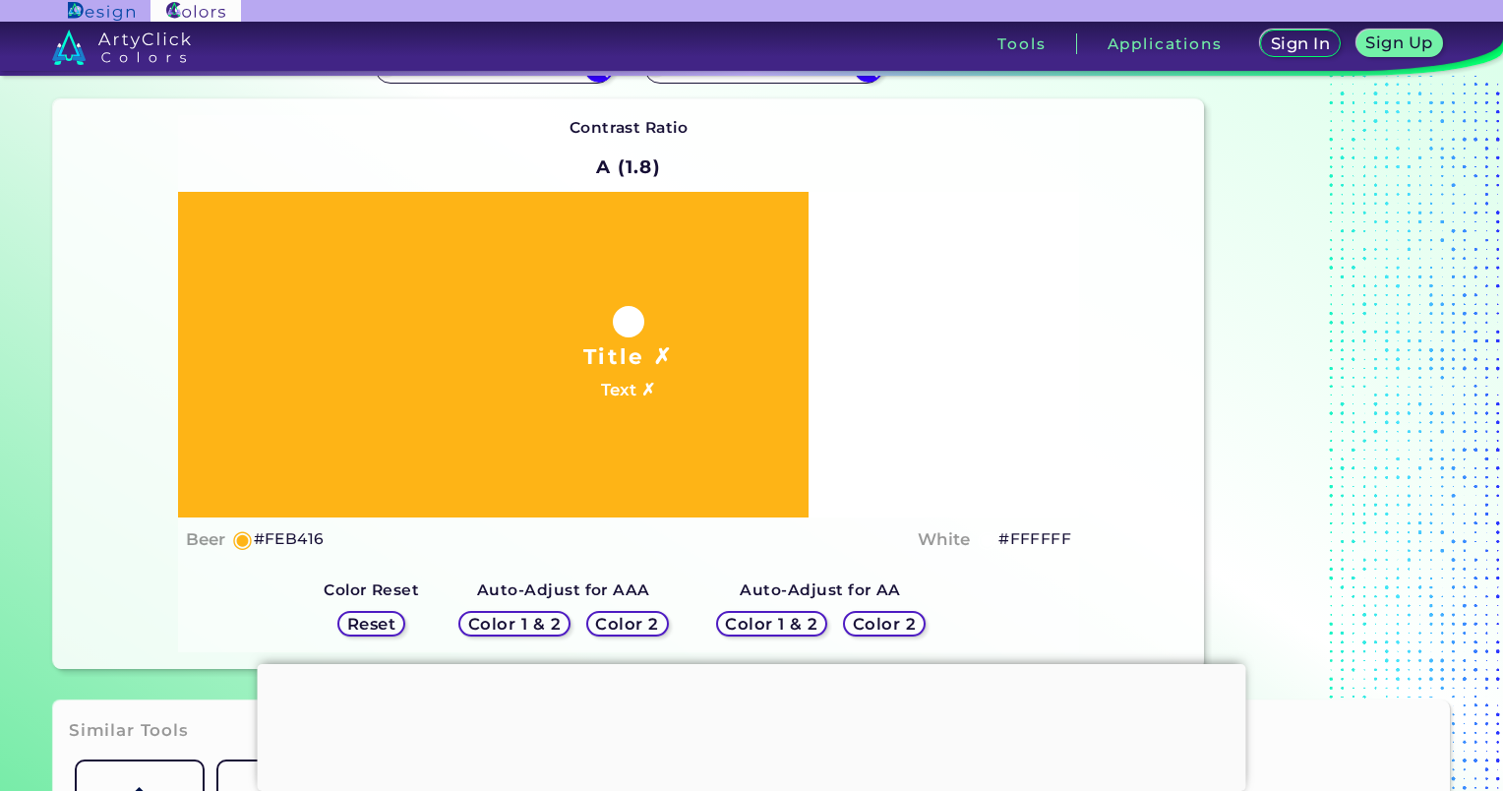
click at [537, 630] on h5 "Color 1 & 2" at bounding box center [514, 624] width 84 height 15
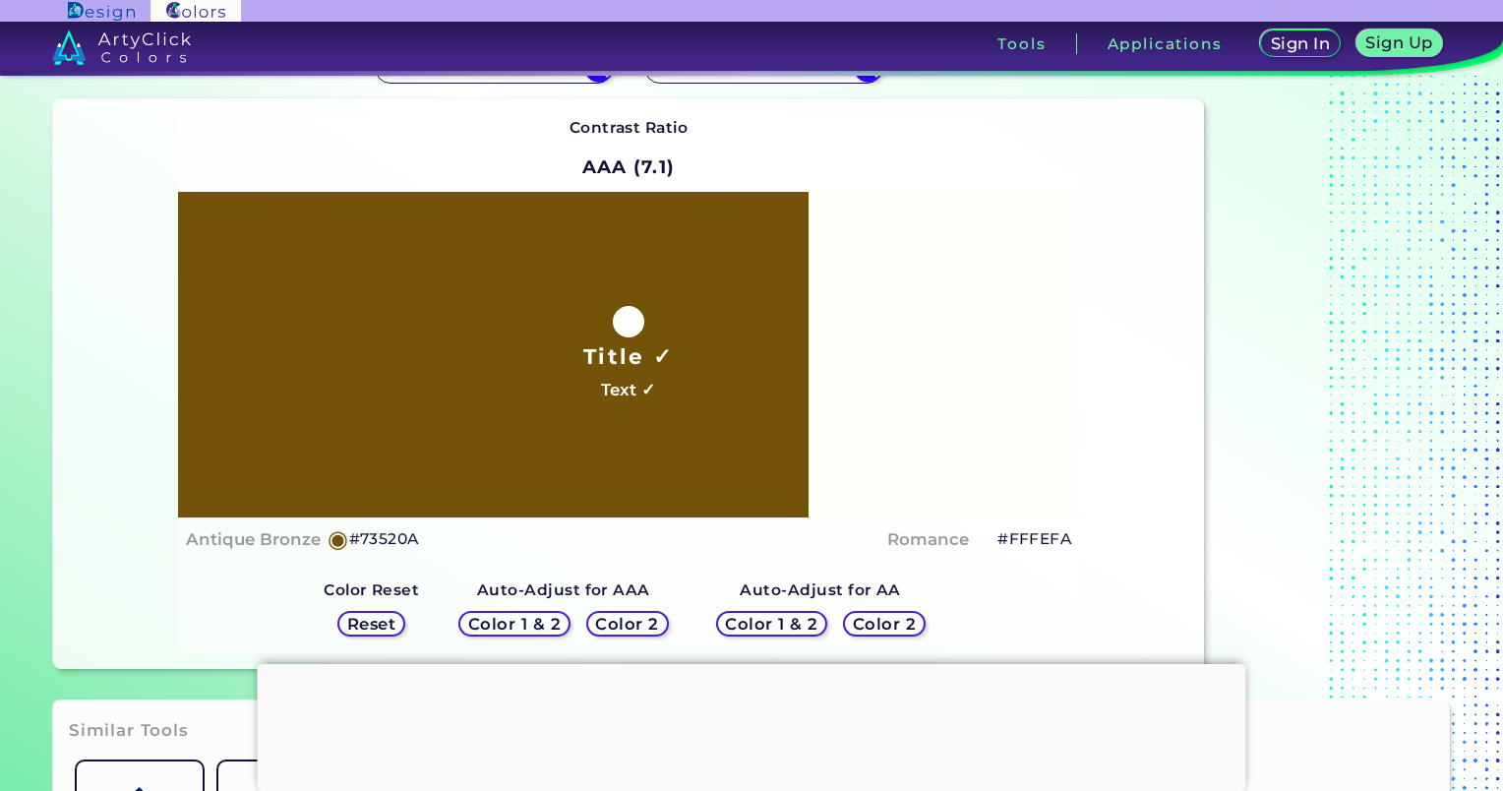
click at [537, 630] on h5 "Color 1 & 2" at bounding box center [514, 623] width 87 height 15
click at [366, 626] on h5 "Reset" at bounding box center [371, 624] width 44 height 15
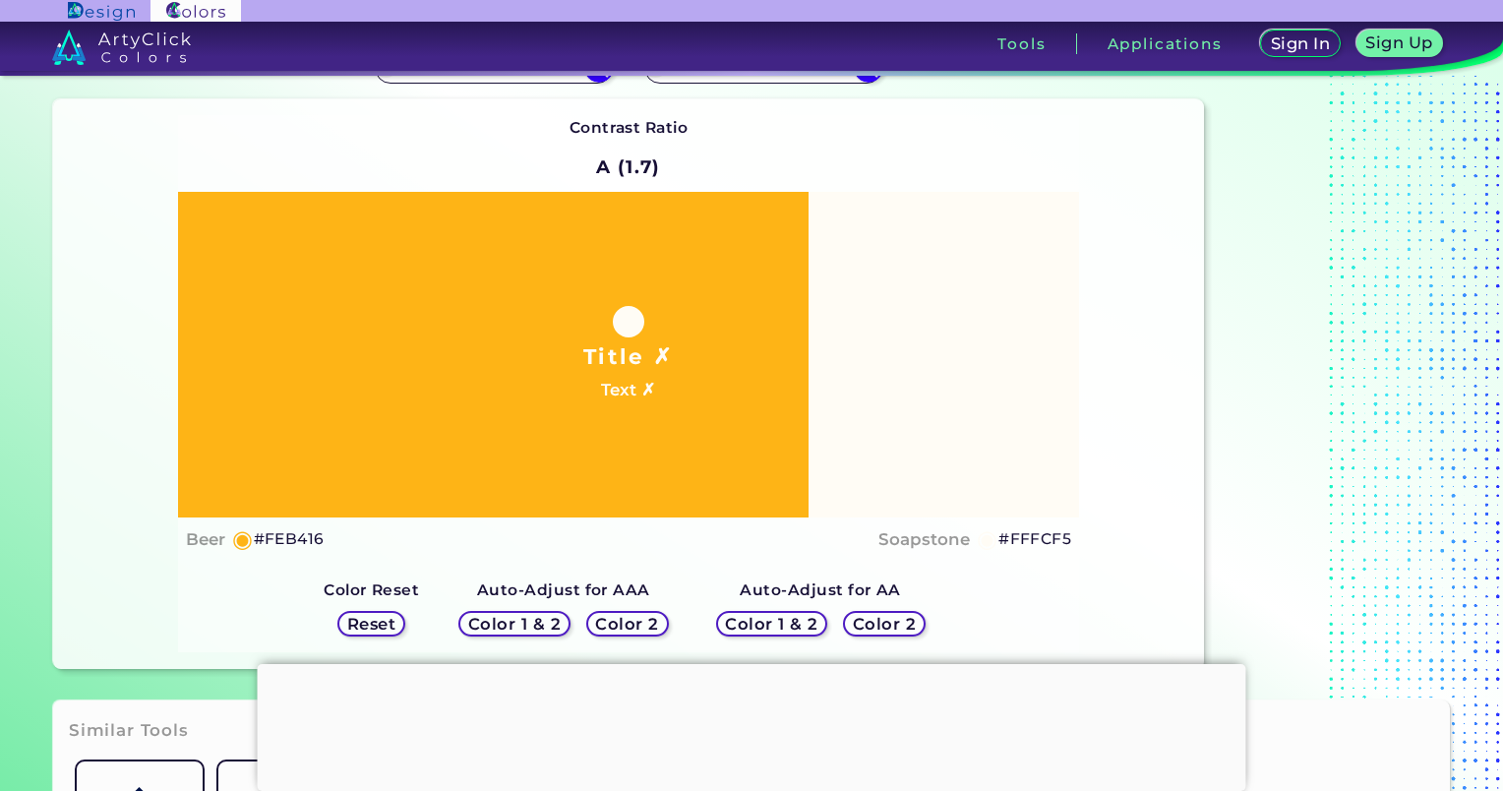
click at [868, 621] on h5 "Color 2" at bounding box center [884, 624] width 57 height 15
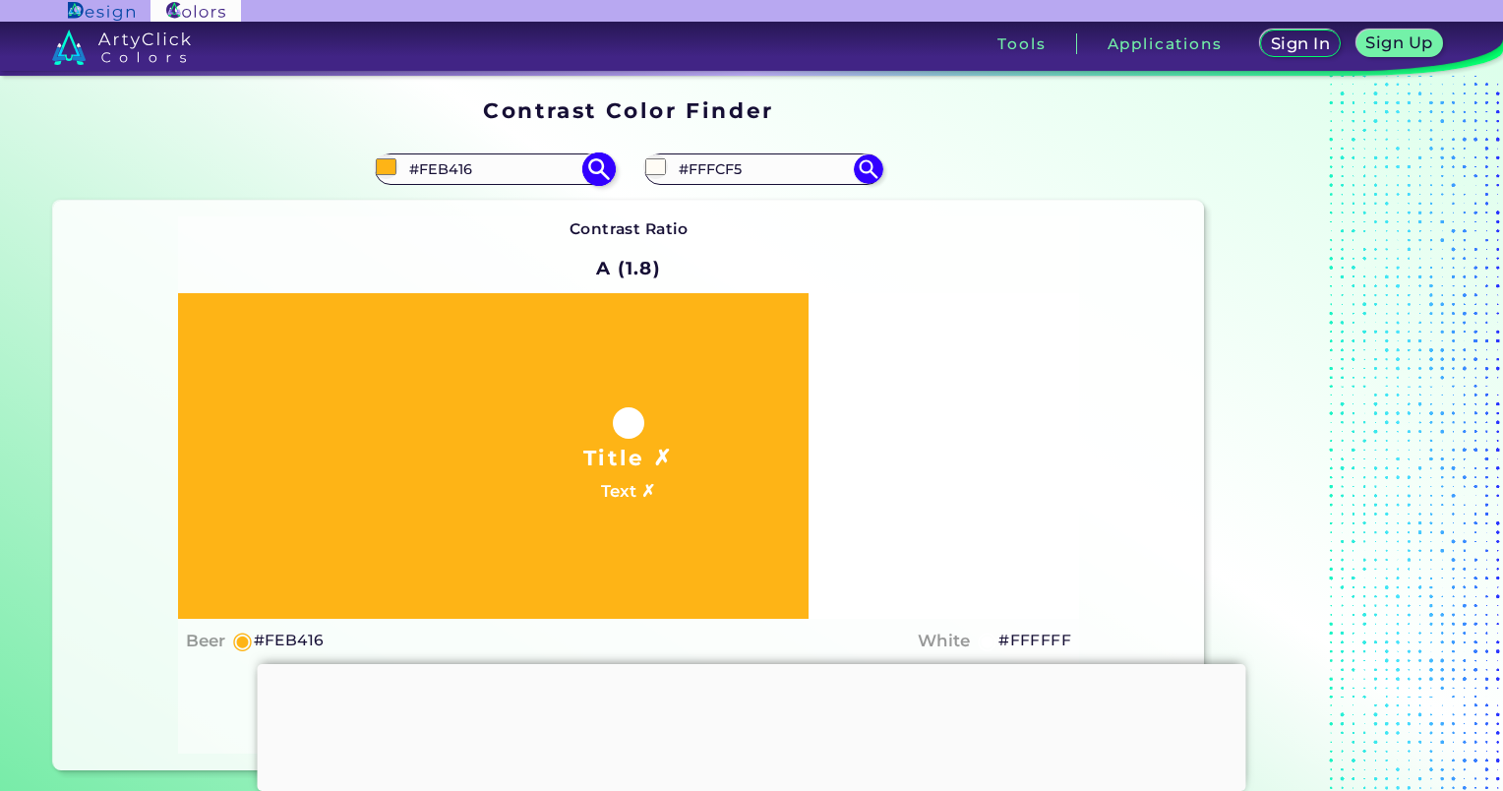
click at [516, 170] on input "#FEB416" at bounding box center [493, 168] width 183 height 27
paste input "fffaec"
click at [470, 162] on input "#fffaec" at bounding box center [493, 168] width 183 height 27
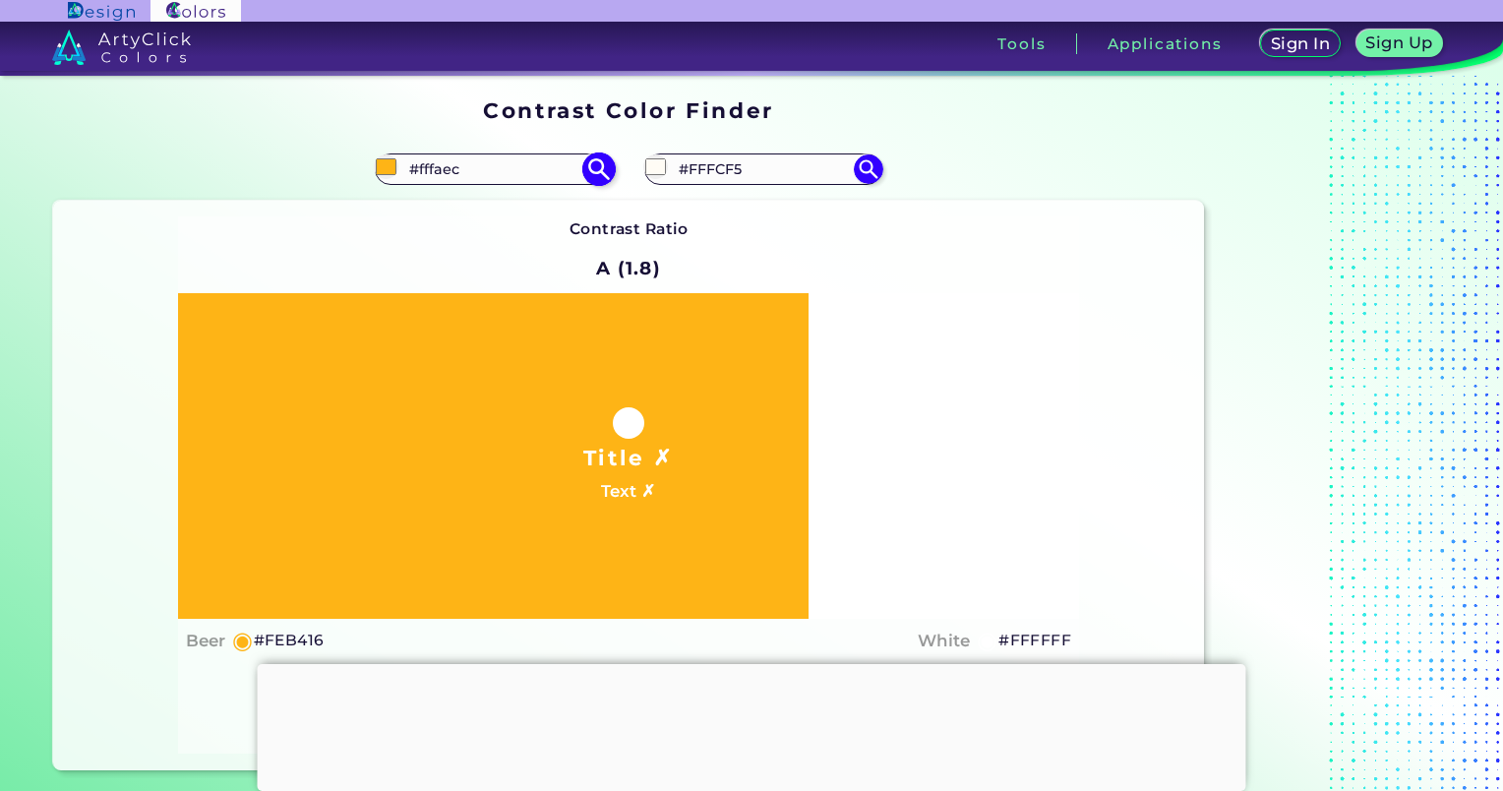
paste input "8f9f"
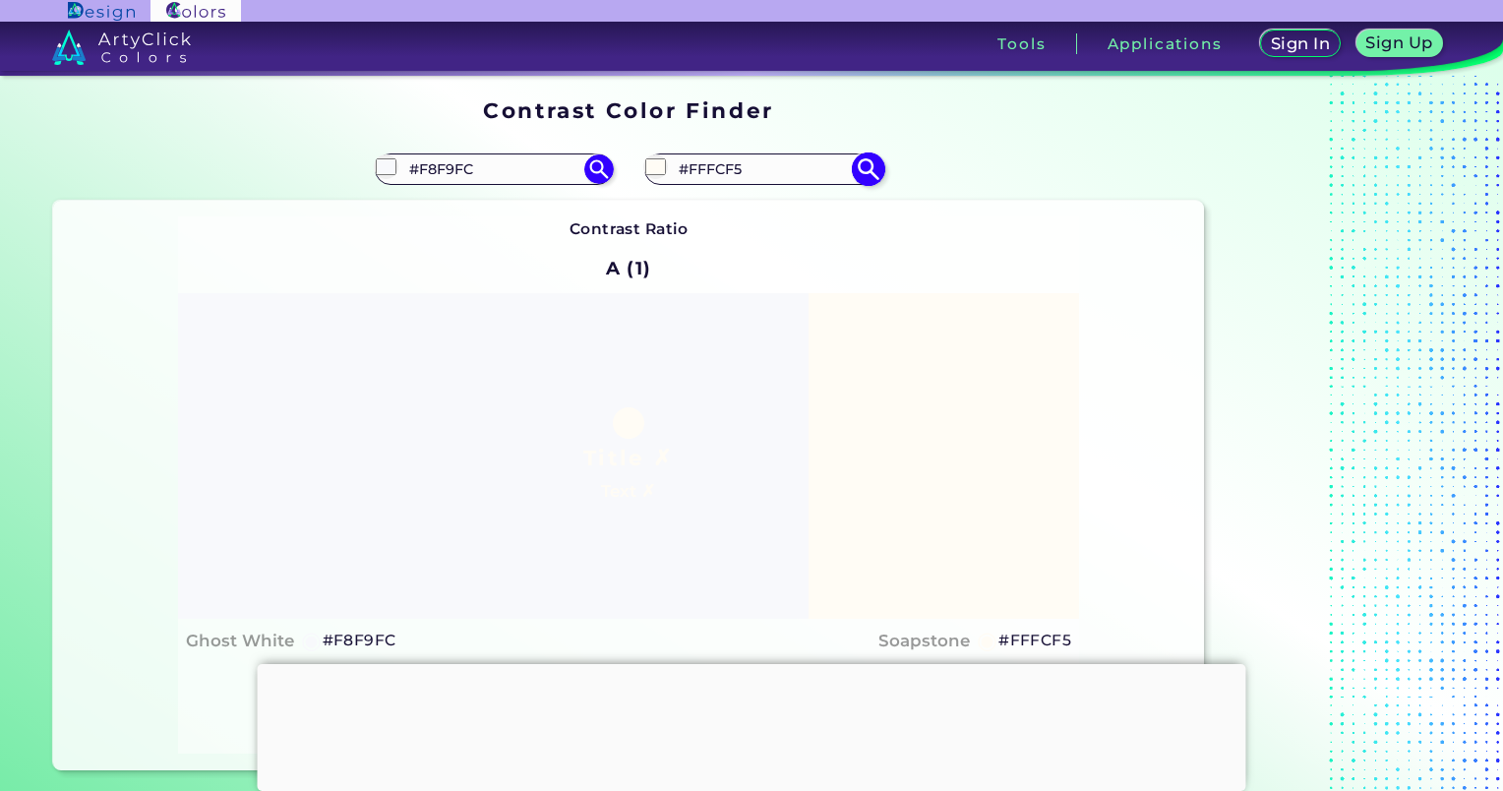
click at [657, 165] on input "#fffcf5" at bounding box center [655, 166] width 25 height 25
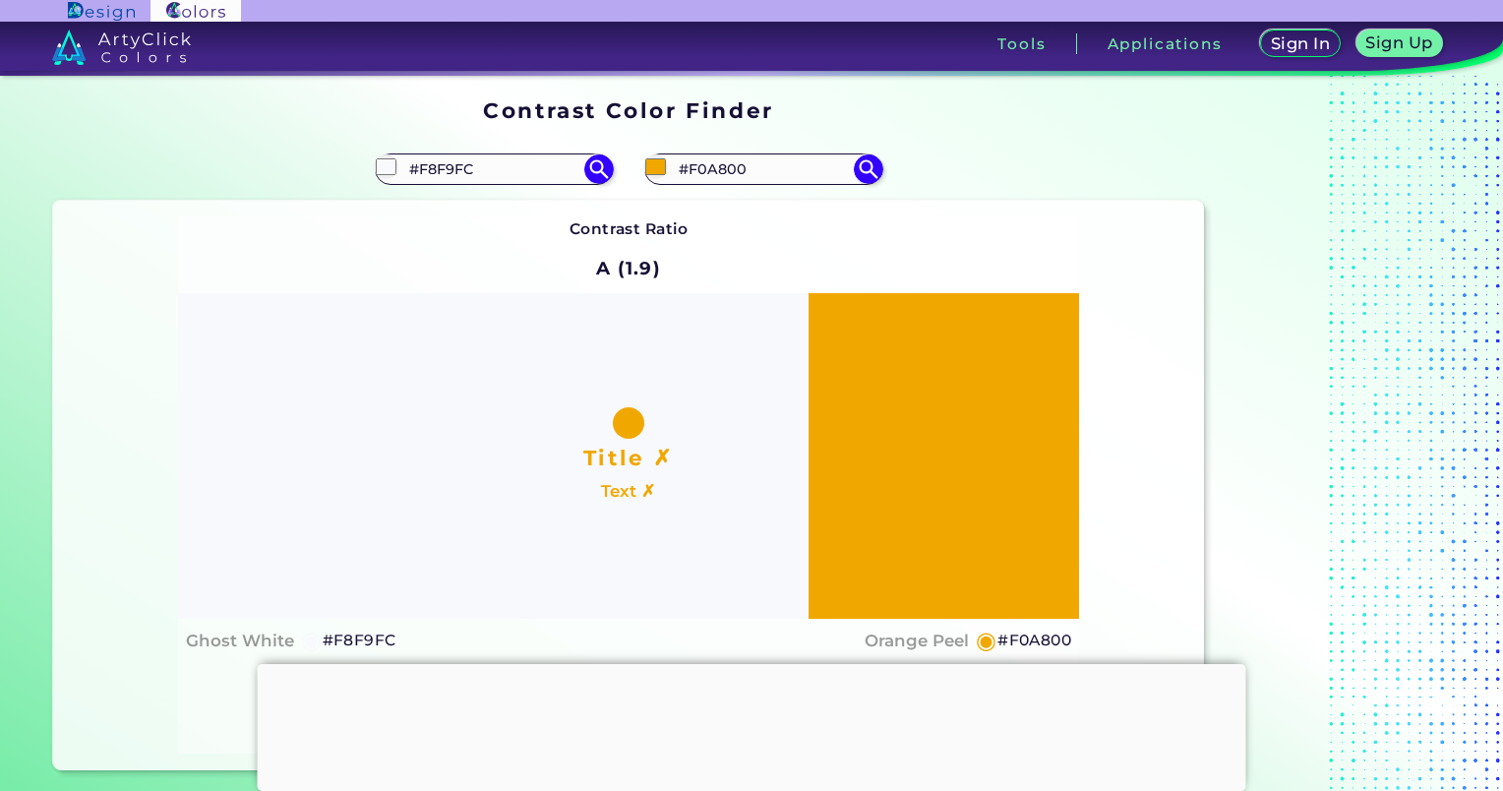
click at [1003, 258] on div "Contrast Ratio A (1.9) Title ✗ Text ✗ Ghost White ◉ #F8F9FC ◉" at bounding box center [629, 484] width 902 height 537
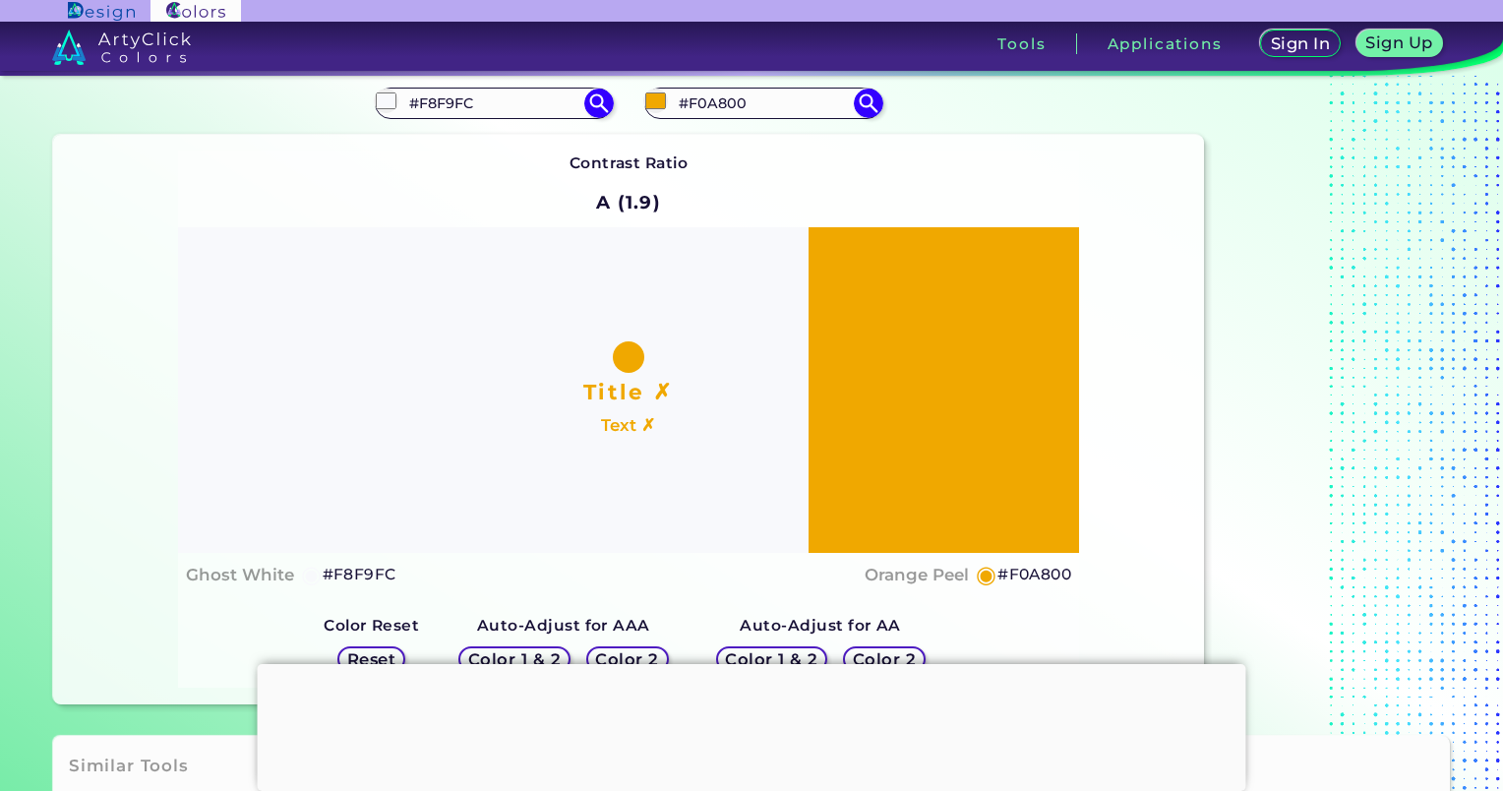
scroll to position [67, 0]
click at [1057, 571] on h5 "#F0A800" at bounding box center [1034, 574] width 74 height 26
